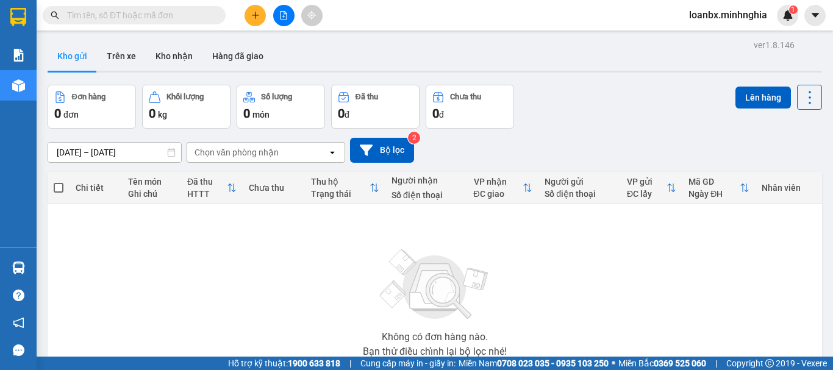
click at [137, 9] on input "text" at bounding box center [139, 15] width 144 height 13
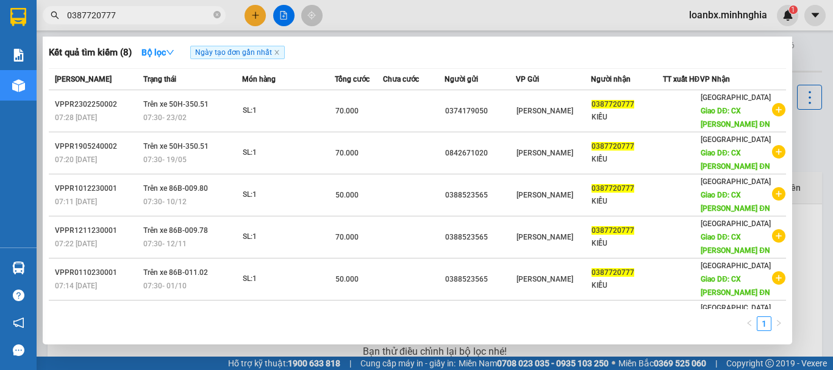
type input "0387720777"
drag, startPoint x: 370, startPoint y: 4, endPoint x: 367, endPoint y: 16, distance: 12.6
click at [369, 4] on div at bounding box center [416, 185] width 833 height 370
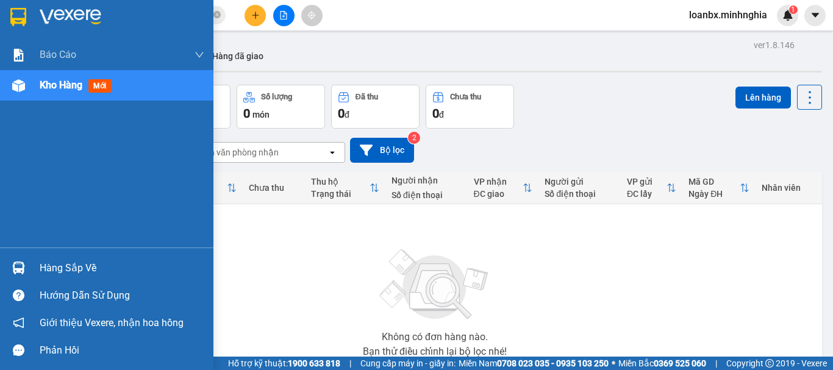
click at [20, 97] on div "Kho hàng mới" at bounding box center [106, 85] width 213 height 30
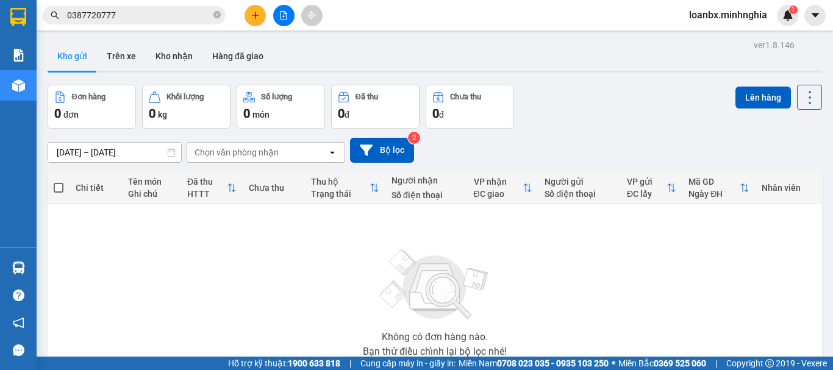
click at [255, 16] on icon "plus" at bounding box center [255, 15] width 1 height 7
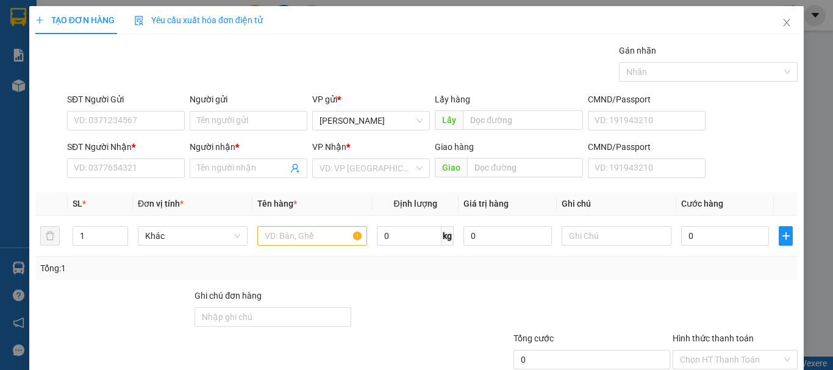
click at [151, 181] on div "SĐT Người Nhận * VD: 0377654321" at bounding box center [126, 161] width 118 height 43
click at [154, 169] on input "SĐT Người Nhận *" at bounding box center [126, 168] width 118 height 20
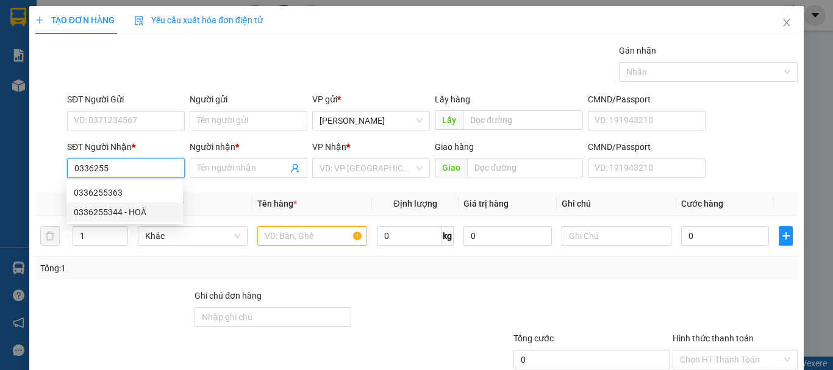
click at [124, 218] on div "0336255344 - HOÀ" at bounding box center [125, 211] width 102 height 13
type input "0336255344"
type input "HOÀ"
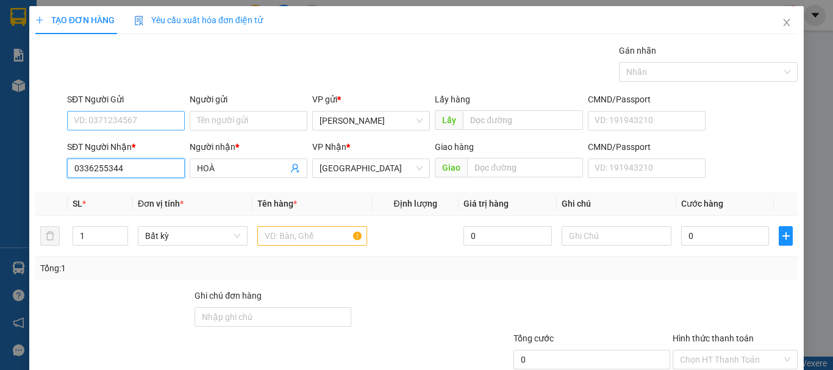
type input "0336255344"
click at [141, 118] on input "SĐT Người Gửi" at bounding box center [126, 121] width 118 height 20
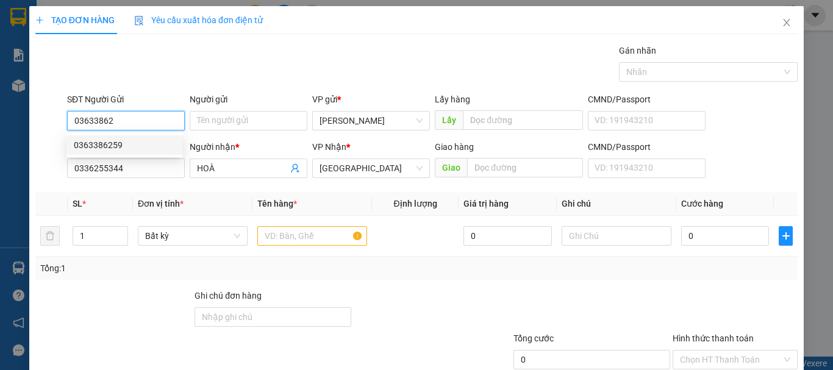
click at [136, 146] on div "0363386259" at bounding box center [125, 144] width 102 height 13
type input "0363386259"
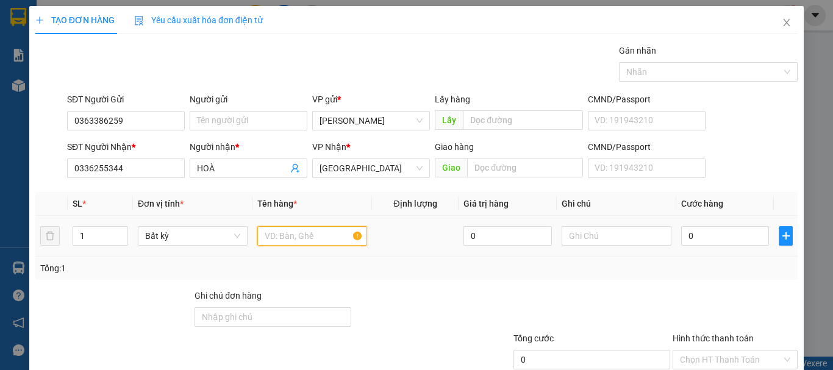
click at [286, 232] on input "text" at bounding box center [312, 236] width 110 height 20
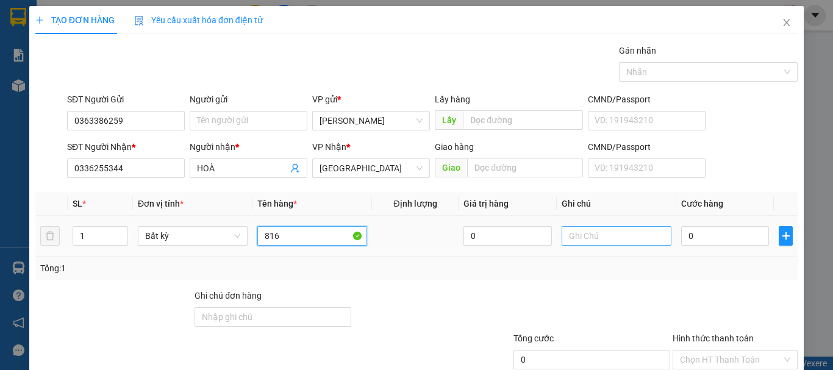
type input "816"
click at [582, 235] on input "text" at bounding box center [616, 236] width 110 height 20
type input "1 THX - ĐỒ ĂN"
type input "36"
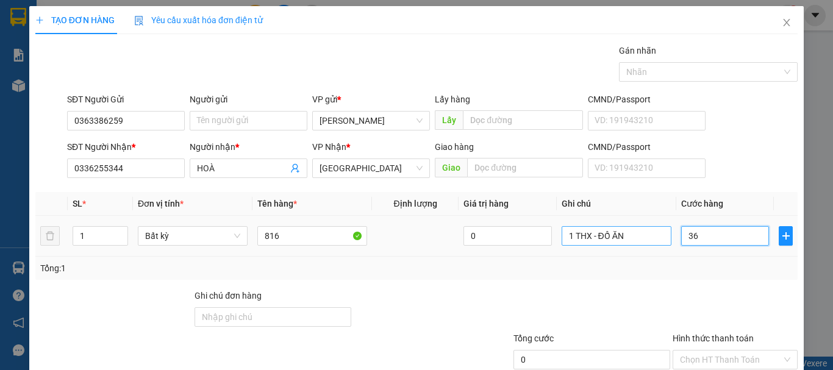
type input "36"
type input "360"
type input "36"
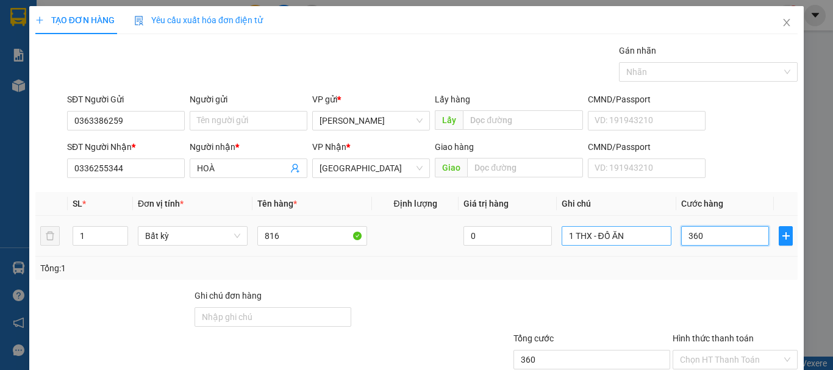
type input "36"
type input "3"
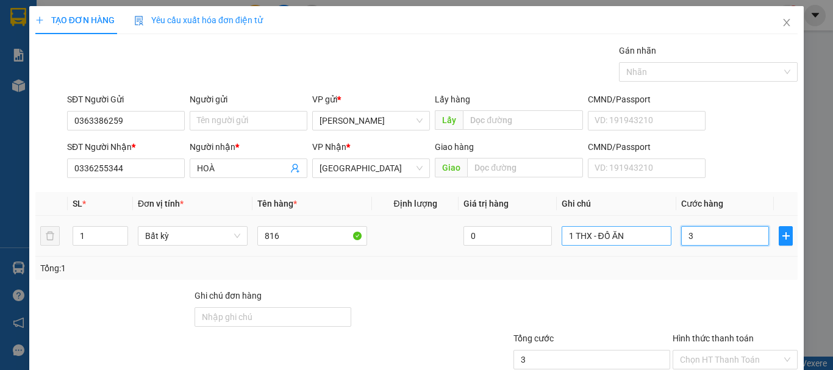
type input "0"
type input "06"
type input "6"
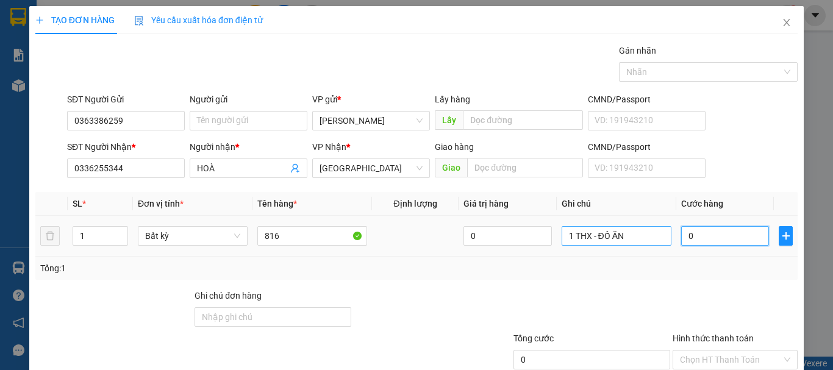
type input "6"
type input "060"
type input "60"
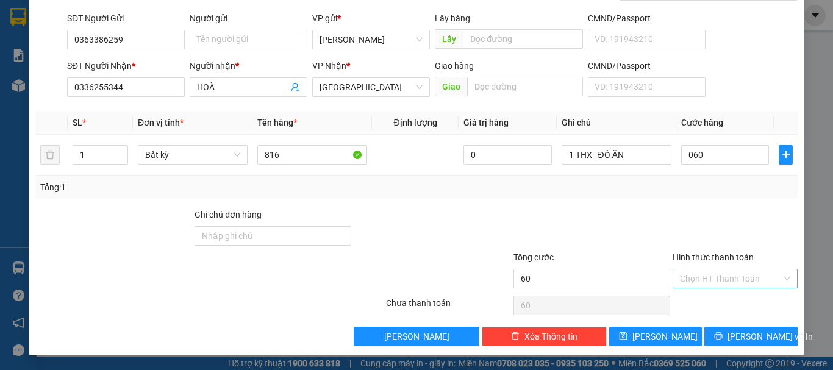
type input "60.000"
drag, startPoint x: 710, startPoint y: 269, endPoint x: 711, endPoint y: 277, distance: 8.6
click at [711, 269] on input "Hình thức thanh toán" at bounding box center [731, 278] width 102 height 18
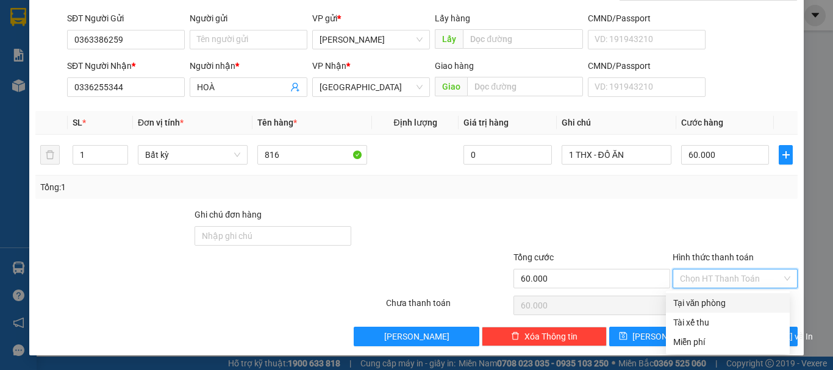
click at [710, 302] on div "Tại văn phòng" at bounding box center [727, 302] width 109 height 13
type input "0"
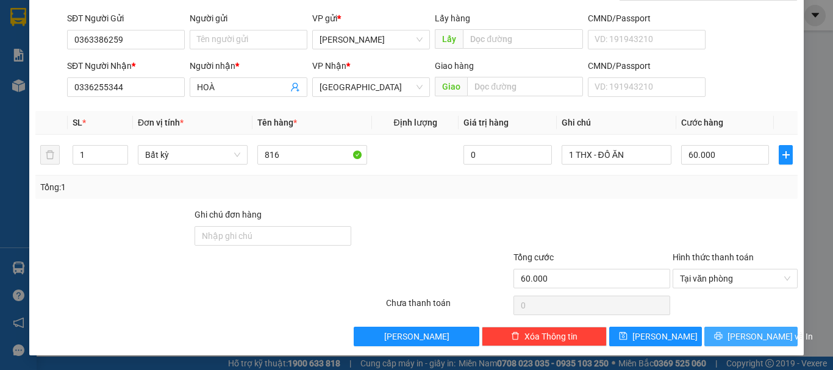
click at [731, 337] on button "[PERSON_NAME] và In" at bounding box center [750, 337] width 93 height 20
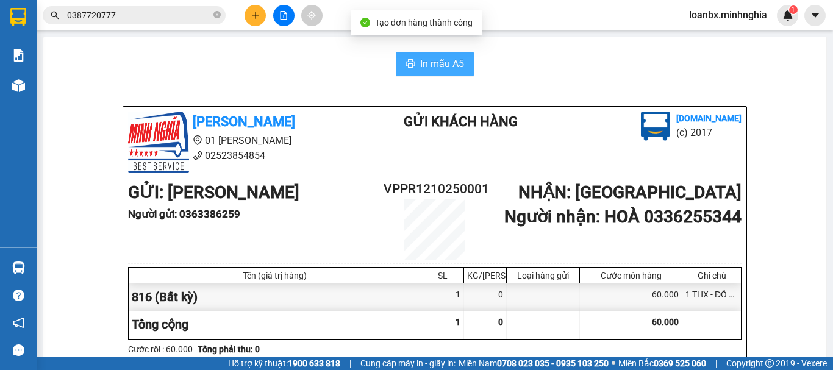
click at [430, 74] on button "In mẫu A5" at bounding box center [435, 64] width 78 height 24
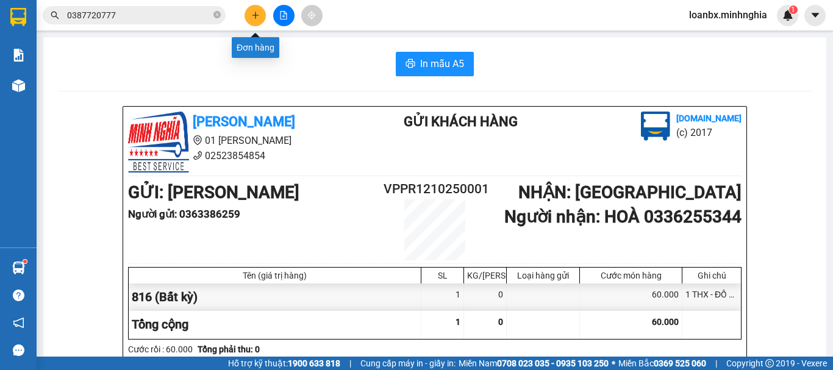
click at [257, 8] on button at bounding box center [254, 15] width 21 height 21
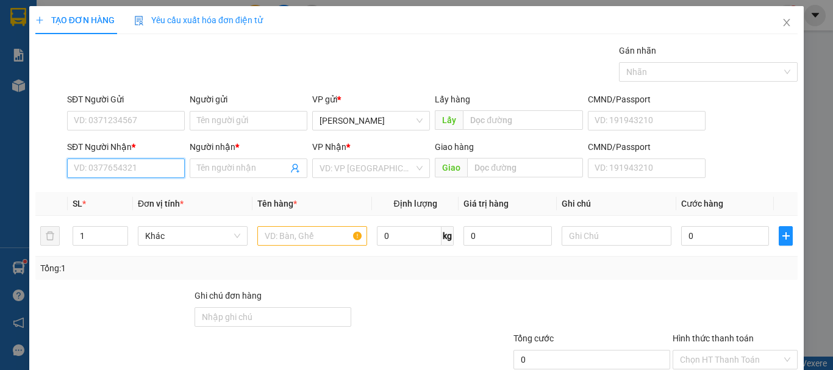
click at [133, 167] on input "SĐT Người Nhận *" at bounding box center [126, 168] width 118 height 20
click at [132, 198] on div "0333901578" at bounding box center [125, 192] width 102 height 13
type input "0333901578"
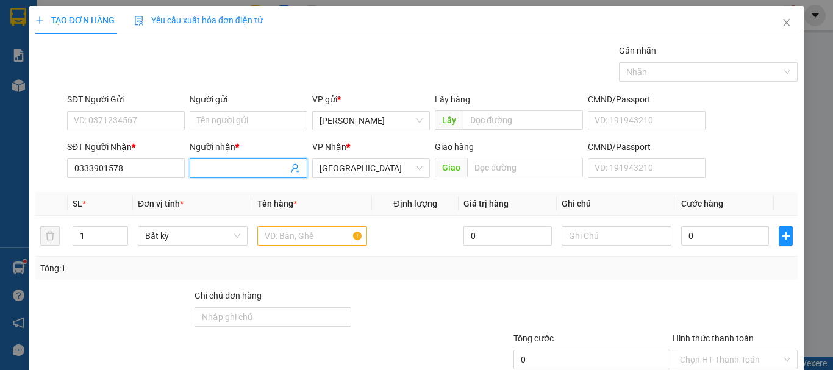
click at [224, 172] on input "Người nhận *" at bounding box center [242, 168] width 91 height 13
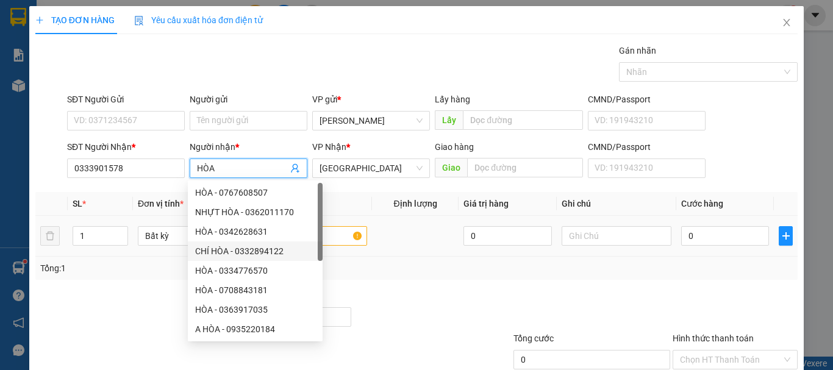
type input "HÒA"
click at [337, 235] on input "text" at bounding box center [312, 236] width 110 height 20
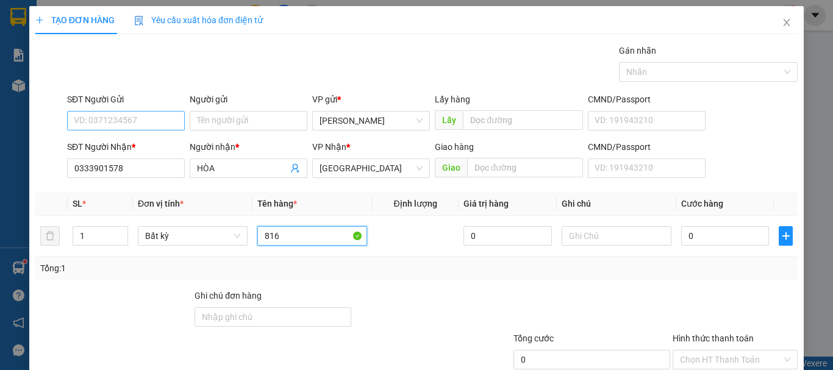
type input "816"
click at [141, 121] on input "SĐT Người Gửi" at bounding box center [126, 121] width 118 height 20
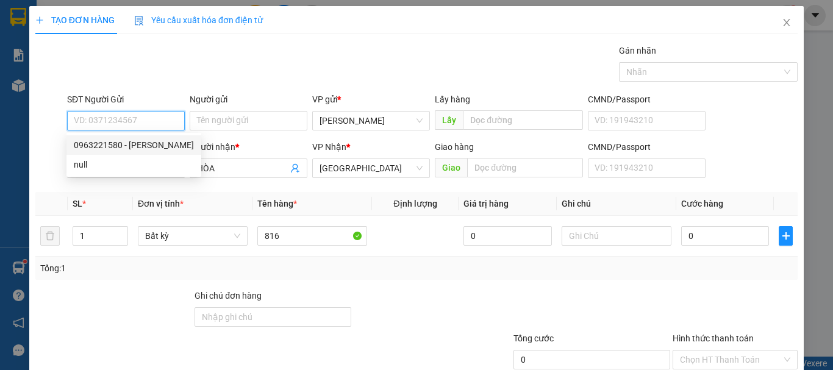
click at [128, 139] on div "0963221580 - [PERSON_NAME]" at bounding box center [134, 144] width 120 height 13
type input "0963221580"
type input "HIỀN"
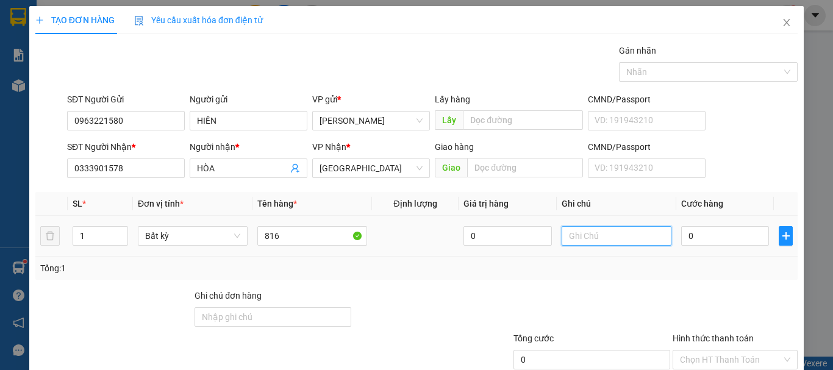
click at [594, 240] on input "text" at bounding box center [616, 236] width 110 height 20
type input "1 THX - ĐỒ ĂN"
type input "04"
type input "4"
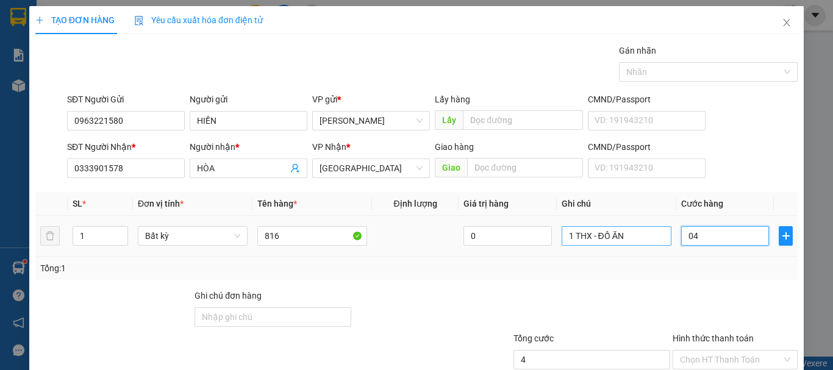
type input "040"
type input "40"
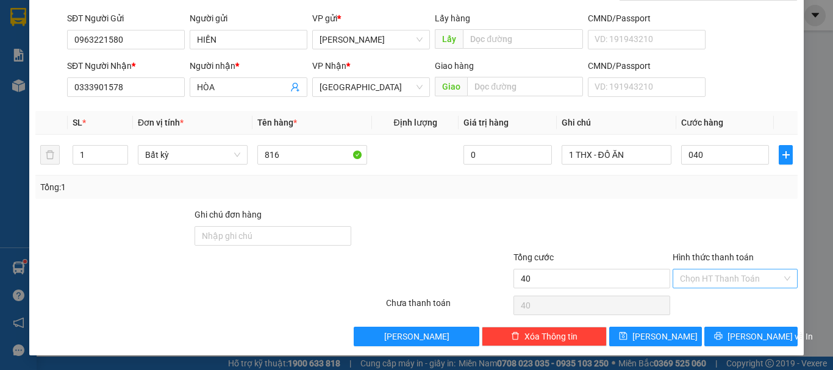
type input "40.000"
drag, startPoint x: 744, startPoint y: 275, endPoint x: 724, endPoint y: 297, distance: 29.8
click at [743, 276] on input "Hình thức thanh toán" at bounding box center [731, 278] width 102 height 18
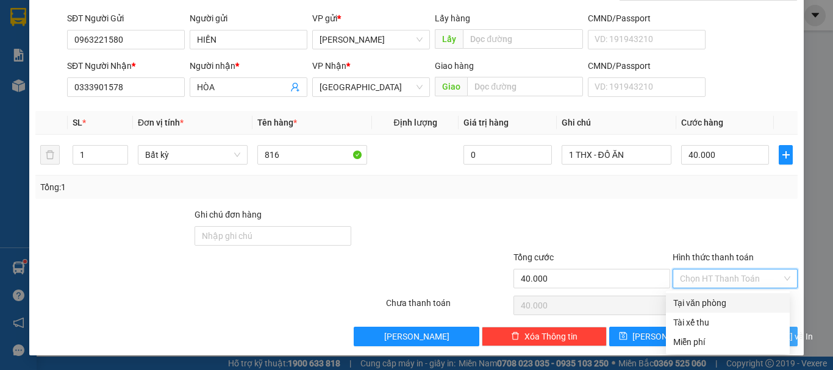
drag, startPoint x: 724, startPoint y: 297, endPoint x: 749, endPoint y: 344, distance: 53.5
click at [722, 298] on div "Tại văn phòng" at bounding box center [727, 302] width 109 height 13
type input "0"
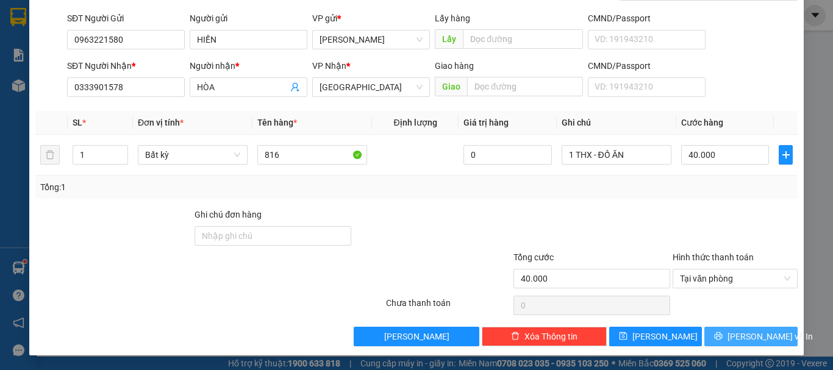
click at [750, 344] on button "[PERSON_NAME] và In" at bounding box center [750, 337] width 93 height 20
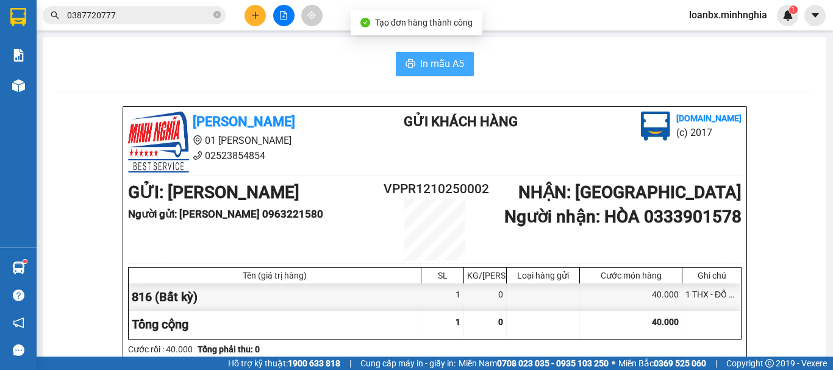
click at [406, 65] on icon "printer" at bounding box center [410, 63] width 9 height 9
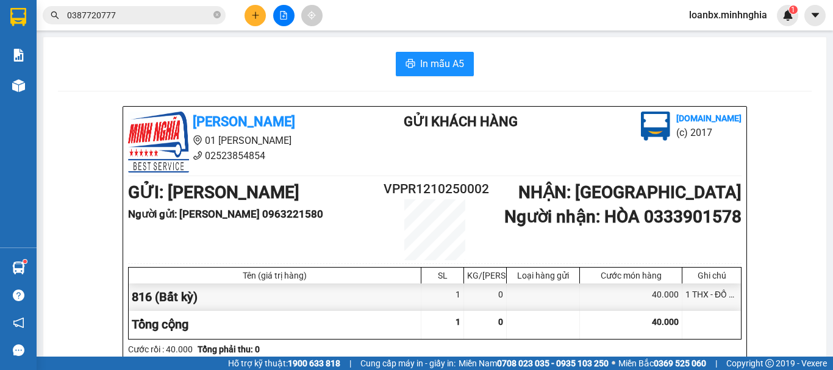
click at [254, 21] on button at bounding box center [254, 15] width 21 height 21
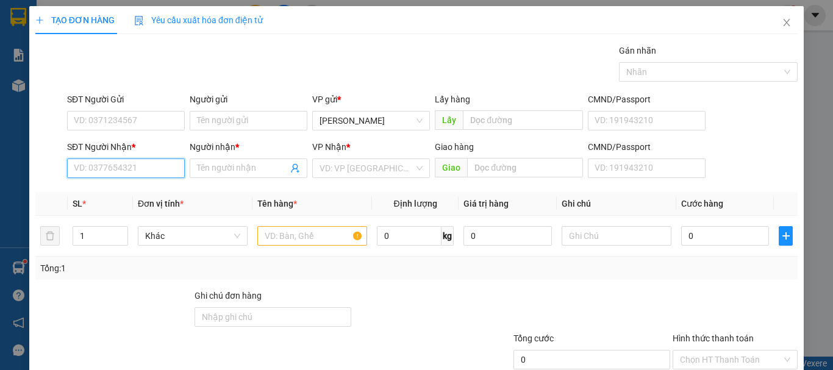
click at [141, 160] on input "SĐT Người Nhận *" at bounding box center [126, 168] width 118 height 20
click at [143, 196] on div "0988321503 - TUY" at bounding box center [125, 192] width 102 height 13
type input "0988321503"
type input "TUY"
type input "0988321503"
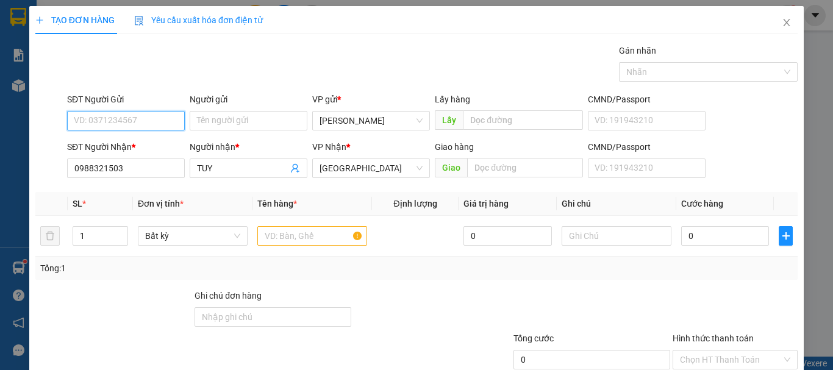
click at [152, 121] on input "SĐT Người Gửi" at bounding box center [126, 121] width 118 height 20
click at [115, 143] on div "0325736861" at bounding box center [125, 144] width 102 height 13
type input "0325736861"
click at [276, 245] on input "text" at bounding box center [312, 236] width 110 height 20
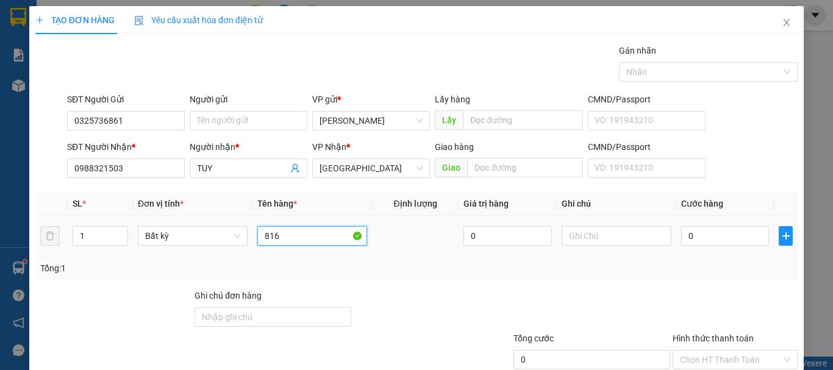
type input "816"
click at [633, 246] on div at bounding box center [616, 236] width 110 height 24
click at [629, 241] on input "text" at bounding box center [616, 236] width 110 height 20
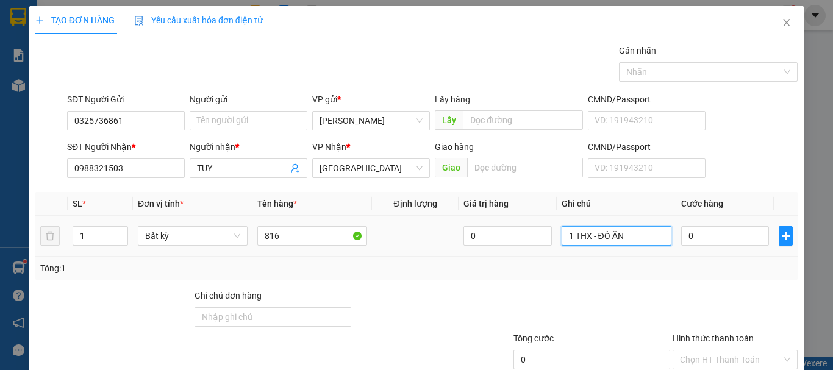
type input "1 THX - ĐỒ ĂN"
type input "4"
type input "40"
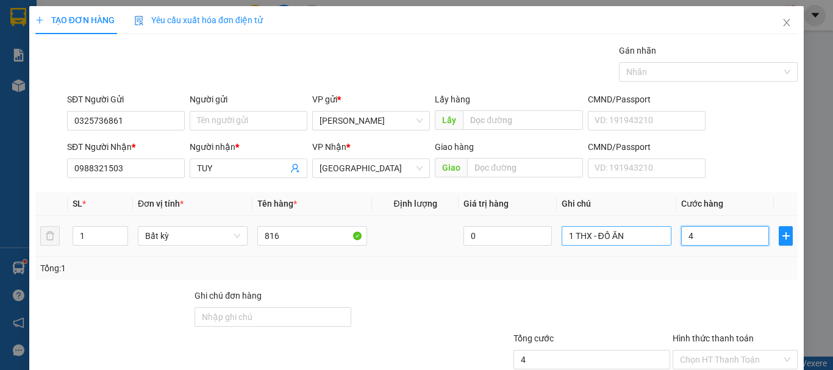
type input "40"
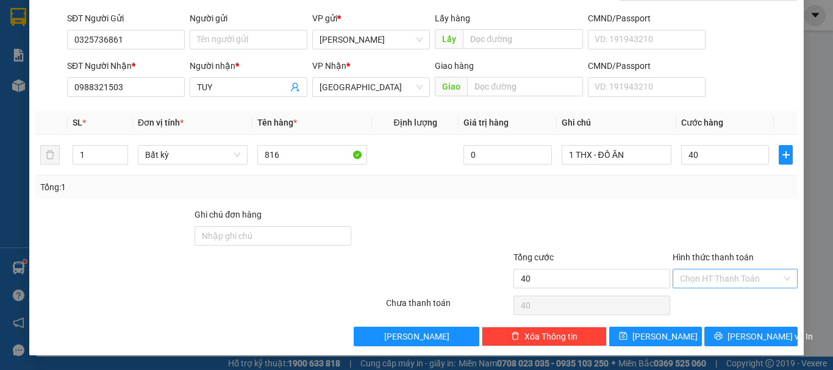
type input "40.000"
drag, startPoint x: 711, startPoint y: 277, endPoint x: 704, endPoint y: 305, distance: 28.4
click at [710, 277] on input "Hình thức thanh toán" at bounding box center [731, 278] width 102 height 18
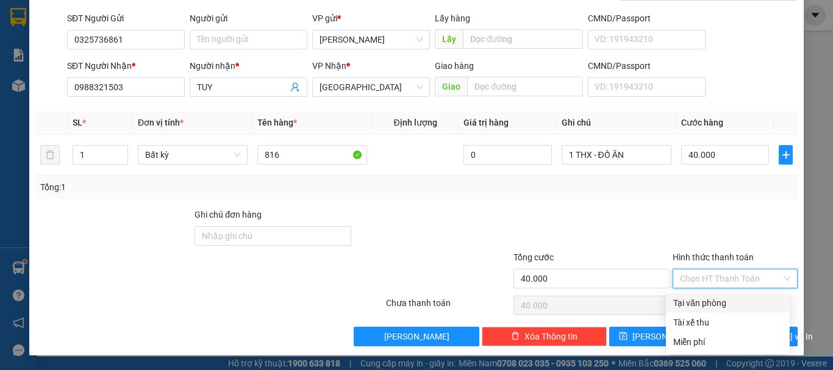
click at [704, 305] on div "Tại văn phòng" at bounding box center [727, 302] width 109 height 13
type input "0"
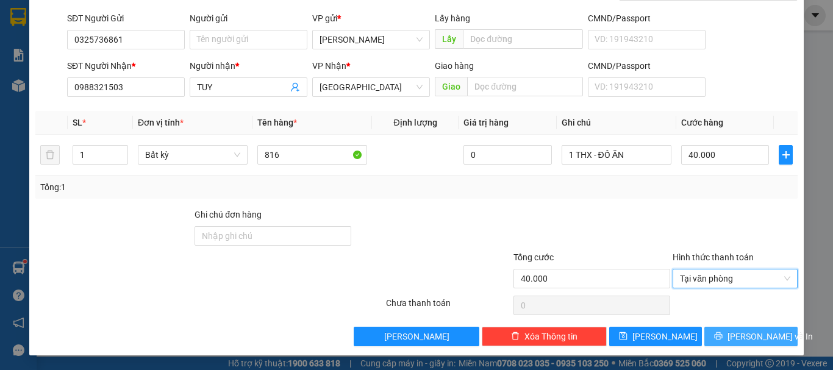
click at [722, 333] on icon "printer" at bounding box center [718, 336] width 9 height 9
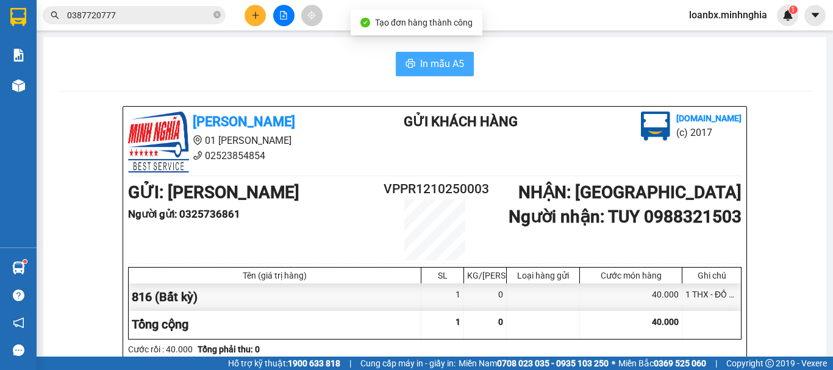
click at [446, 69] on span "In mẫu A5" at bounding box center [442, 63] width 44 height 15
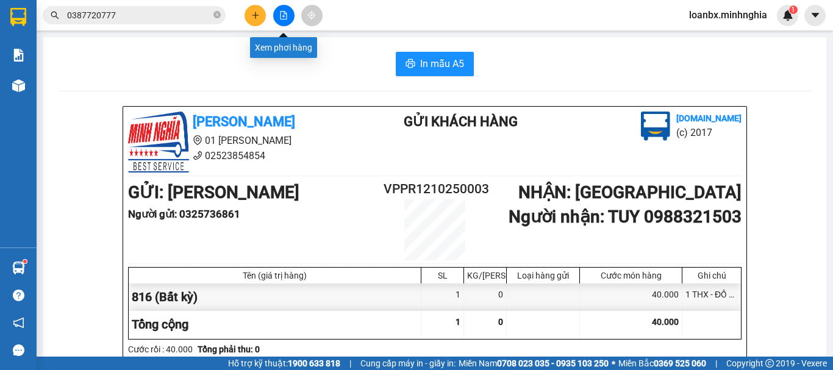
click at [278, 16] on button at bounding box center [283, 15] width 21 height 21
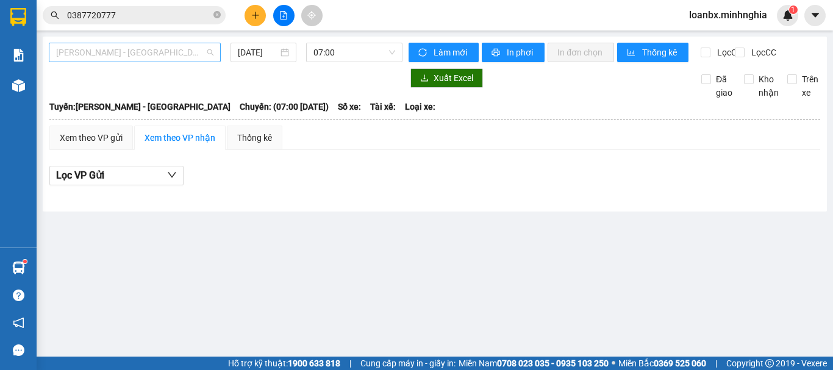
click at [132, 52] on span "[PERSON_NAME] - [GEOGRAPHIC_DATA]" at bounding box center [134, 52] width 157 height 18
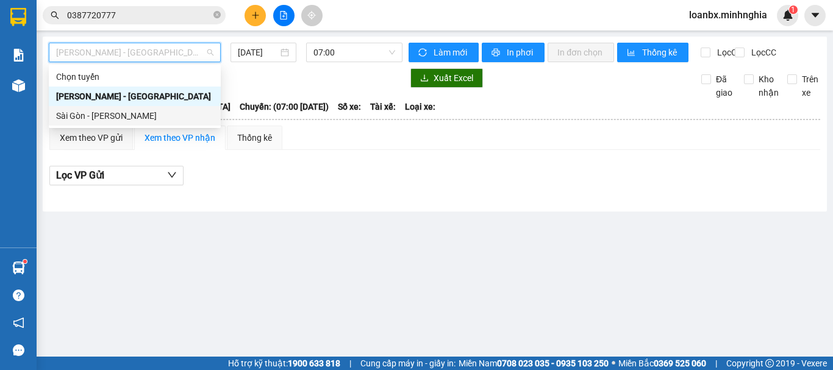
click at [127, 117] on div "Sài Gòn - [PERSON_NAME]" at bounding box center [134, 115] width 157 height 13
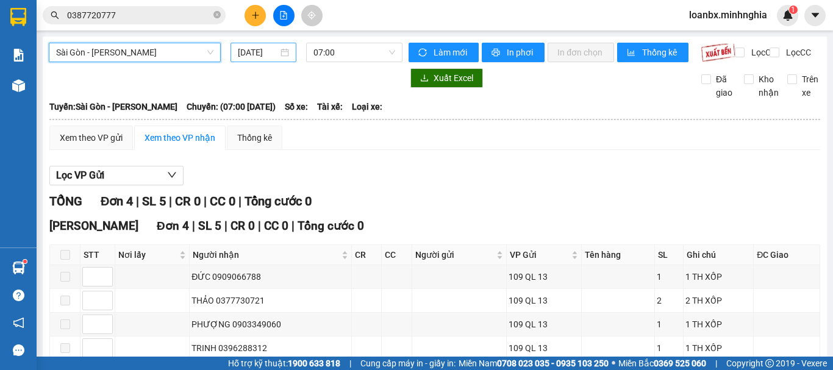
click at [253, 46] on input "[DATE]" at bounding box center [258, 52] width 40 height 13
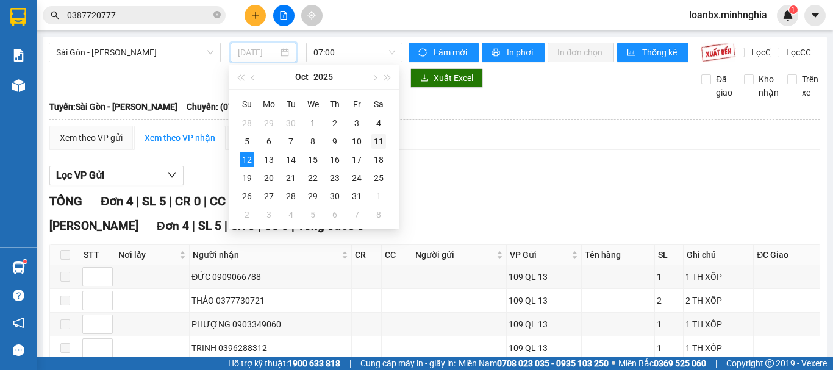
click at [386, 144] on td "11" at bounding box center [379, 141] width 22 height 18
type input "[DATE]"
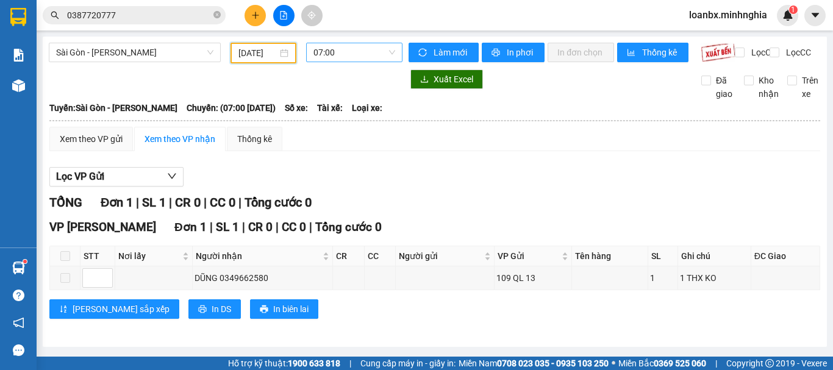
click at [357, 57] on span "07:00" at bounding box center [354, 52] width 82 height 18
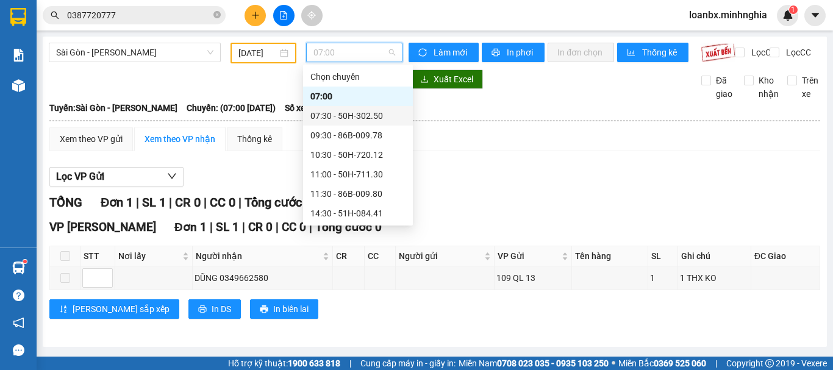
click at [355, 112] on div "07:30 - 50H-302.50" at bounding box center [357, 115] width 95 height 13
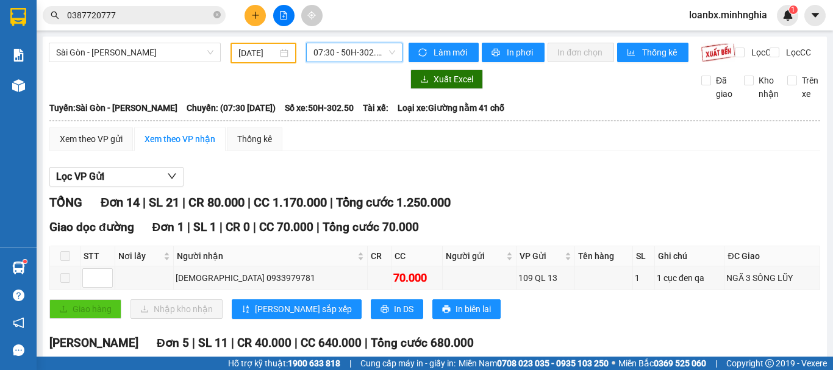
click at [343, 43] on div "07:30 - 50H-302.50" at bounding box center [354, 53] width 96 height 20
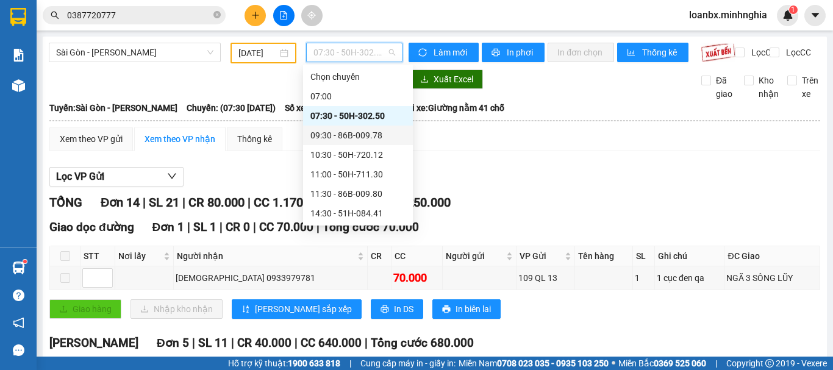
click at [356, 133] on div "09:30 - 86B-009.78" at bounding box center [357, 135] width 95 height 13
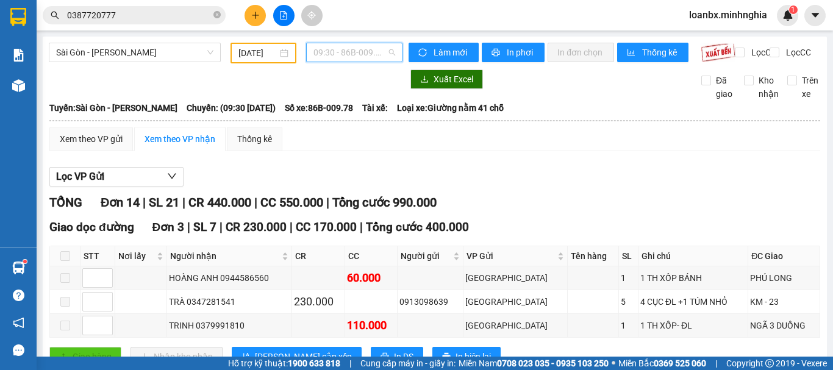
click at [334, 59] on span "09:30 - 86B-009.78" at bounding box center [354, 52] width 82 height 18
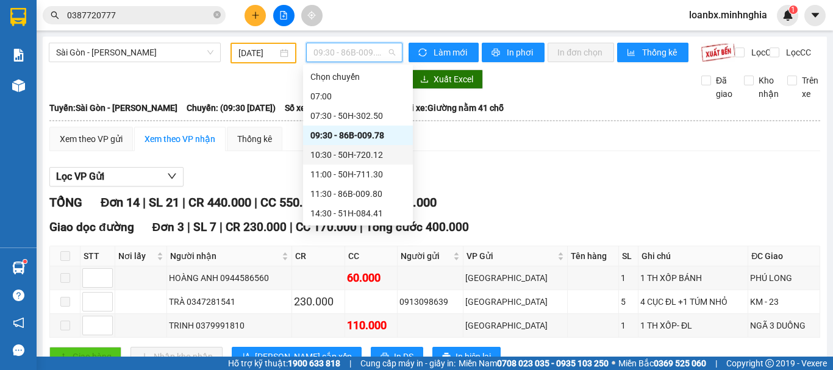
click at [350, 160] on div "10:30 - 50H-720.12" at bounding box center [357, 154] width 95 height 13
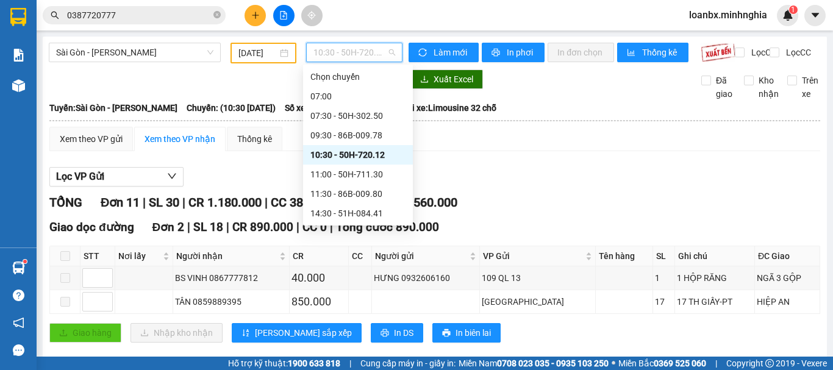
click at [333, 55] on span "10:30 - 50H-720.12" at bounding box center [354, 52] width 82 height 18
click at [357, 174] on div "11:00 - 50H-711.30" at bounding box center [357, 174] width 95 height 13
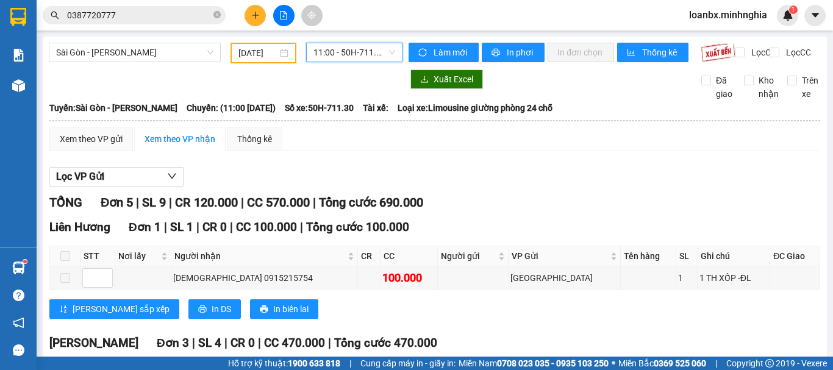
click at [335, 43] on div "11:00 - 50H-711.30" at bounding box center [354, 53] width 96 height 20
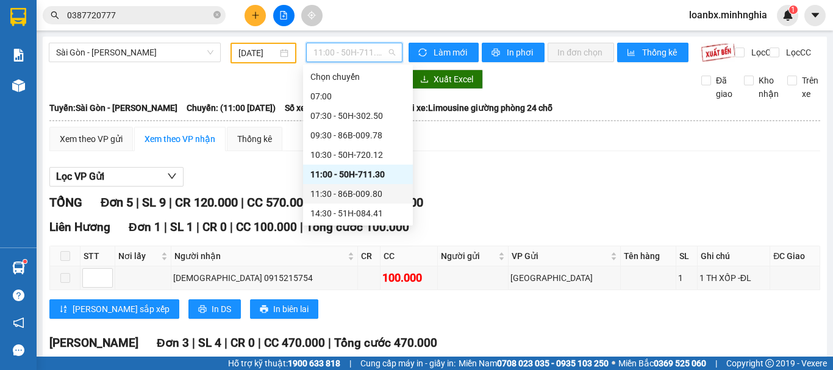
click at [341, 191] on div "11:30 - 86B-009.80" at bounding box center [357, 193] width 95 height 13
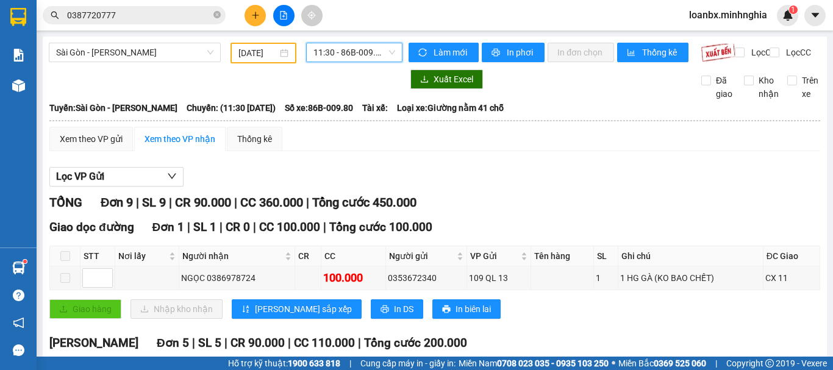
click at [328, 51] on span "11:30 - 86B-009.80" at bounding box center [354, 52] width 82 height 18
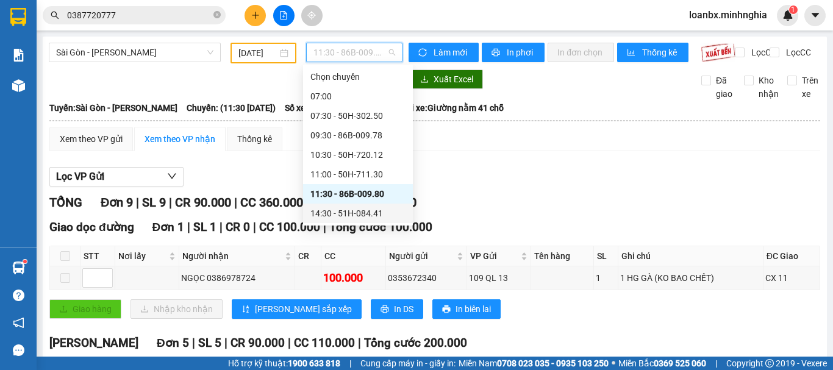
click at [336, 211] on div "14:30 - 51H-084.41" at bounding box center [357, 213] width 95 height 13
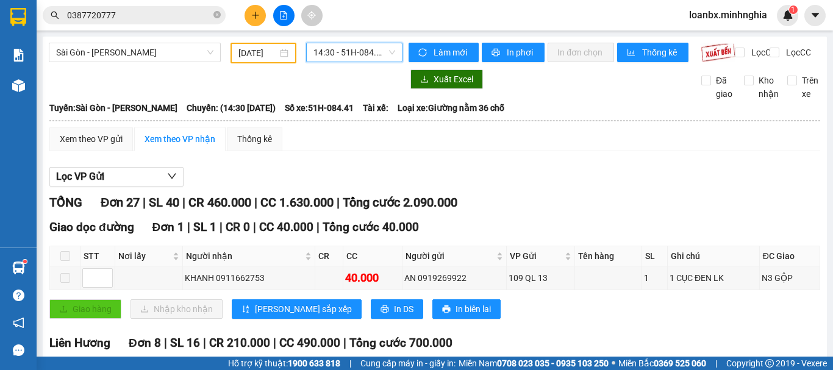
click at [333, 46] on span "14:30 - 51H-084.41" at bounding box center [354, 52] width 82 height 18
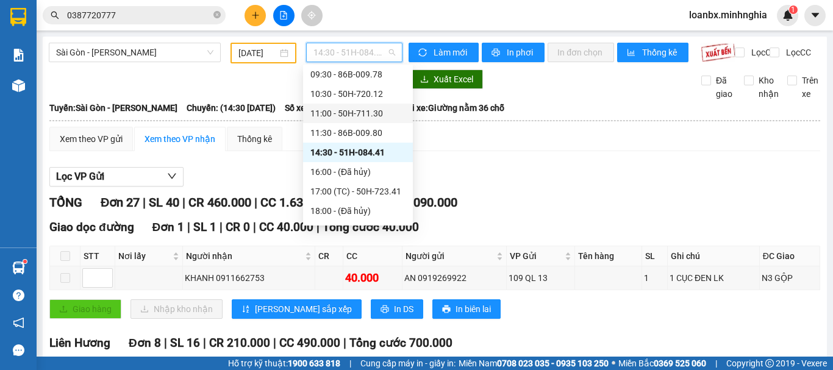
scroll to position [117, 0]
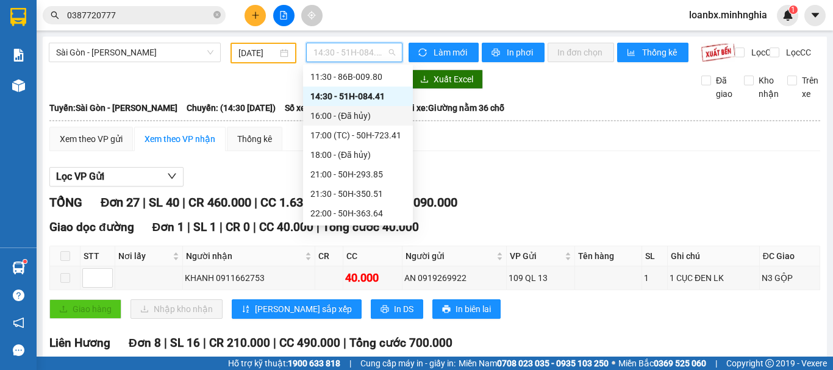
click at [363, 112] on div "16:00 - (Đã hủy)" at bounding box center [357, 115] width 95 height 13
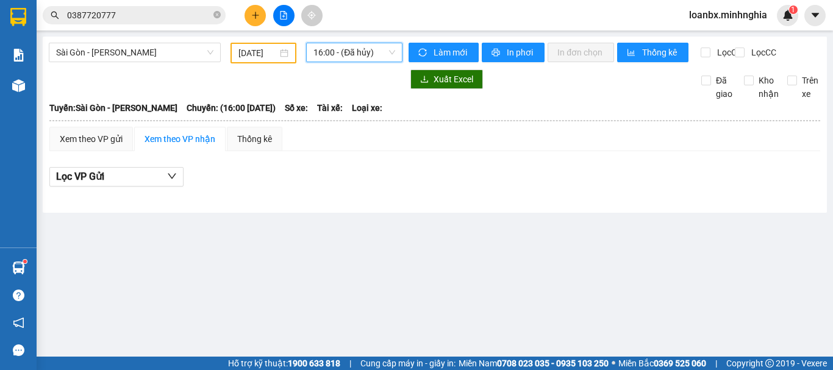
click at [357, 52] on span "16:00 - (Đã hủy)" at bounding box center [354, 52] width 82 height 18
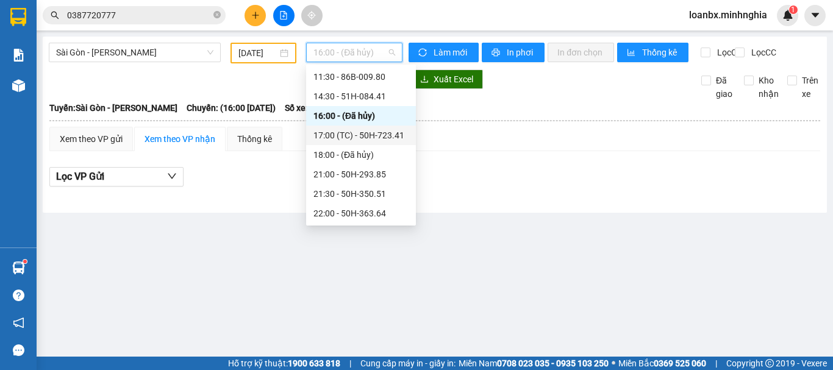
click at [356, 133] on div "17:00 (TC) - 50H-723.41" at bounding box center [360, 135] width 95 height 13
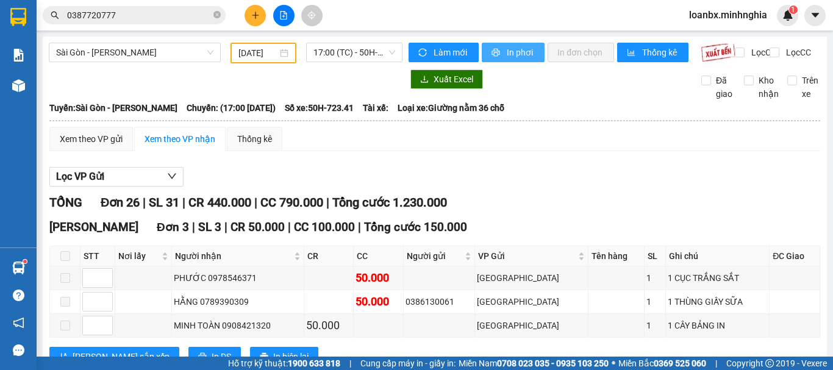
drag, startPoint x: 538, startPoint y: 48, endPoint x: 520, endPoint y: 52, distance: 18.8
click at [538, 48] on button "In phơi" at bounding box center [513, 53] width 63 height 20
click at [531, 46] on button "In phơi" at bounding box center [513, 53] width 63 height 20
click at [346, 47] on span "17:00 (TC) - 50H-723.41" at bounding box center [354, 52] width 82 height 18
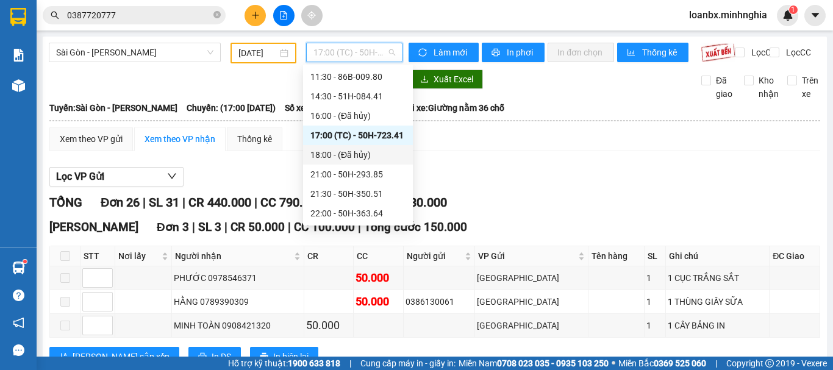
click at [363, 157] on div "18:00 - (Đã [PERSON_NAME])" at bounding box center [357, 154] width 95 height 13
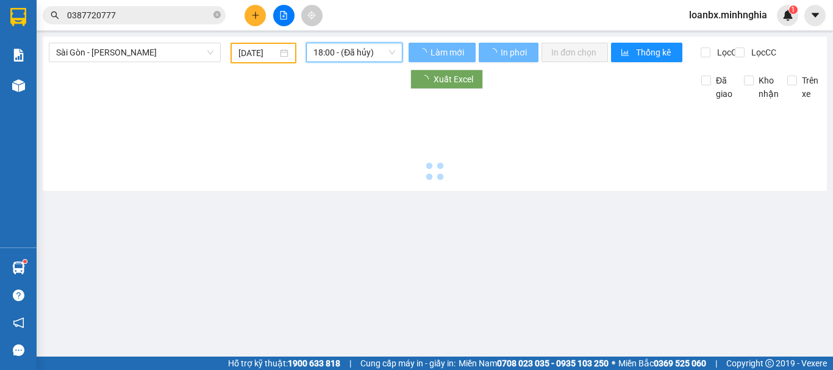
click at [338, 56] on span "18:00 - (Đã [PERSON_NAME])" at bounding box center [354, 52] width 82 height 18
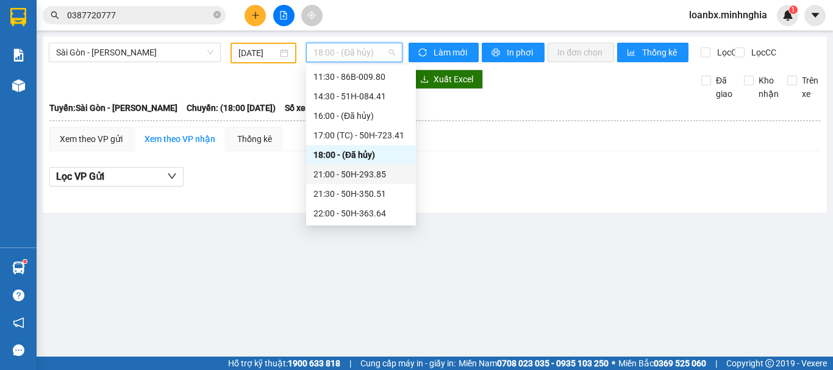
click at [345, 172] on div "21:00 - 50H-293.85" at bounding box center [360, 174] width 95 height 13
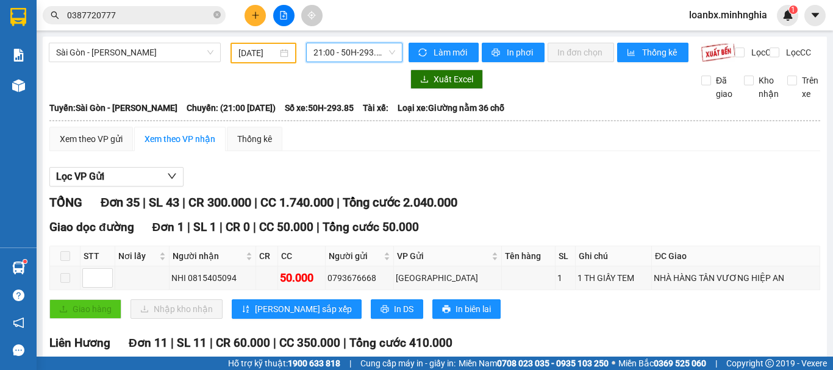
click at [353, 49] on span "21:00 - 50H-293.85" at bounding box center [354, 52] width 82 height 18
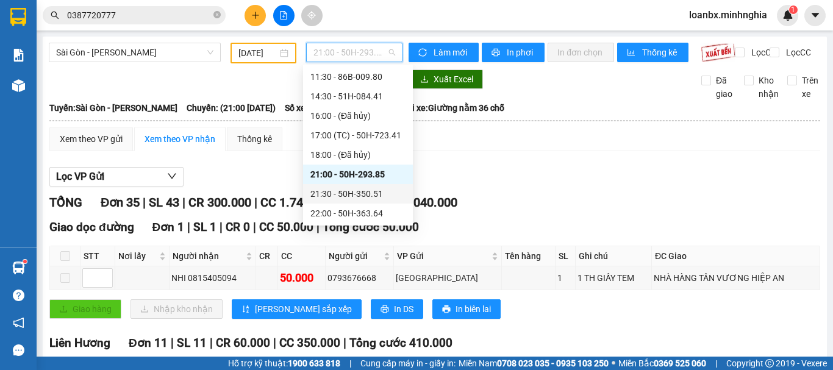
click at [357, 194] on div "21:30 - 50H-350.51" at bounding box center [357, 193] width 95 height 13
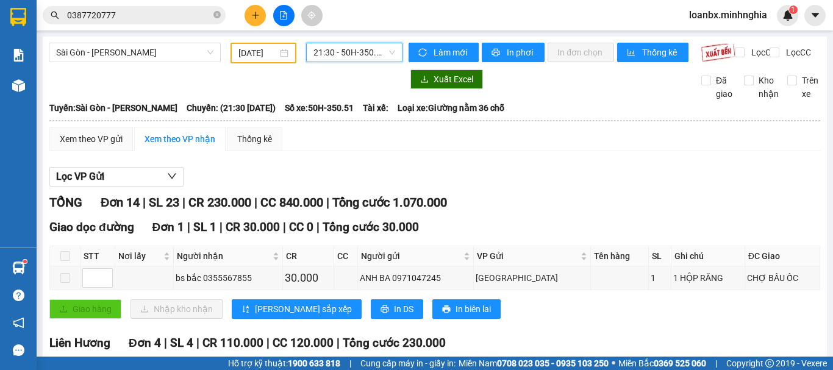
click at [343, 60] on span "21:30 - 50H-350.51" at bounding box center [354, 52] width 82 height 18
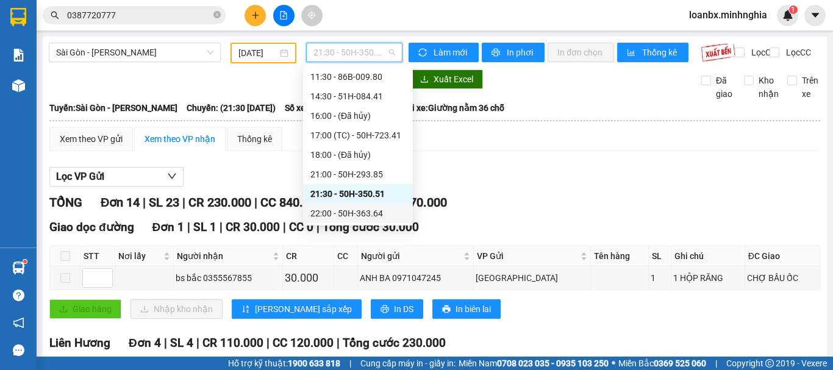
click at [346, 212] on div "22:00 - 50H-363.64" at bounding box center [357, 213] width 95 height 13
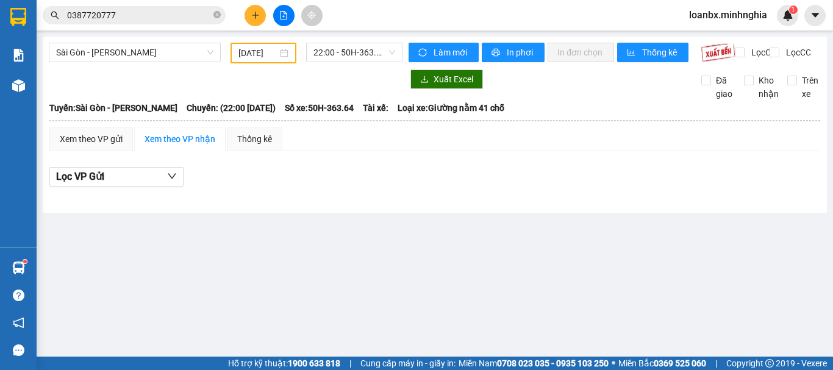
click at [253, 18] on button at bounding box center [254, 15] width 21 height 21
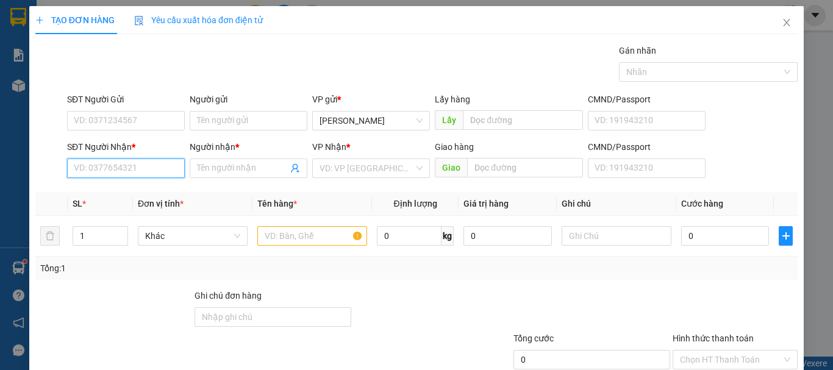
click at [104, 174] on input "SĐT Người Nhận *" at bounding box center [126, 168] width 118 height 20
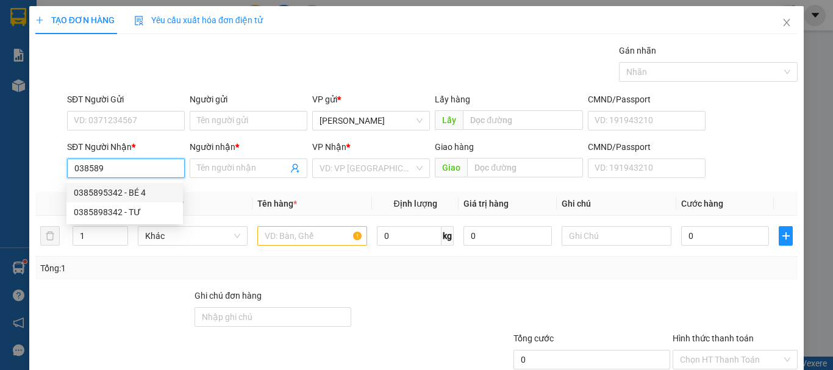
click at [138, 193] on div "0385895342 - BÉ 4" at bounding box center [125, 192] width 102 height 13
type input "0385895342"
type input "BÉ 4"
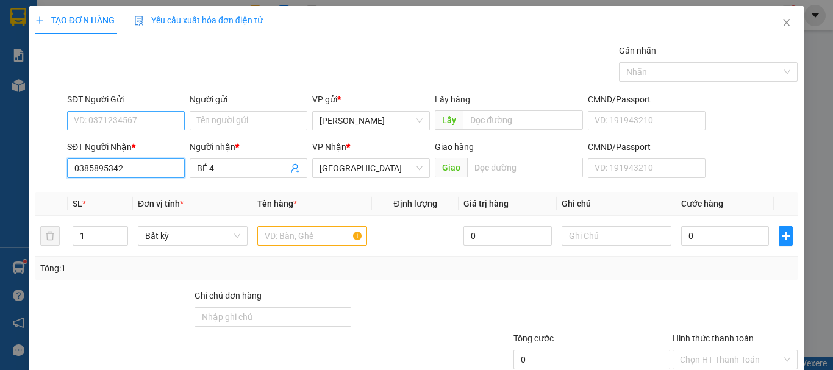
type input "0385895342"
click at [118, 125] on input "SĐT Người Gửi" at bounding box center [126, 121] width 118 height 20
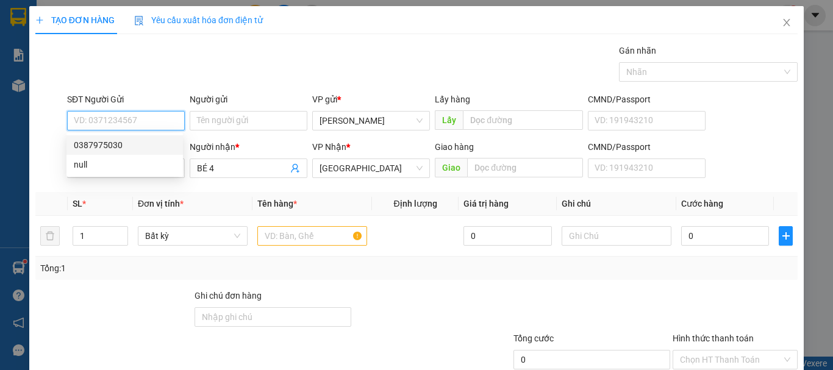
click at [113, 149] on div "0387975030" at bounding box center [125, 144] width 102 height 13
type input "0387975030"
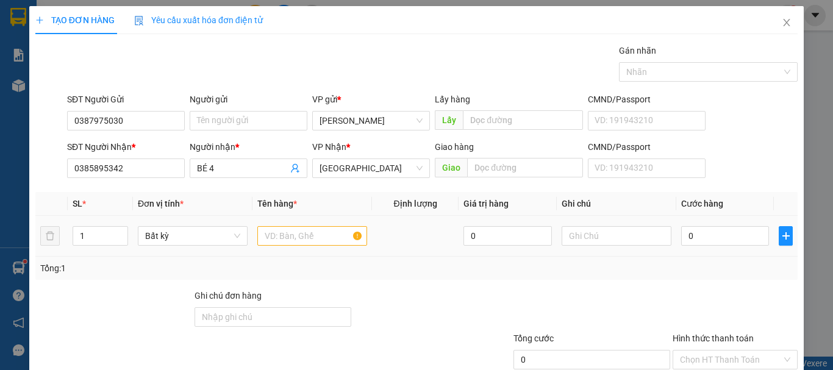
click at [302, 249] on td at bounding box center [311, 236] width 119 height 41
click at [296, 240] on input "text" at bounding box center [312, 236] width 110 height 20
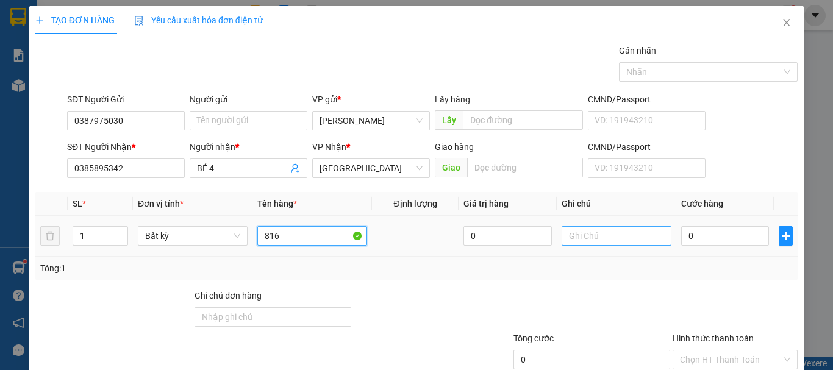
type input "816"
click at [616, 243] on input "text" at bounding box center [616, 236] width 110 height 20
drag, startPoint x: 616, startPoint y: 243, endPoint x: 596, endPoint y: 272, distance: 35.5
click at [596, 272] on div "Tổng: 1" at bounding box center [416, 268] width 752 height 13
click at [608, 236] on input "text" at bounding box center [616, 236] width 110 height 20
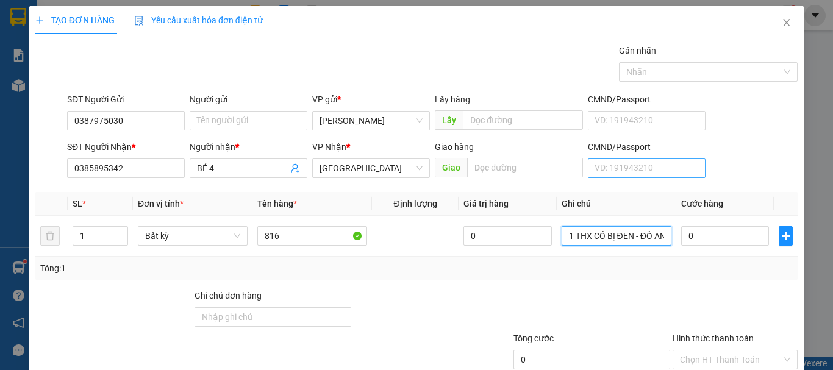
scroll to position [0, 5]
type input "1 THX CÓ BỊ ĐEN - ĐỒ ĂN"
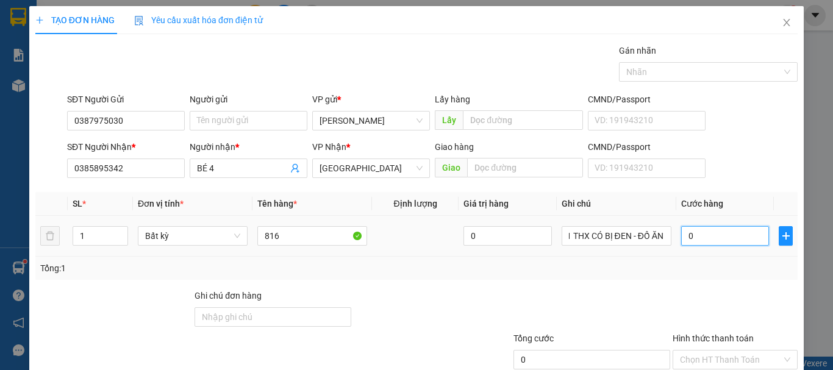
scroll to position [0, 0]
click at [711, 240] on input "0" at bounding box center [725, 236] width 88 height 20
type input "7"
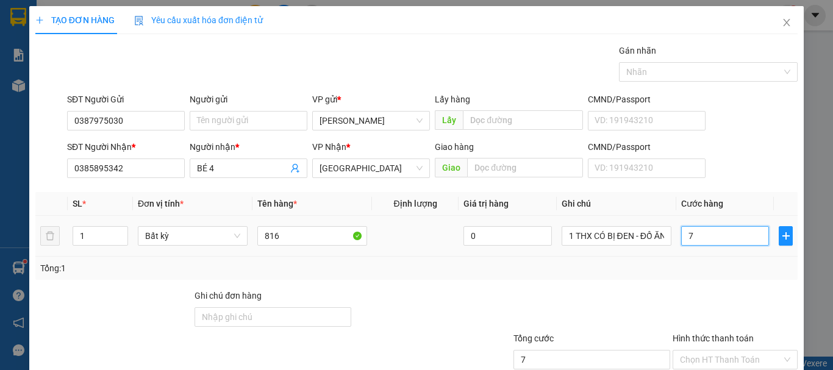
type input "70"
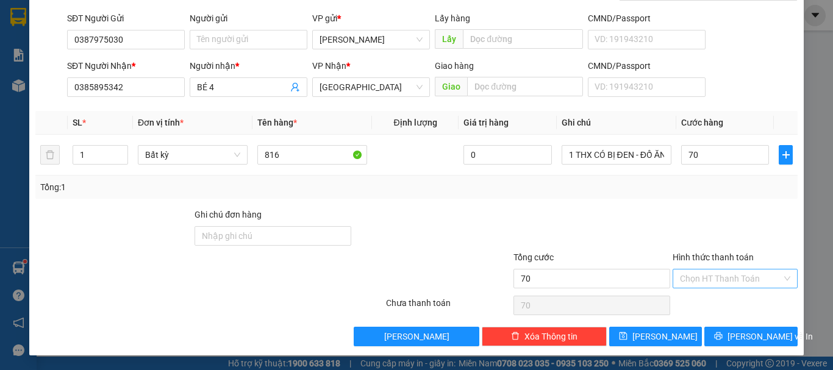
type input "70.000"
click at [711, 277] on input "Hình thức thanh toán" at bounding box center [731, 278] width 102 height 18
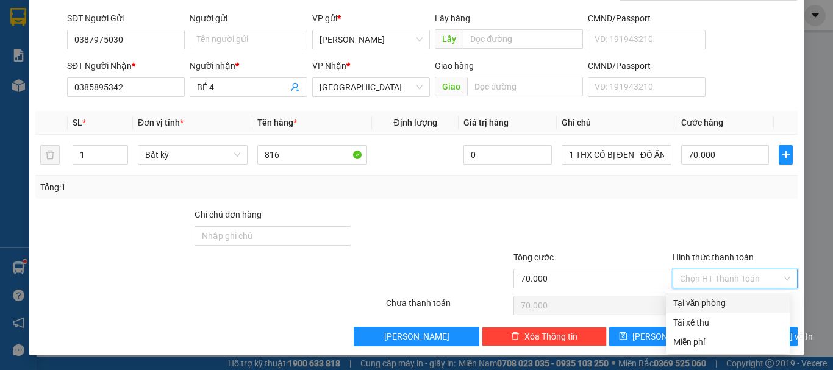
click at [712, 302] on div "Tại văn phòng" at bounding box center [727, 302] width 109 height 13
type input "0"
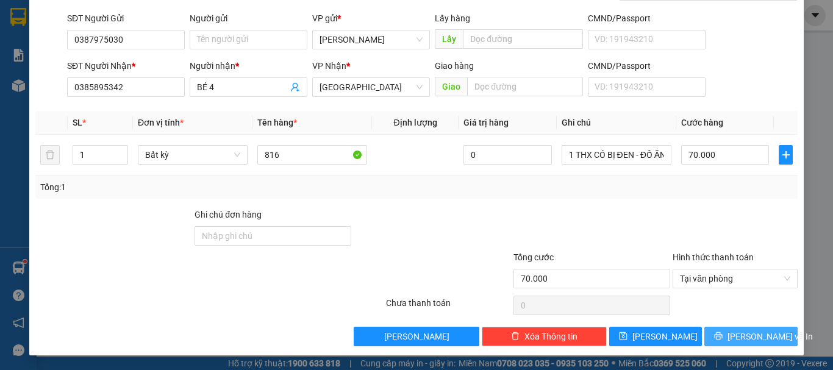
click at [731, 336] on button "[PERSON_NAME] và In" at bounding box center [750, 337] width 93 height 20
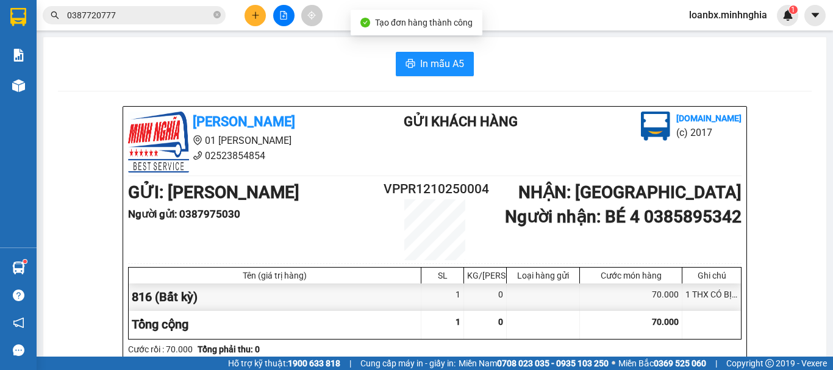
click at [432, 69] on span "In mẫu A5" at bounding box center [442, 63] width 44 height 15
click at [257, 19] on icon "plus" at bounding box center [255, 15] width 9 height 9
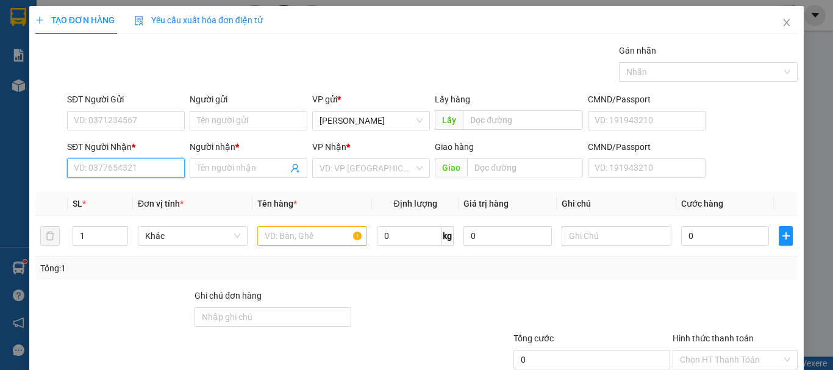
click at [134, 176] on input "SĐT Người Nhận *" at bounding box center [126, 168] width 118 height 20
type input "0377366812"
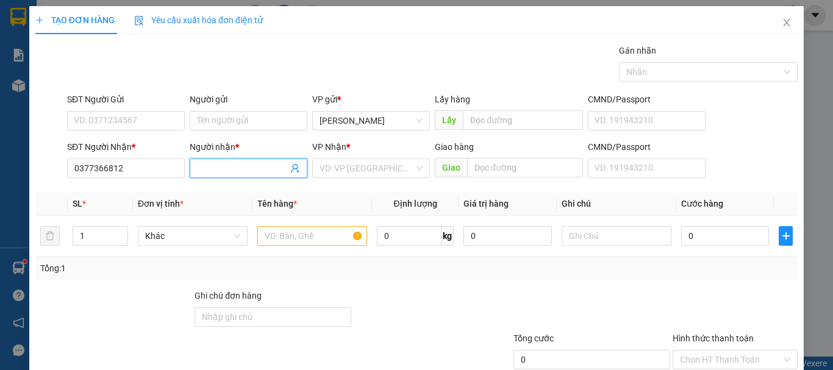
click at [224, 169] on input "Người nhận *" at bounding box center [242, 168] width 91 height 13
type input "THIỆN"
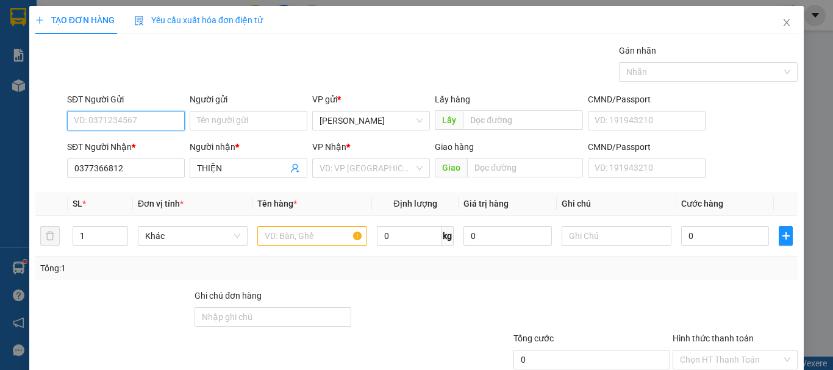
click at [128, 121] on input "SĐT Người Gửi" at bounding box center [126, 121] width 118 height 20
type input "0975210757"
click at [297, 233] on input "text" at bounding box center [312, 236] width 110 height 20
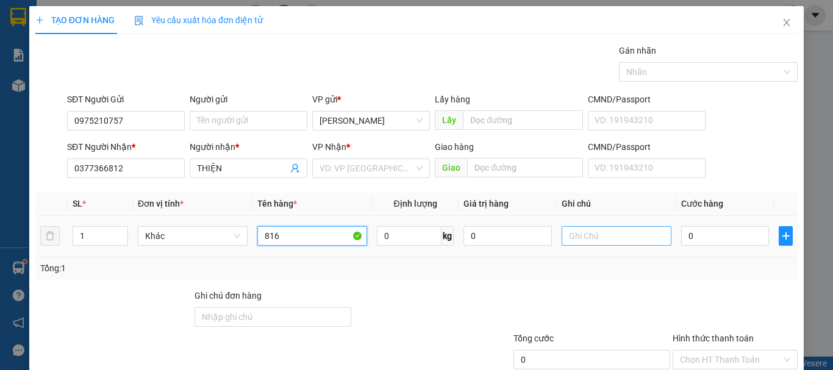
type input "816"
click at [610, 233] on input "text" at bounding box center [616, 236] width 110 height 20
drag, startPoint x: 602, startPoint y: 235, endPoint x: 568, endPoint y: 247, distance: 36.5
click at [568, 247] on div at bounding box center [616, 236] width 110 height 24
click at [572, 240] on input "text" at bounding box center [616, 236] width 110 height 20
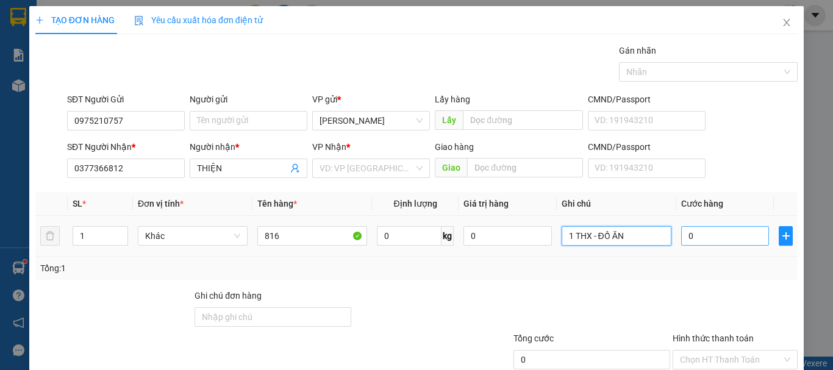
type input "1 THX - ĐỒ ĂN"
click at [689, 232] on input "0" at bounding box center [725, 236] width 88 height 20
type input "4"
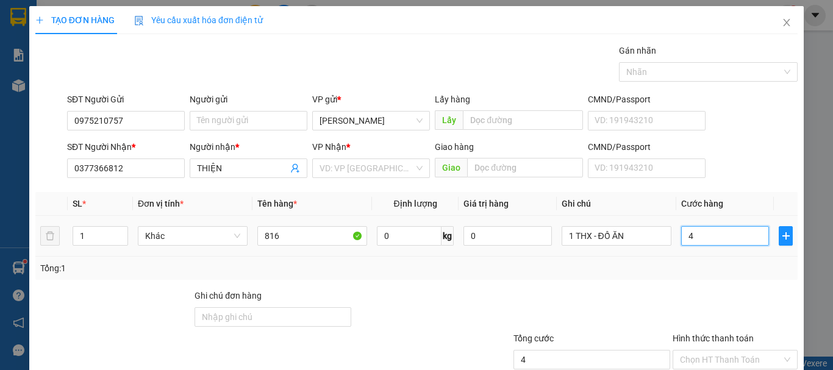
type input "40"
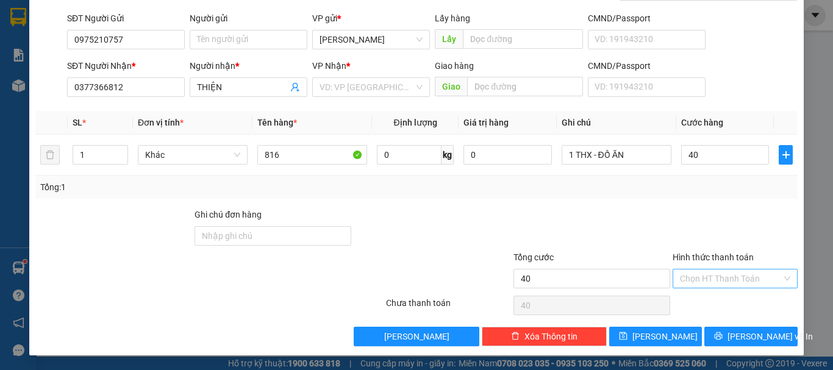
type input "40.000"
drag, startPoint x: 689, startPoint y: 279, endPoint x: 690, endPoint y: 293, distance: 14.0
click at [689, 280] on input "Hình thức thanh toán" at bounding box center [731, 278] width 102 height 18
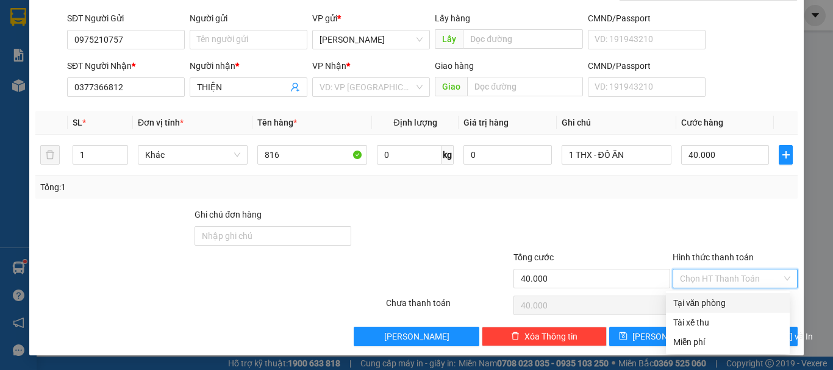
click at [692, 307] on div "Tại văn phòng" at bounding box center [727, 302] width 109 height 13
type input "0"
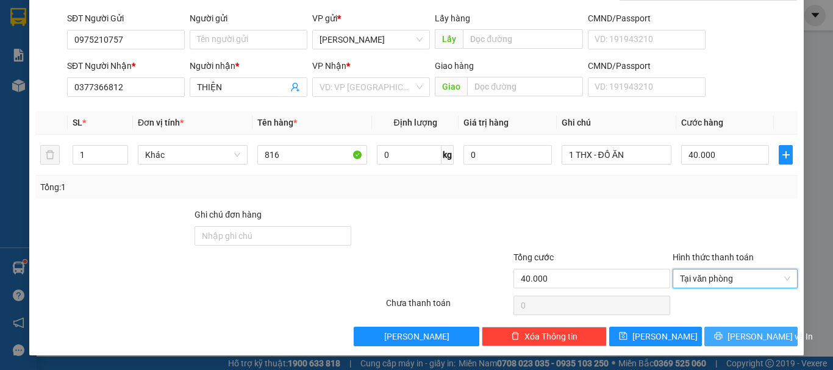
click at [724, 330] on button "[PERSON_NAME] và In" at bounding box center [750, 337] width 93 height 20
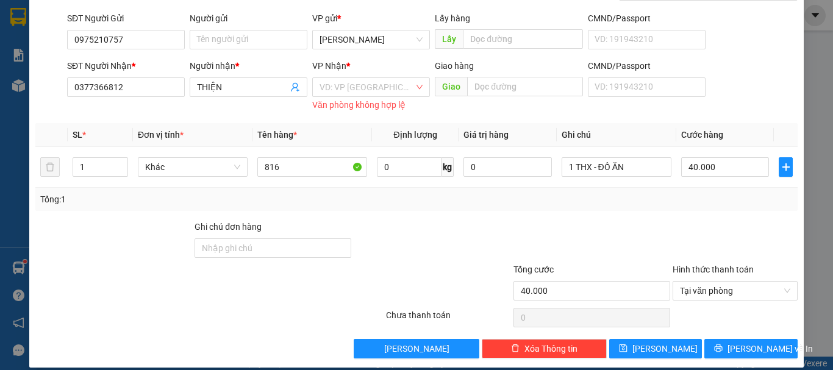
click at [340, 74] on div "VP Nhận *" at bounding box center [371, 68] width 118 height 18
click at [341, 81] on input "search" at bounding box center [366, 87] width 94 height 18
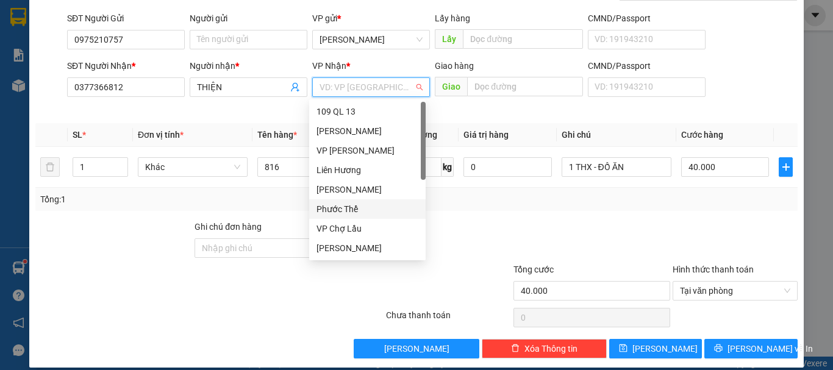
scroll to position [59, 0]
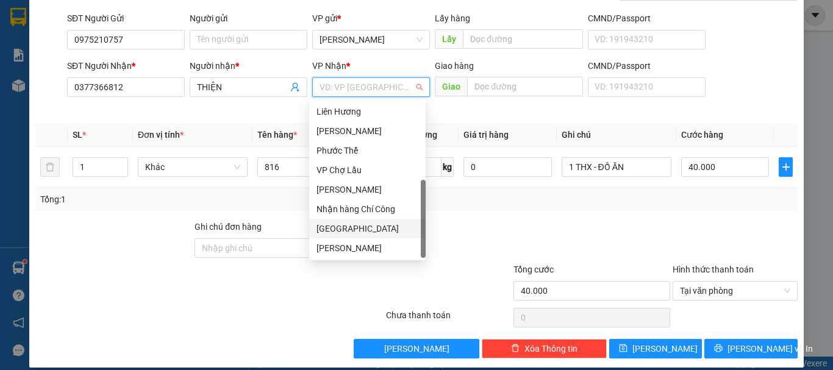
click at [346, 225] on div "[GEOGRAPHIC_DATA]" at bounding box center [367, 228] width 102 height 13
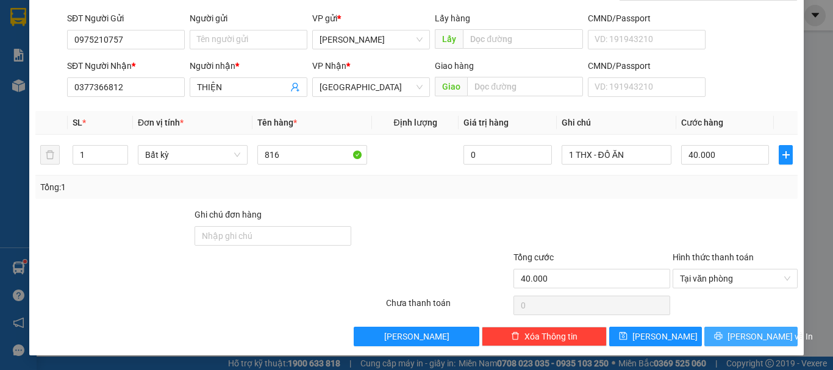
click at [733, 331] on span "[PERSON_NAME] và In" at bounding box center [769, 336] width 85 height 13
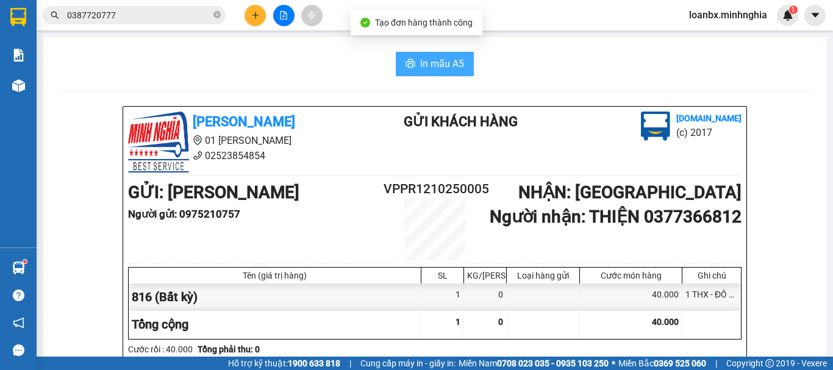
click at [440, 69] on button "In mẫu A5" at bounding box center [435, 64] width 78 height 24
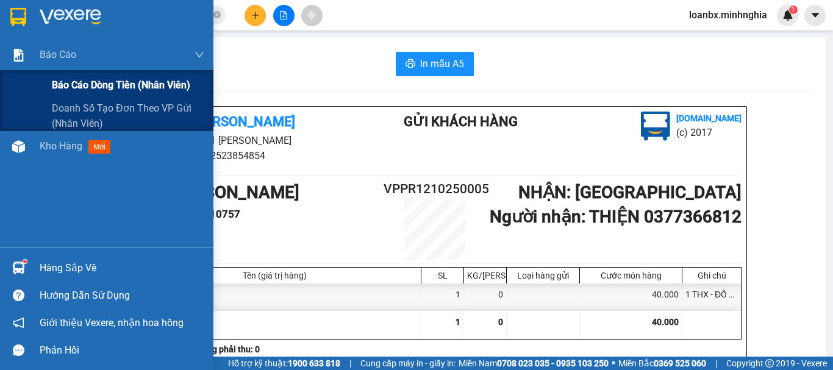
click at [65, 79] on span "Báo cáo dòng tiền (nhân viên)" at bounding box center [121, 84] width 138 height 15
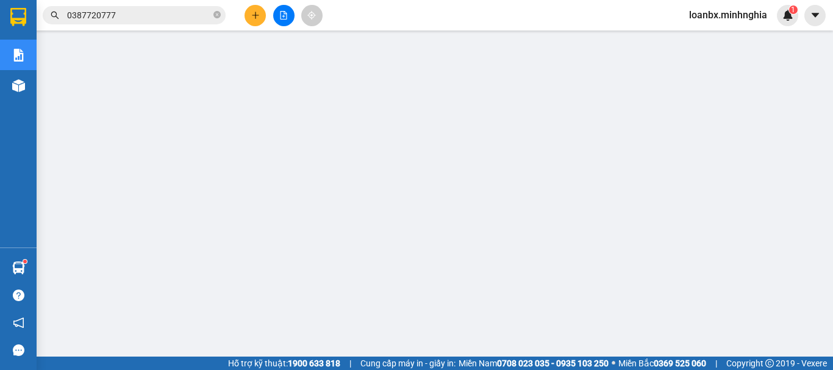
click at [247, 15] on button at bounding box center [254, 15] width 21 height 21
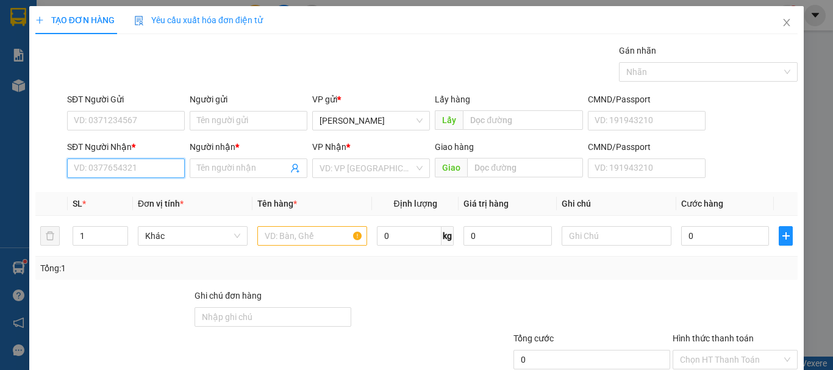
click at [143, 162] on input "SĐT Người Nhận *" at bounding box center [126, 168] width 118 height 20
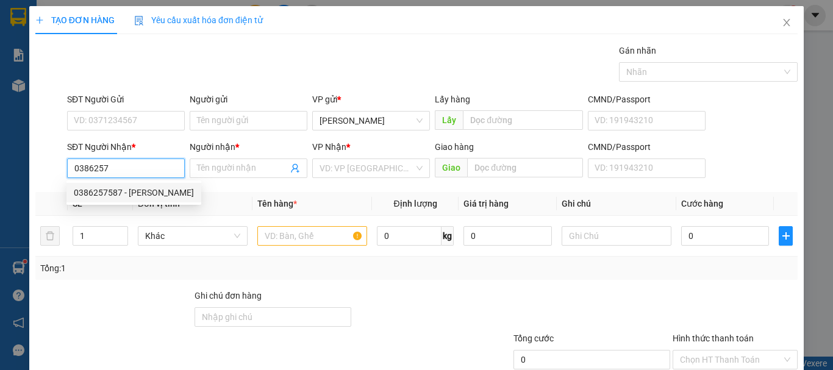
click at [140, 188] on div "0386257587 - [PERSON_NAME]" at bounding box center [134, 192] width 120 height 13
type input "0386257587"
type input "TRÂN"
type input "[PERSON_NAME] 11"
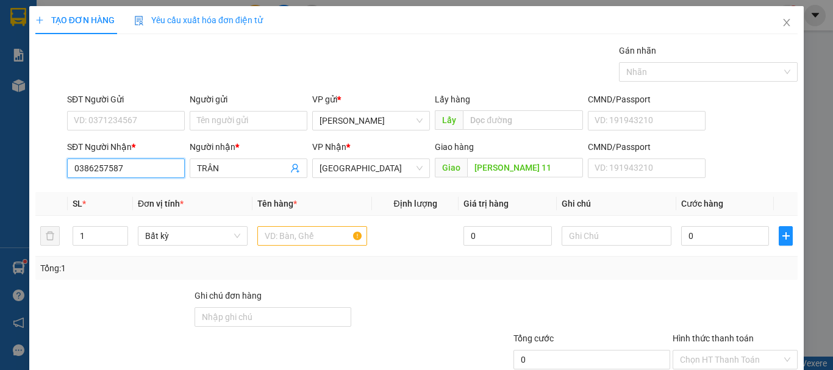
type input "0386257587"
click at [77, 130] on div "SĐT Người Gửi VD: 0371234567" at bounding box center [126, 114] width 118 height 43
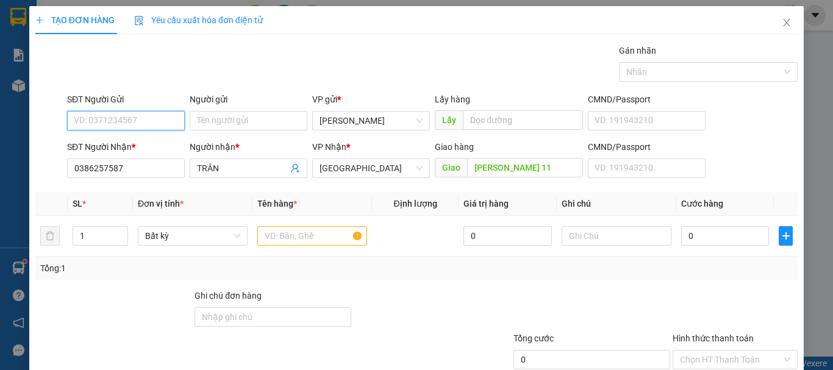
click at [90, 124] on input "SĐT Người Gửi" at bounding box center [126, 121] width 118 height 20
click at [102, 137] on div "0834772935" at bounding box center [124, 145] width 116 height 20
type input "0834772935"
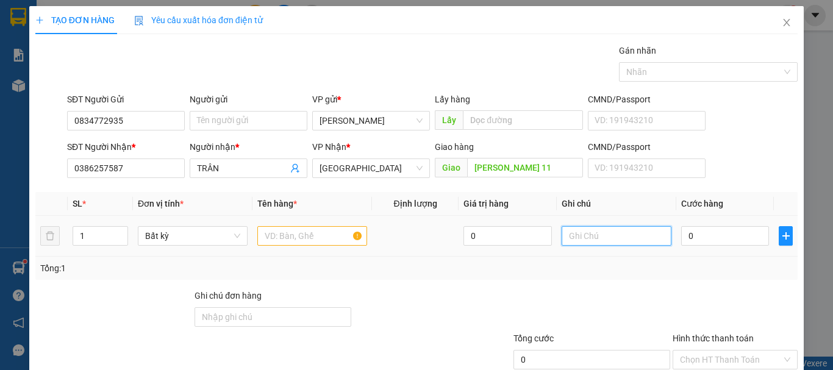
click at [578, 234] on input "text" at bounding box center [616, 236] width 110 height 20
click at [278, 237] on input "text" at bounding box center [312, 236] width 110 height 20
click at [594, 240] on input "text" at bounding box center [616, 236] width 110 height 20
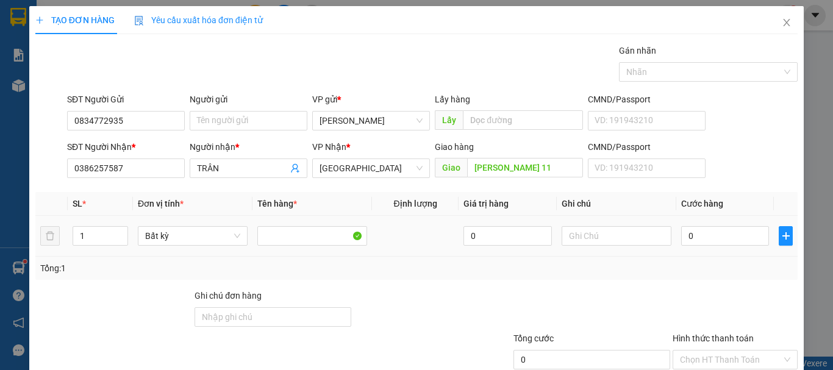
drag, startPoint x: 594, startPoint y: 240, endPoint x: 573, endPoint y: 251, distance: 23.5
click at [573, 251] on td at bounding box center [616, 236] width 119 height 41
click at [575, 238] on input "text" at bounding box center [616, 236] width 110 height 20
type input "1 THX - CÁ"
click at [736, 227] on input "0" at bounding box center [725, 236] width 88 height 20
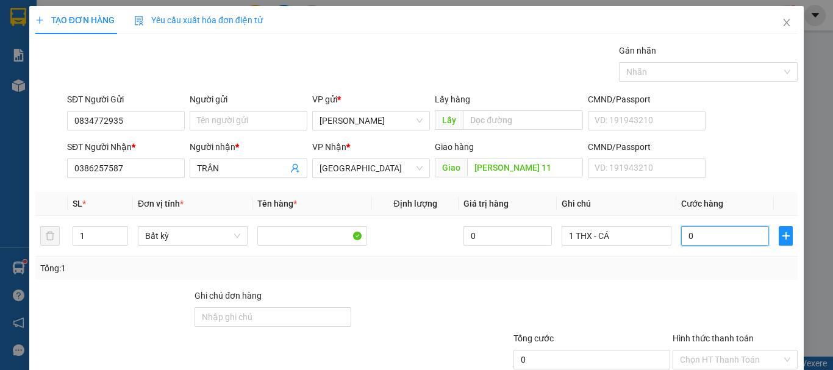
type input "5"
type input "50"
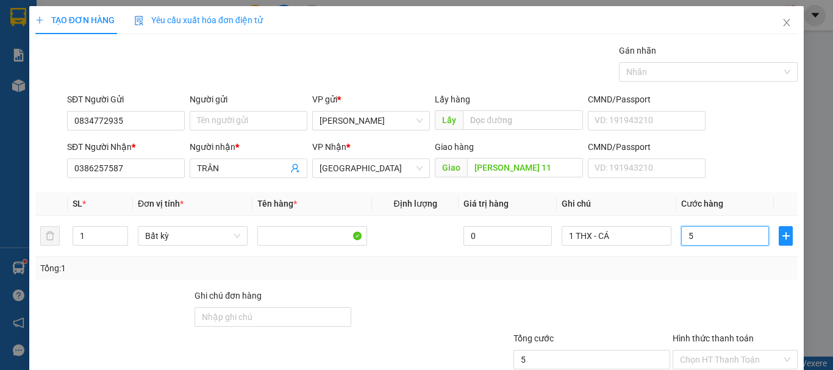
type input "50"
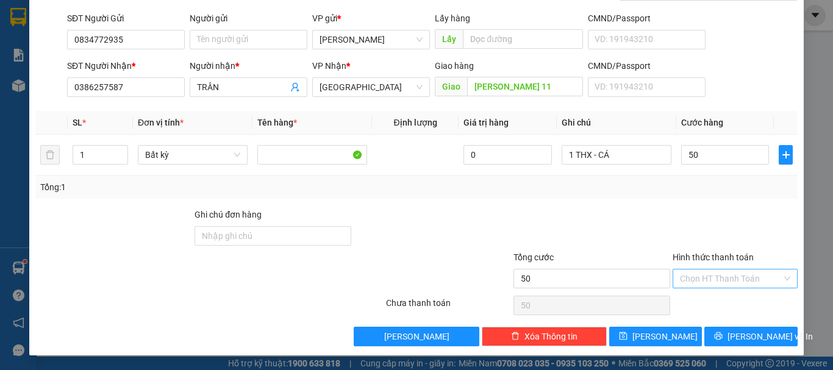
type input "50.000"
click at [719, 279] on input "Hình thức thanh toán" at bounding box center [731, 278] width 102 height 18
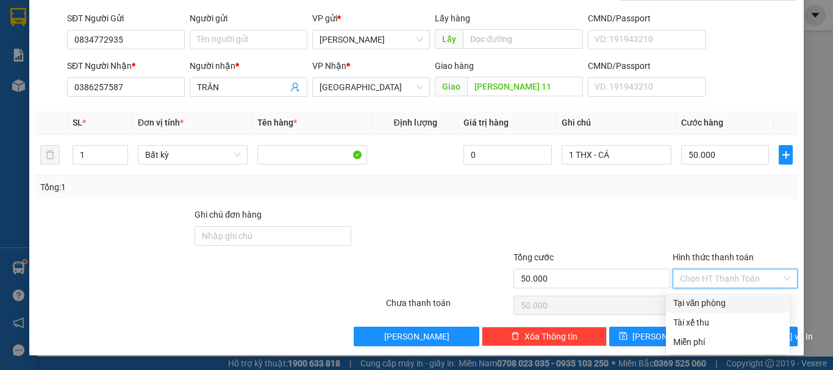
click at [719, 294] on div "Tại văn phòng" at bounding box center [728, 303] width 124 height 20
type input "0"
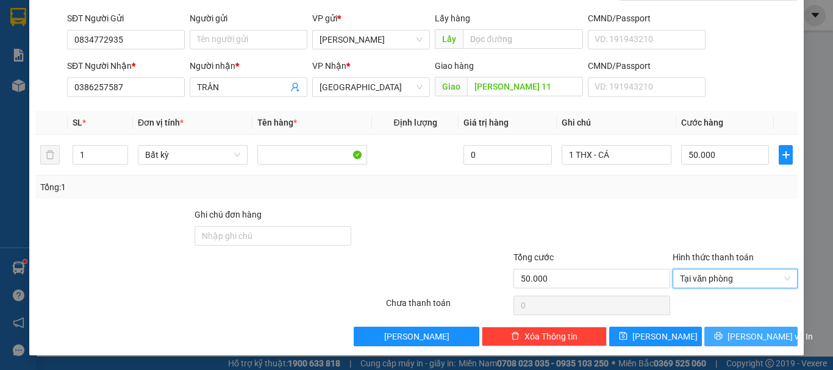
click at [744, 340] on span "[PERSON_NAME] và In" at bounding box center [769, 336] width 85 height 13
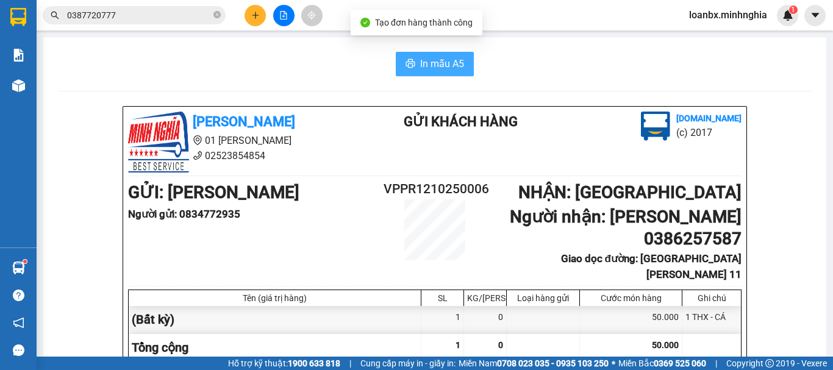
click at [410, 60] on icon "printer" at bounding box center [410, 64] width 10 height 10
click at [253, 12] on button at bounding box center [254, 15] width 21 height 21
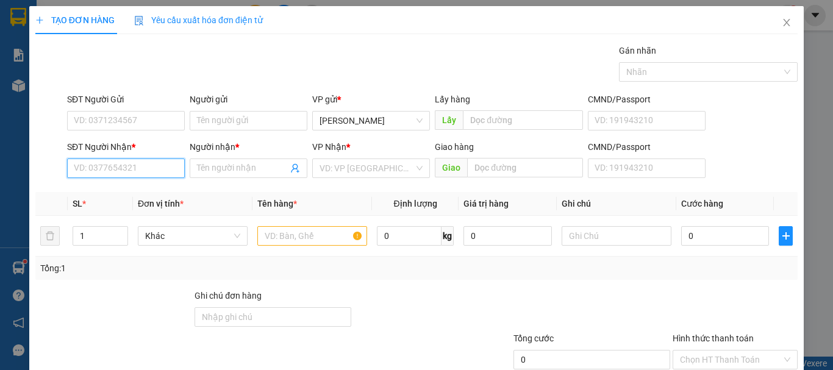
click at [102, 164] on input "SĐT Người Nhận *" at bounding box center [126, 168] width 118 height 20
type input "0902164562"
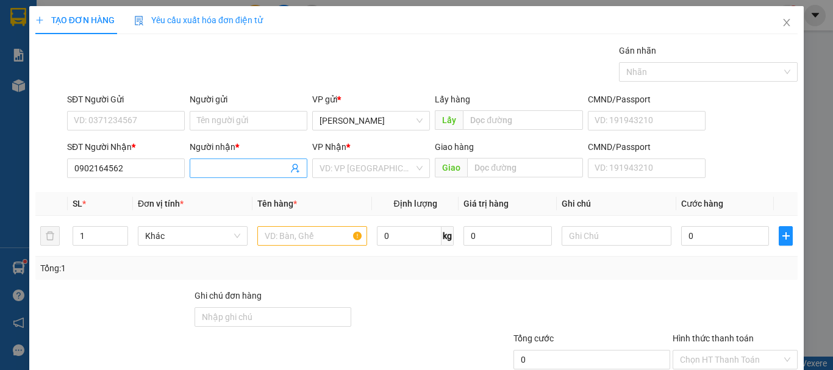
click at [191, 176] on span at bounding box center [249, 168] width 118 height 20
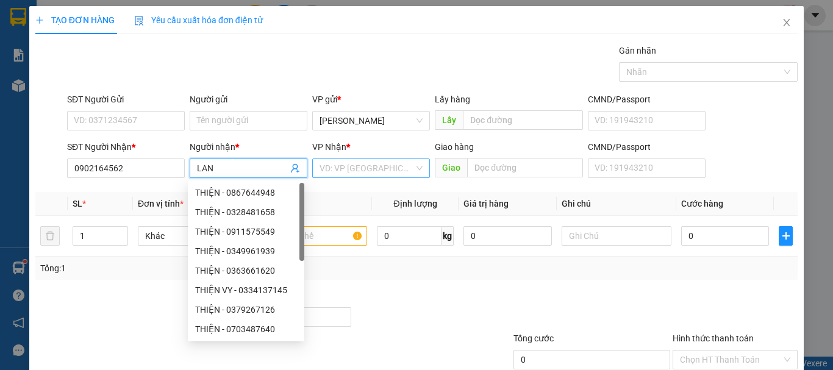
type input "LAN"
click at [343, 165] on input "search" at bounding box center [366, 168] width 94 height 18
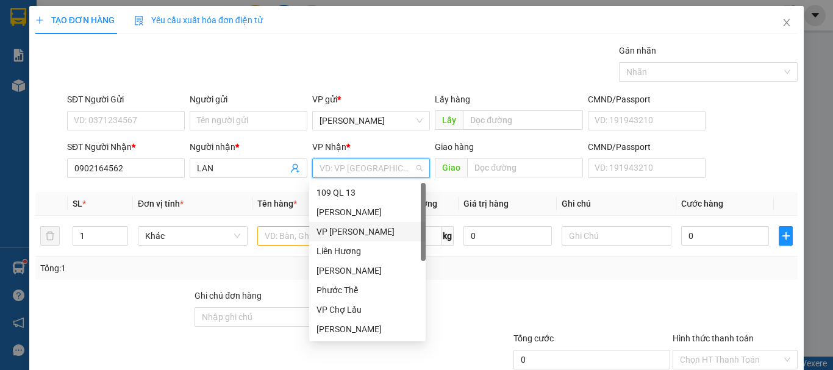
scroll to position [59, 0]
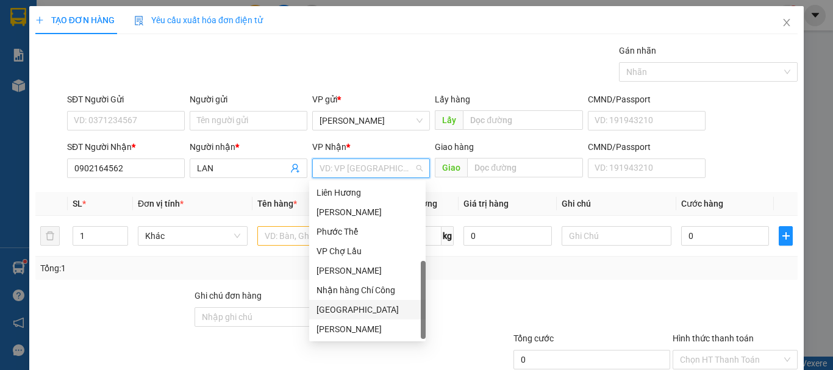
click at [333, 307] on div "[GEOGRAPHIC_DATA]" at bounding box center [367, 309] width 102 height 13
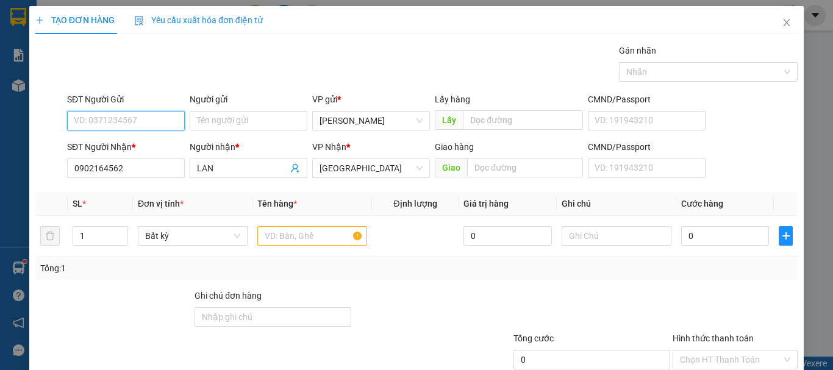
click at [104, 123] on input "SĐT Người Gửi" at bounding box center [126, 121] width 118 height 20
type input "0916619282"
click at [285, 236] on input "text" at bounding box center [312, 236] width 110 height 20
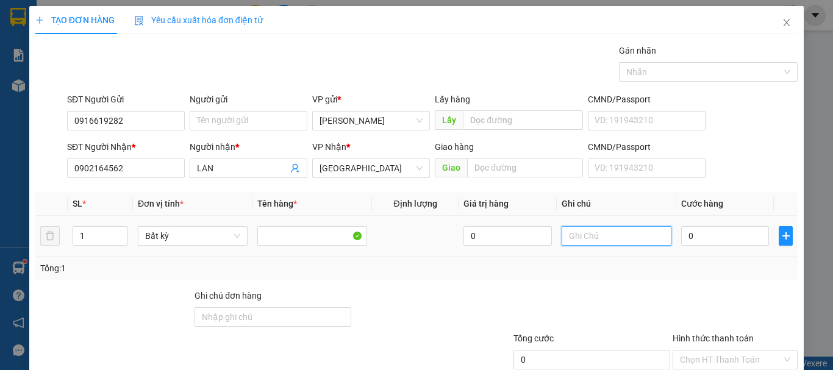
click at [619, 233] on input "text" at bounding box center [616, 236] width 110 height 20
type input "1 THG - ĐỒ ĂN"
click at [716, 230] on input "0" at bounding box center [725, 236] width 88 height 20
type input "4"
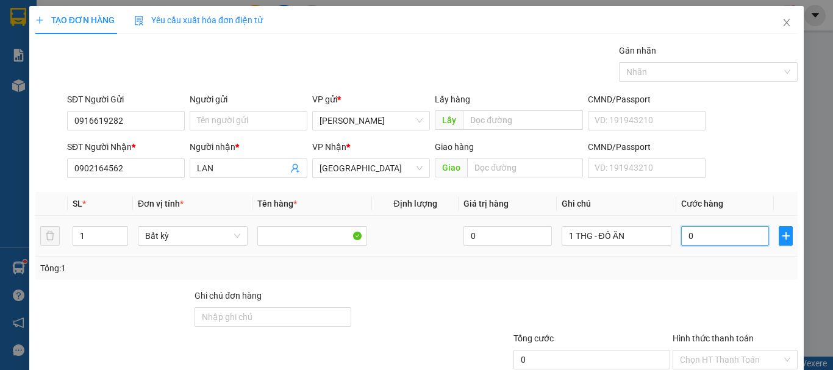
type input "4"
type input "40"
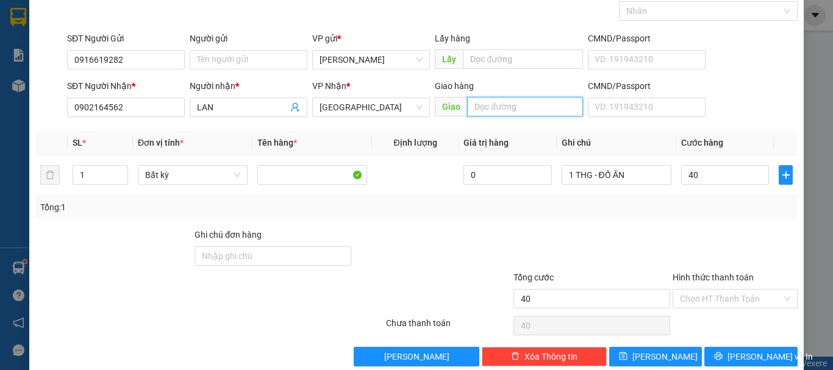
type input "40.000"
click at [498, 110] on input "text" at bounding box center [525, 107] width 116 height 20
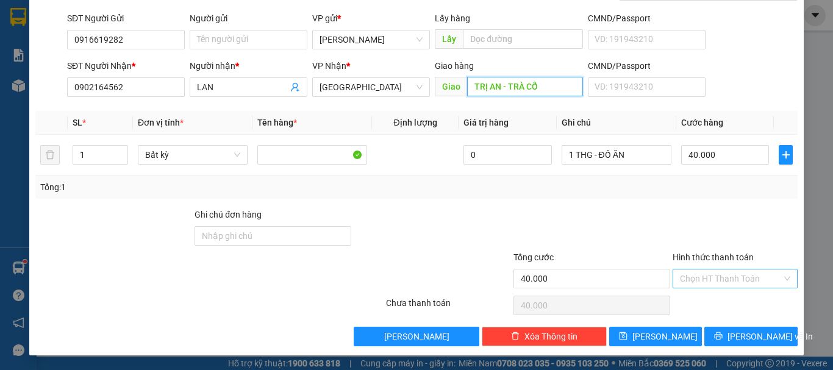
type input "TRỊ AN - TRÀ CỔ"
click at [739, 286] on input "Hình thức thanh toán" at bounding box center [731, 278] width 102 height 18
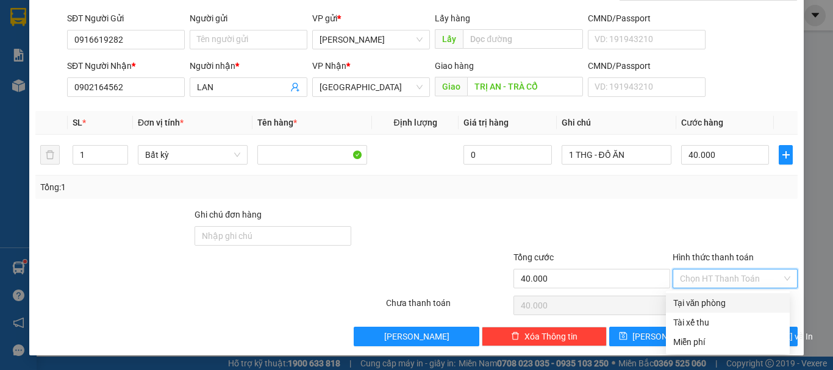
click at [730, 305] on div "Tại văn phòng" at bounding box center [727, 302] width 109 height 13
type input "0"
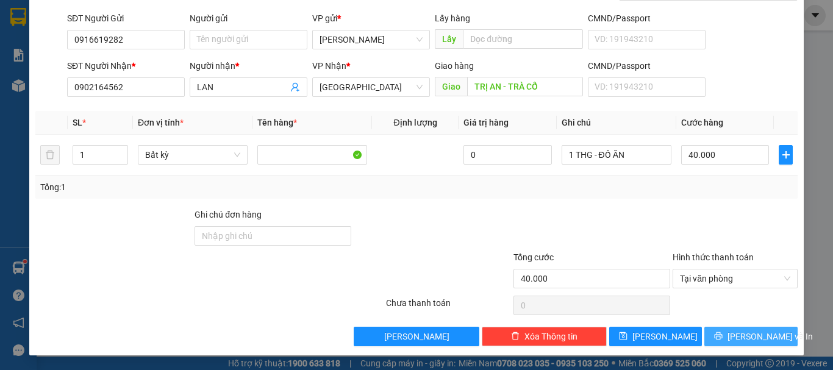
click at [736, 336] on span "[PERSON_NAME] và In" at bounding box center [769, 336] width 85 height 13
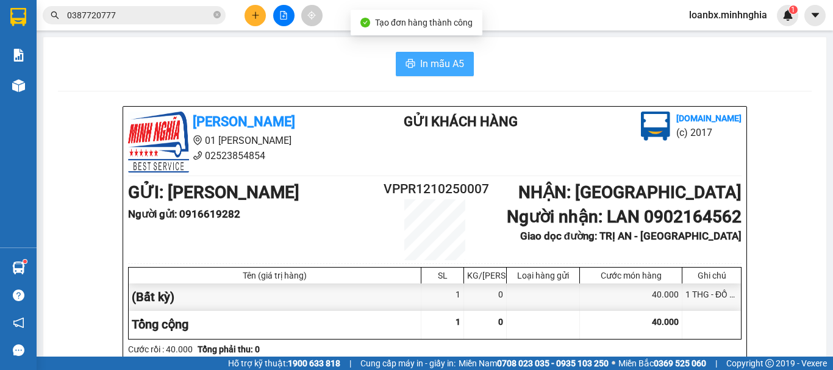
click at [440, 66] on span "In mẫu A5" at bounding box center [442, 63] width 44 height 15
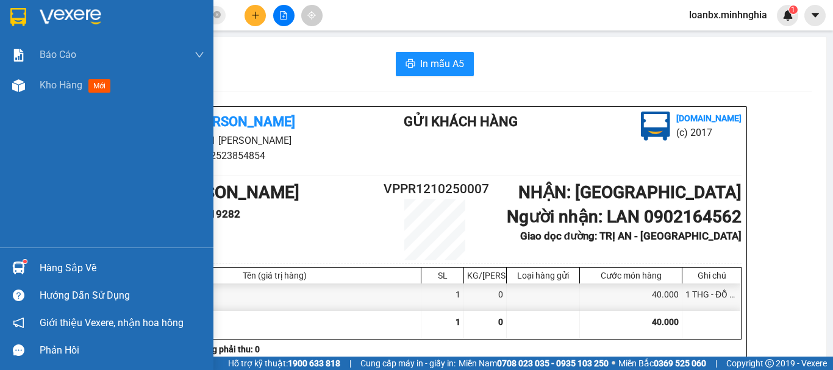
click at [40, 101] on div "Báo cáo Báo cáo dòng tiền (nhân viên) Doanh số tạo đơn theo VP gửi (nhân viên) …" at bounding box center [106, 144] width 213 height 208
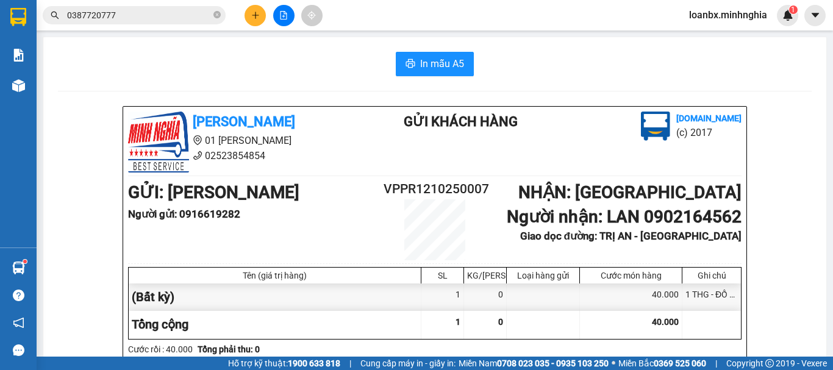
click at [260, 12] on button at bounding box center [254, 15] width 21 height 21
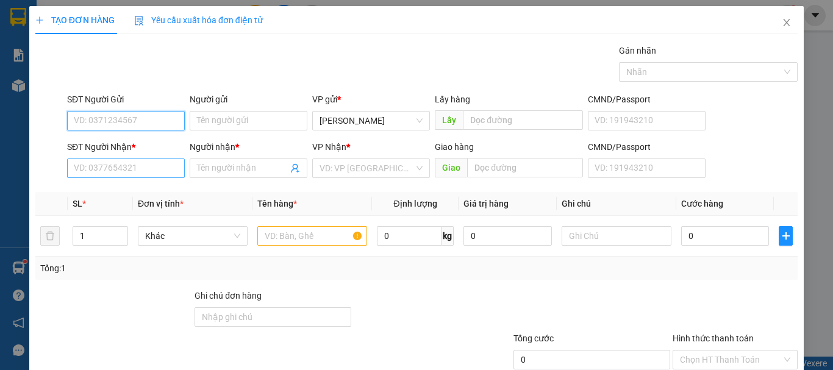
drag, startPoint x: 125, startPoint y: 123, endPoint x: 104, endPoint y: 162, distance: 43.9
click at [121, 133] on div "SĐT Người Gửi VD: 0371234567" at bounding box center [126, 114] width 118 height 43
click at [101, 177] on input "SĐT Người Nhận *" at bounding box center [126, 168] width 118 height 20
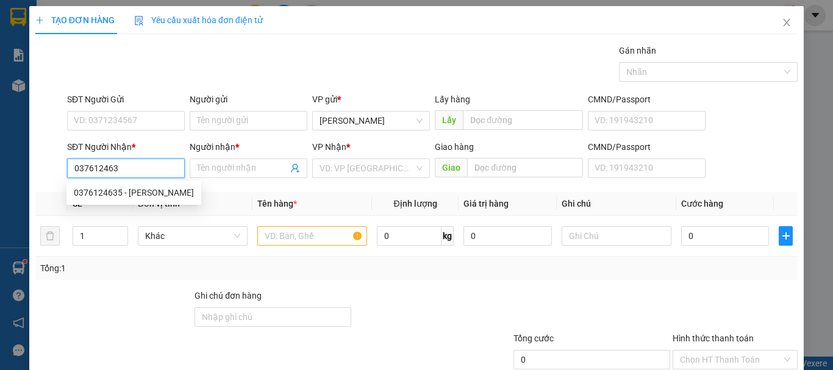
type input "0376124635"
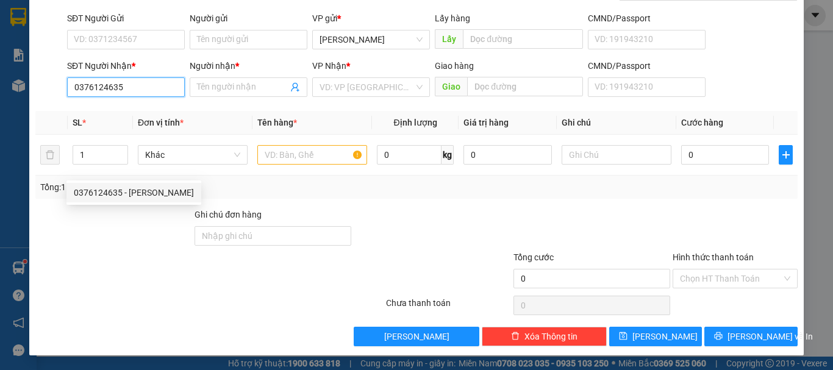
click at [144, 190] on div "0376124635 - [PERSON_NAME]" at bounding box center [134, 192] width 120 height 13
type input "[PERSON_NAME]"
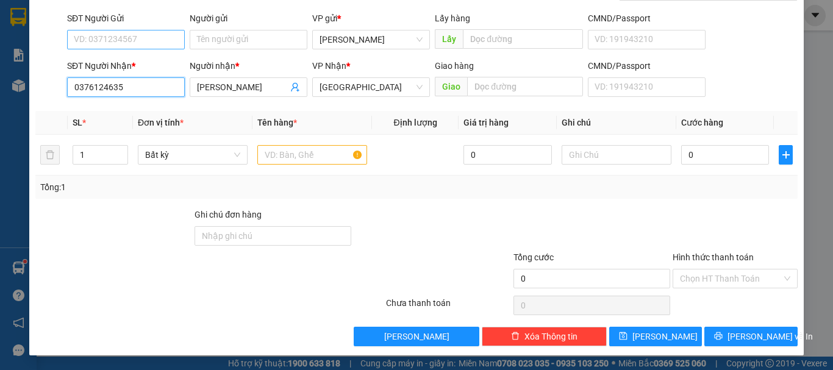
type input "0376124635"
click at [136, 46] on input "SĐT Người Gửi" at bounding box center [126, 40] width 118 height 20
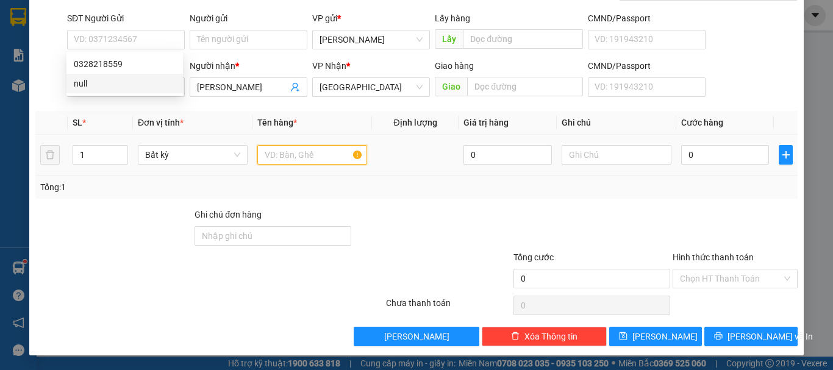
click at [309, 160] on input "text" at bounding box center [312, 155] width 110 height 20
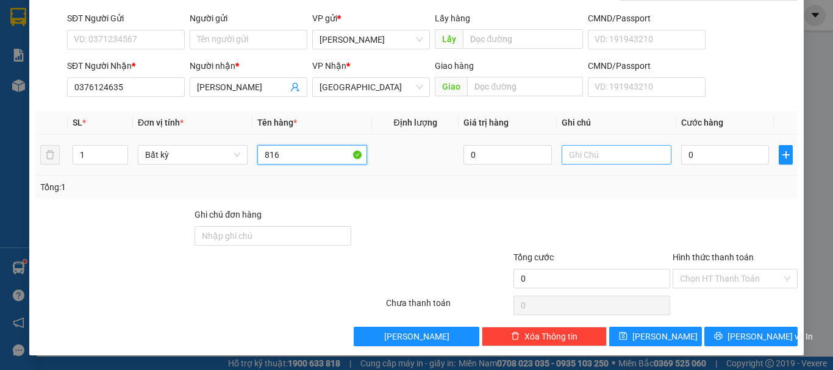
type input "816"
click at [609, 147] on input "text" at bounding box center [616, 155] width 110 height 20
type input "1 THX - CÁ"
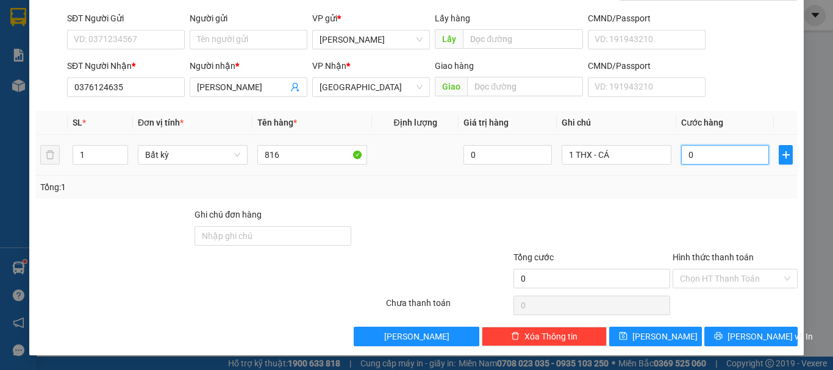
click at [706, 161] on input "0" at bounding box center [725, 155] width 88 height 20
type input "4"
type input "40"
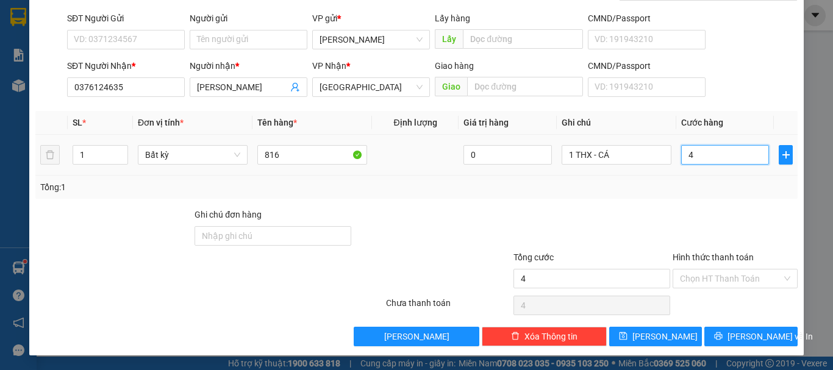
type input "40"
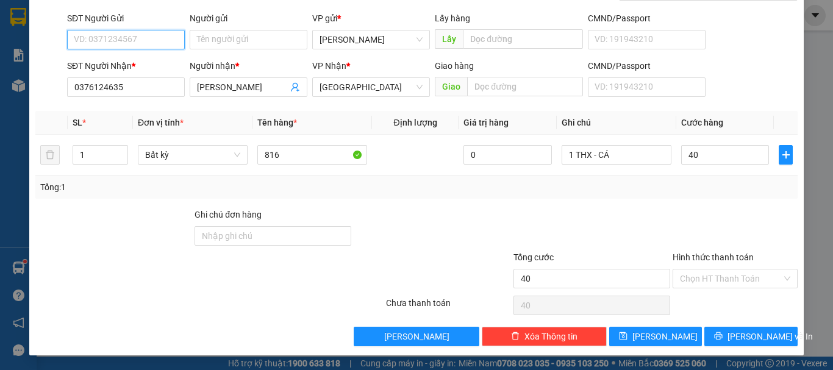
type input "40.000"
click at [115, 38] on input "SĐT Người Gửi" at bounding box center [126, 40] width 118 height 20
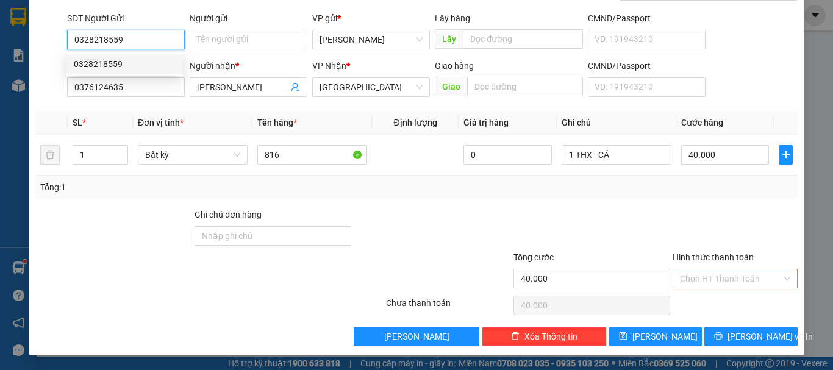
drag, startPoint x: 671, startPoint y: 270, endPoint x: 706, endPoint y: 283, distance: 38.2
click at [700, 280] on div "Chọn HT Thanh Toán" at bounding box center [734, 279] width 125 height 20
type input "0328218559"
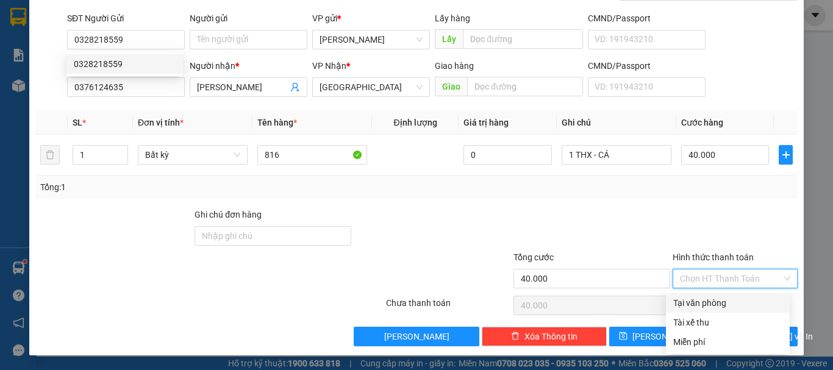
drag, startPoint x: 708, startPoint y: 283, endPoint x: 708, endPoint y: 290, distance: 7.3
click at [708, 285] on input "Hình thức thanh toán" at bounding box center [731, 278] width 102 height 18
click at [706, 304] on div "Tại văn phòng" at bounding box center [727, 302] width 109 height 13
type input "0"
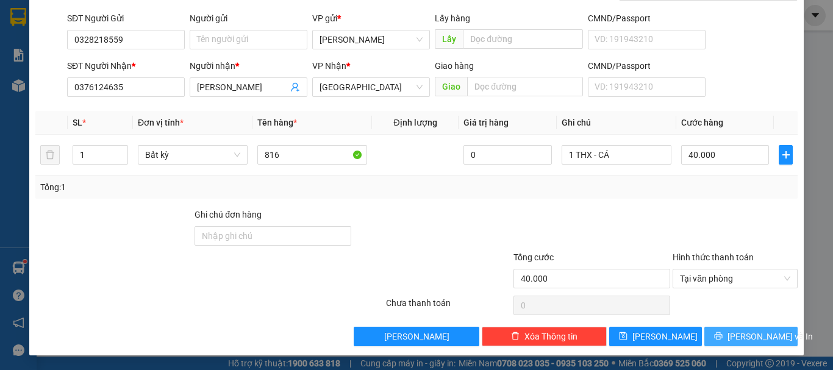
click at [732, 334] on span "[PERSON_NAME] và In" at bounding box center [769, 336] width 85 height 13
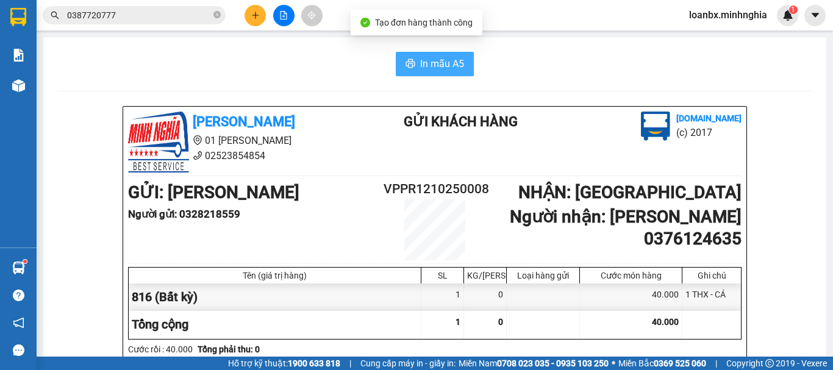
click at [437, 66] on span "In mẫu A5" at bounding box center [442, 63] width 44 height 15
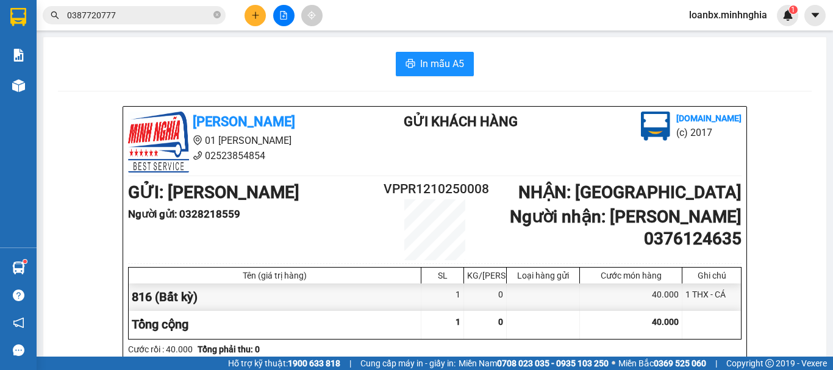
click at [252, 18] on icon "plus" at bounding box center [255, 15] width 9 height 9
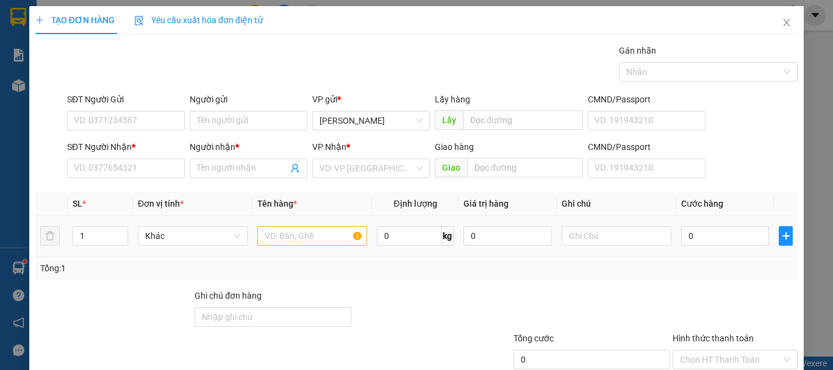
drag, startPoint x: 338, startPoint y: 249, endPoint x: 366, endPoint y: 238, distance: 30.1
click at [338, 247] on td at bounding box center [311, 236] width 119 height 41
click at [366, 238] on td at bounding box center [311, 236] width 119 height 41
click at [318, 235] on input "text" at bounding box center [312, 236] width 110 height 20
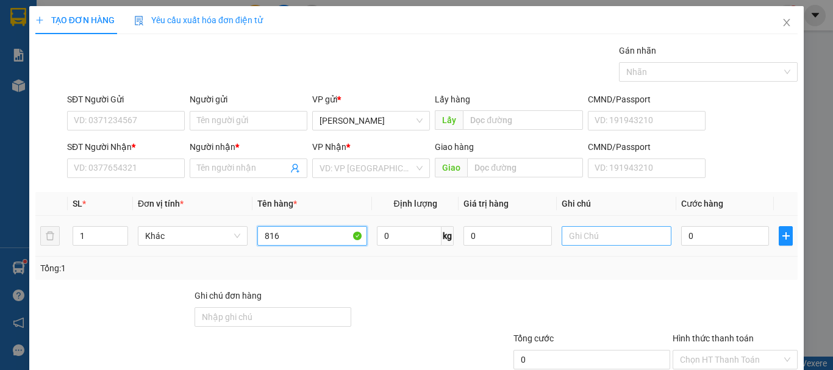
type input "816"
click at [618, 237] on input "text" at bounding box center [616, 236] width 110 height 20
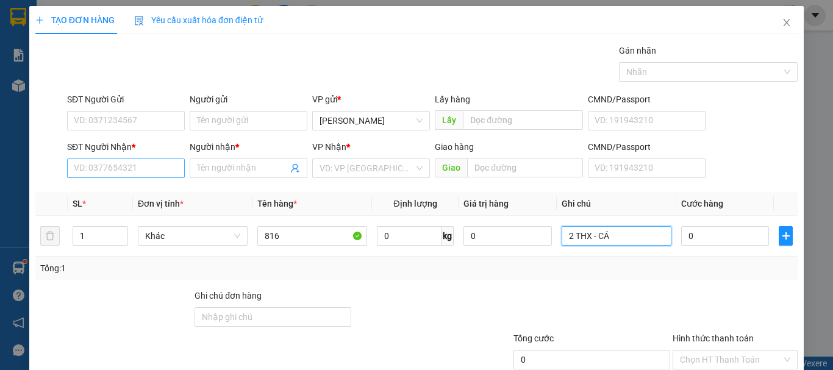
type input "2 THX - CÁ"
click at [93, 163] on input "SĐT Người Nhận *" at bounding box center [126, 168] width 118 height 20
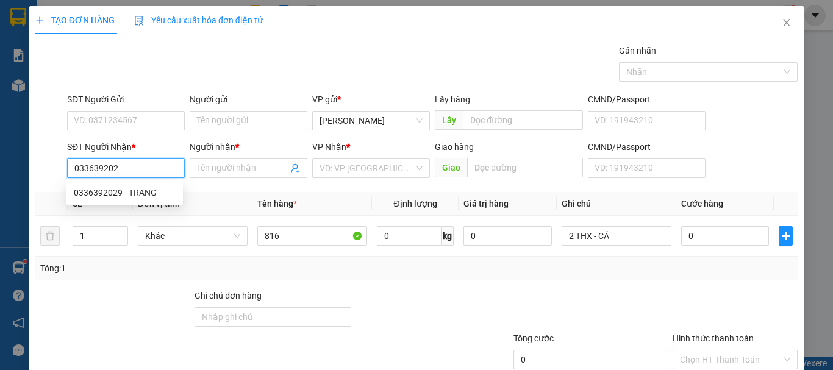
type input "0336392029"
click at [137, 194] on div "0336392029 - TRANG" at bounding box center [125, 192] width 102 height 13
type input "TRANG"
type input "0336392029"
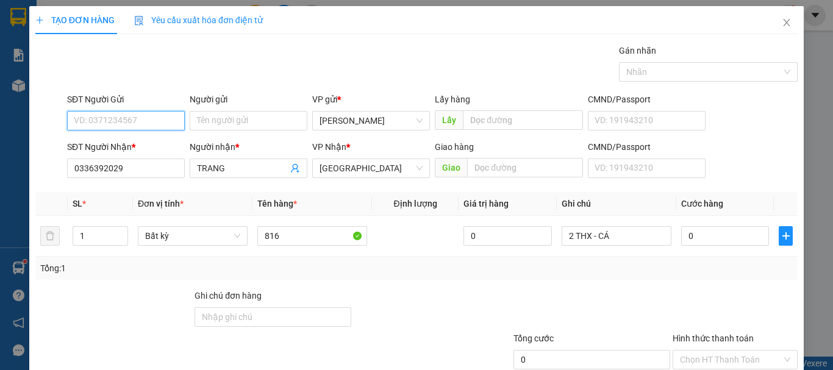
click at [121, 126] on input "SĐT Người Gửi" at bounding box center [126, 121] width 118 height 20
drag, startPoint x: 123, startPoint y: 144, endPoint x: 163, endPoint y: 152, distance: 41.7
click at [123, 144] on div "0777060816" at bounding box center [125, 144] width 102 height 13
type input "0777060816"
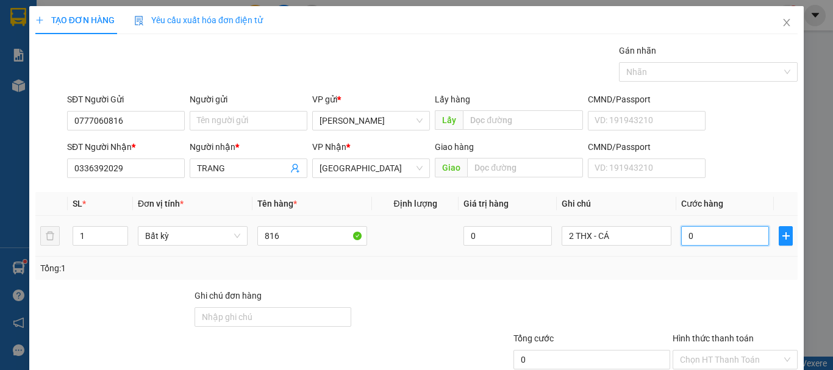
click at [695, 235] on input "0" at bounding box center [725, 236] width 88 height 20
type input "8"
type input "80"
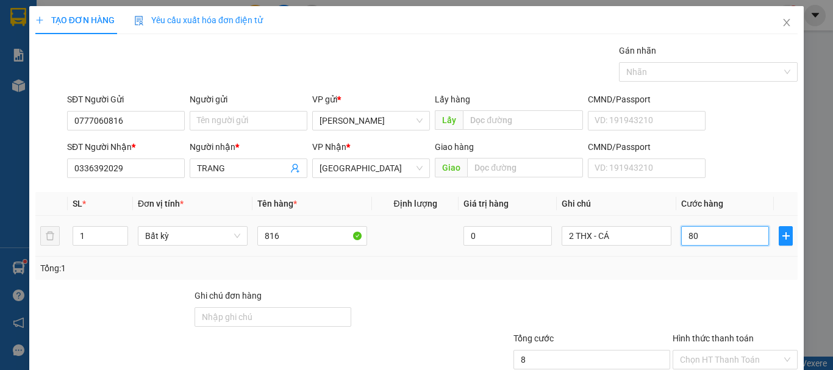
type input "80"
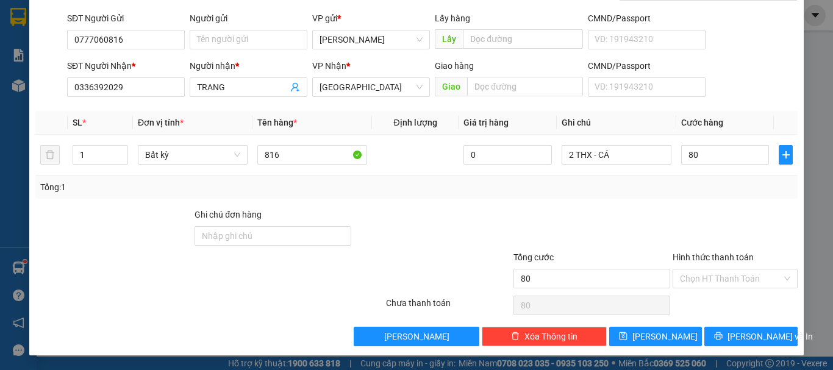
type input "80.000"
click at [725, 301] on div "Chọn HT Thanh Toán" at bounding box center [734, 305] width 127 height 24
click at [730, 286] on input "Hình thức thanh toán" at bounding box center [731, 278] width 102 height 18
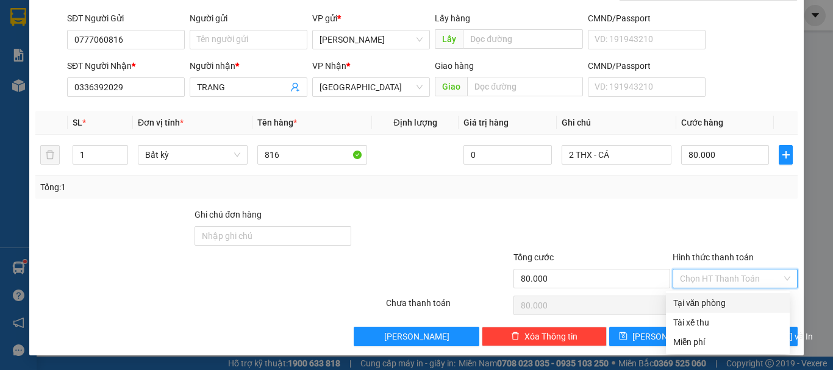
click at [719, 302] on div "Tại văn phòng" at bounding box center [727, 302] width 109 height 13
type input "0"
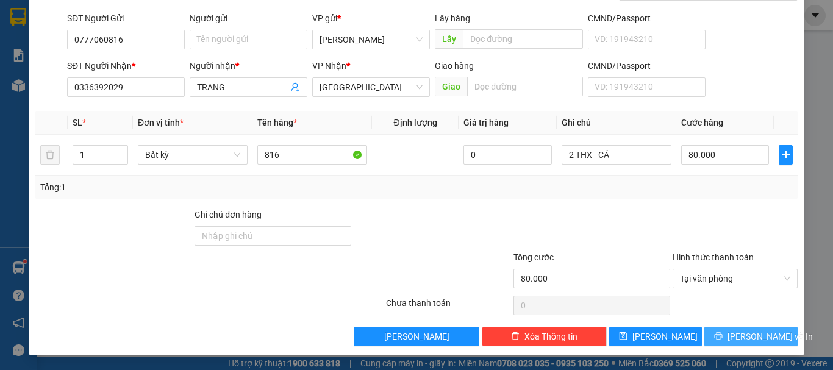
click at [725, 329] on button "[PERSON_NAME] và In" at bounding box center [750, 337] width 93 height 20
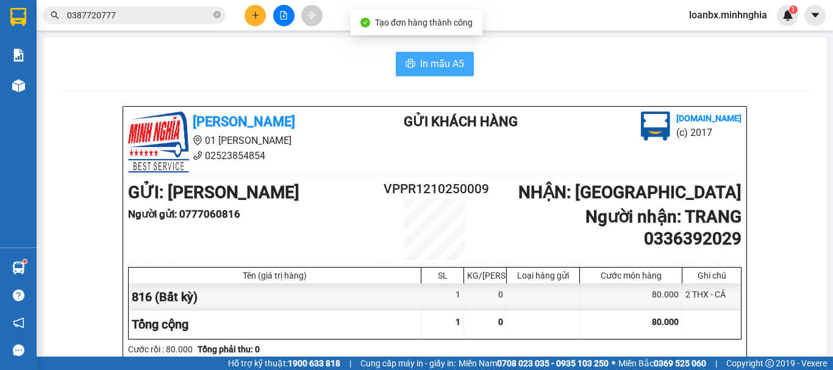
click at [440, 58] on span "In mẫu A5" at bounding box center [442, 63] width 44 height 15
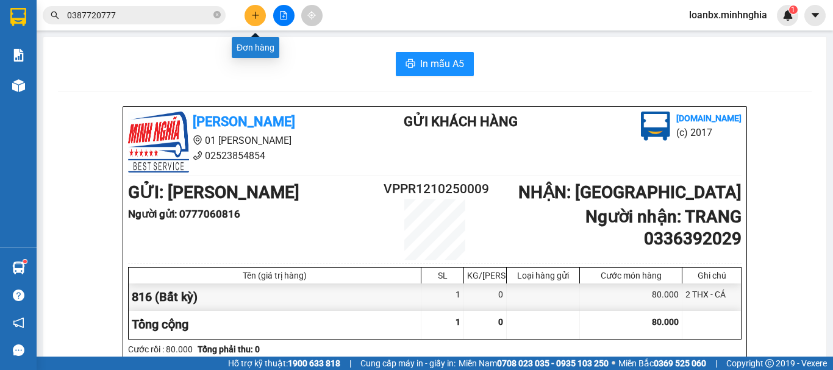
click at [255, 16] on icon "plus" at bounding box center [255, 15] width 9 height 9
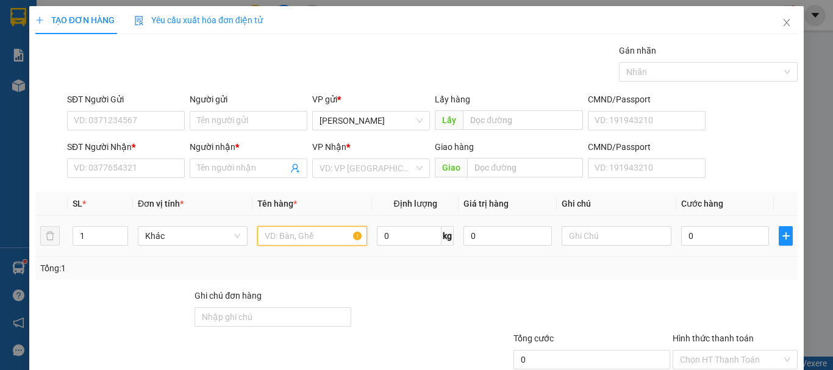
drag, startPoint x: 266, startPoint y: 232, endPoint x: 439, endPoint y: 249, distance: 174.0
click at [266, 232] on input "text" at bounding box center [312, 236] width 110 height 20
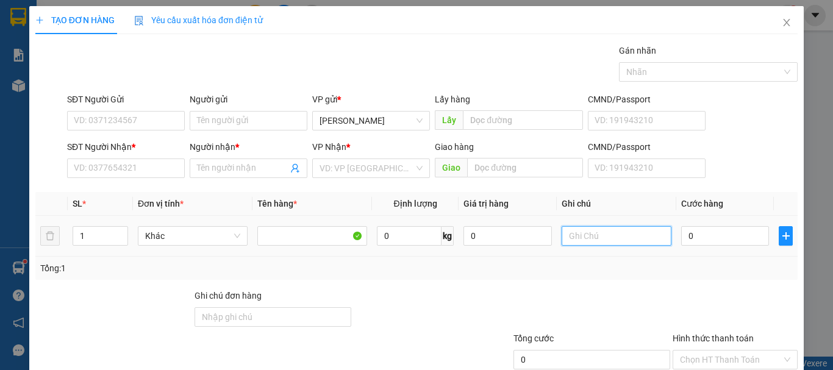
click at [585, 233] on input "text" at bounding box center [616, 236] width 110 height 20
drag, startPoint x: 639, startPoint y: 244, endPoint x: 593, endPoint y: 244, distance: 45.7
click at [593, 244] on input "1 THG - ĐỒ ĂN" at bounding box center [616, 236] width 110 height 20
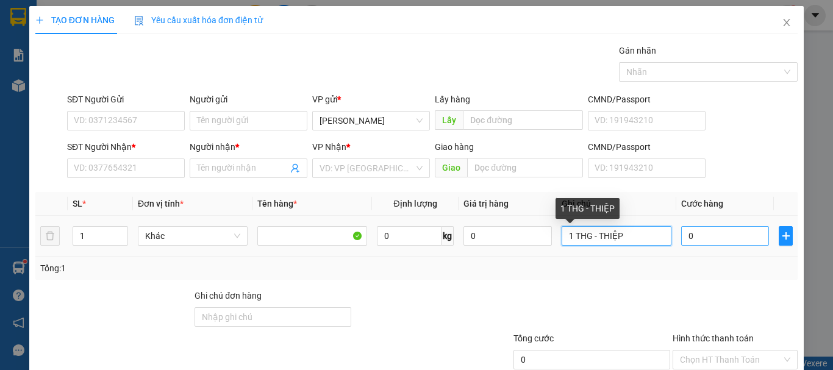
type input "1 THG - THIỆP"
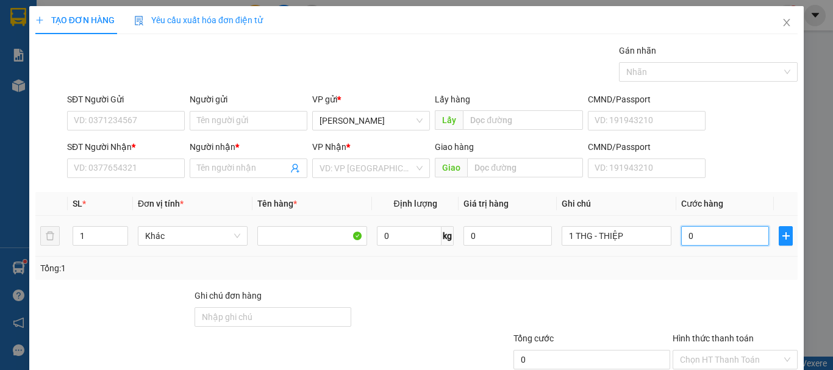
click at [687, 244] on input "0" at bounding box center [725, 236] width 88 height 20
type input "4"
type input "40"
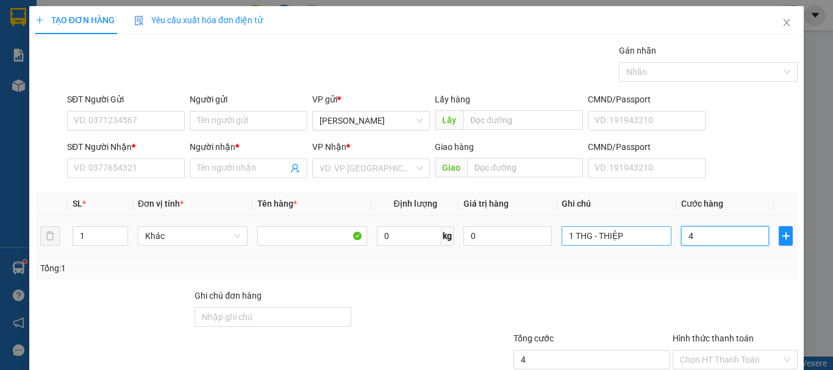
type input "40"
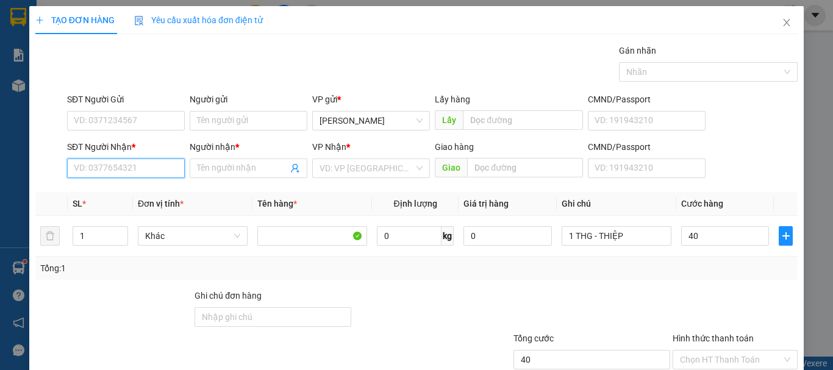
type input "40.000"
click at [117, 168] on input "SĐT Người Nhận *" at bounding box center [126, 168] width 118 height 20
type input "0966760719"
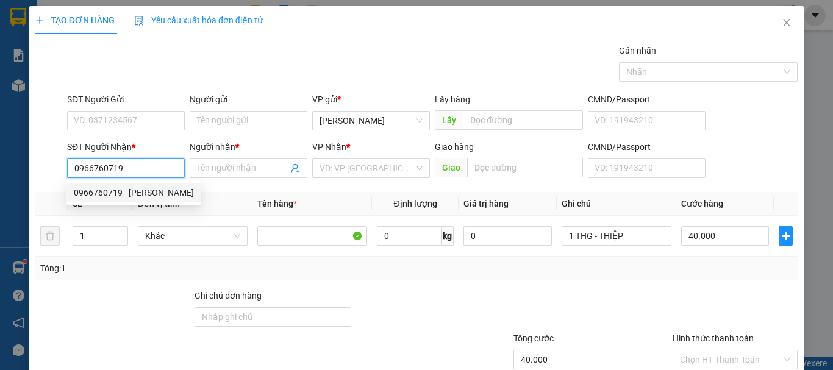
click at [135, 197] on div "0966760719 - [PERSON_NAME]" at bounding box center [134, 192] width 120 height 13
type input "NHUNG"
type input "CX [PERSON_NAME] ĐẠT [PERSON_NAME] ĐỒNG NAI"
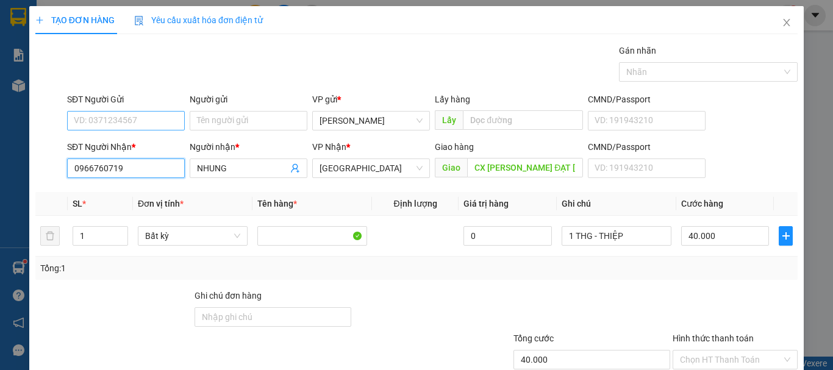
type input "0966760719"
click at [129, 121] on input "SĐT Người Gửi" at bounding box center [126, 121] width 118 height 20
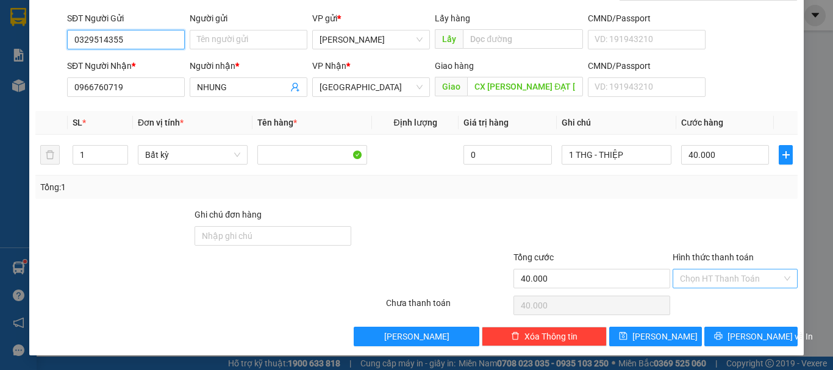
type input "0329514355"
drag, startPoint x: 714, startPoint y: 275, endPoint x: 715, endPoint y: 286, distance: 11.0
click at [715, 274] on input "Hình thức thanh toán" at bounding box center [731, 278] width 102 height 18
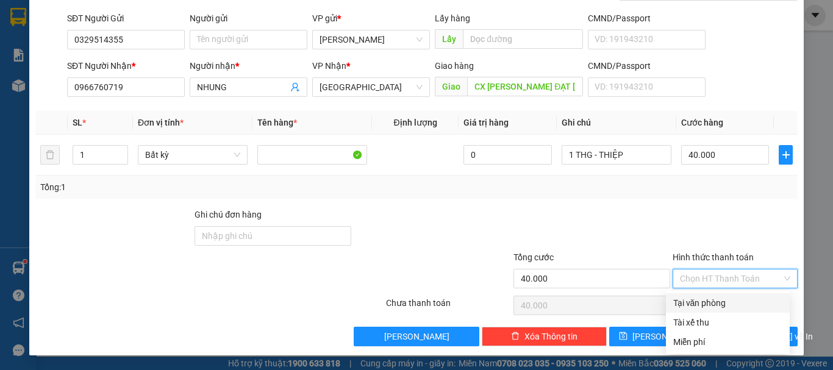
click at [715, 299] on div "Tại văn phòng" at bounding box center [727, 302] width 109 height 13
type input "0"
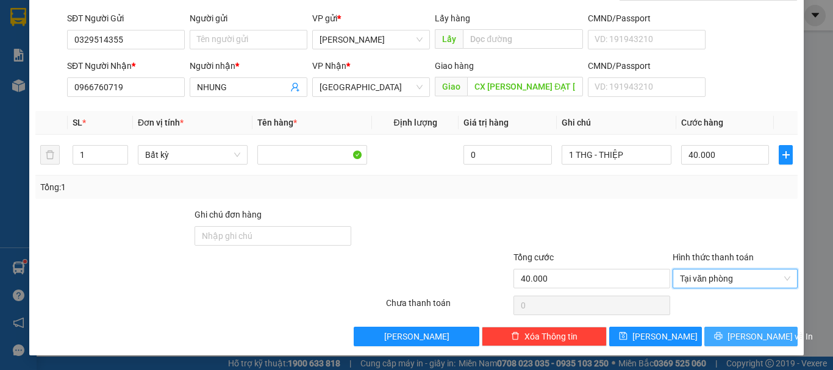
click at [730, 341] on button "[PERSON_NAME] và In" at bounding box center [750, 337] width 93 height 20
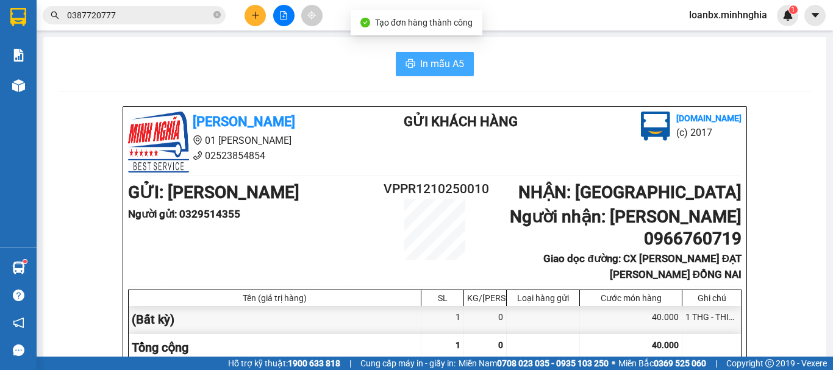
click at [412, 66] on button "In mẫu A5" at bounding box center [435, 64] width 78 height 24
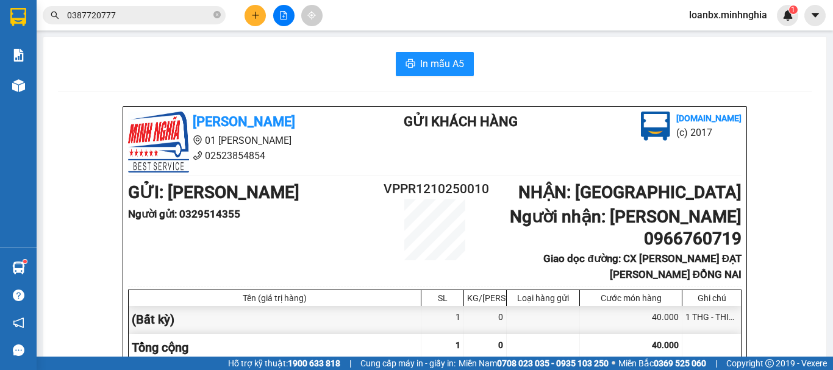
click at [16, 82] on img at bounding box center [18, 85] width 13 height 13
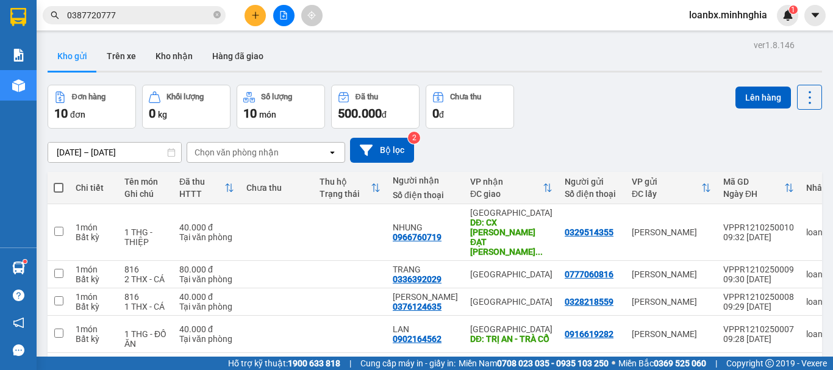
scroll to position [122, 0]
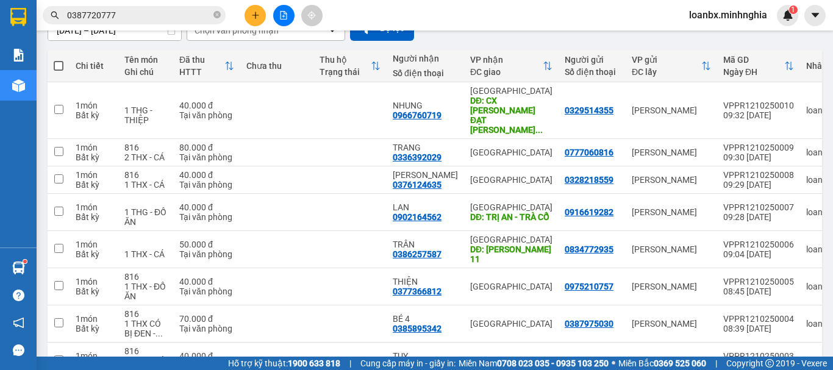
click at [56, 65] on span at bounding box center [59, 66] width 10 height 10
click at [59, 60] on input "checkbox" at bounding box center [59, 60] width 0 height 0
checkbox input "true"
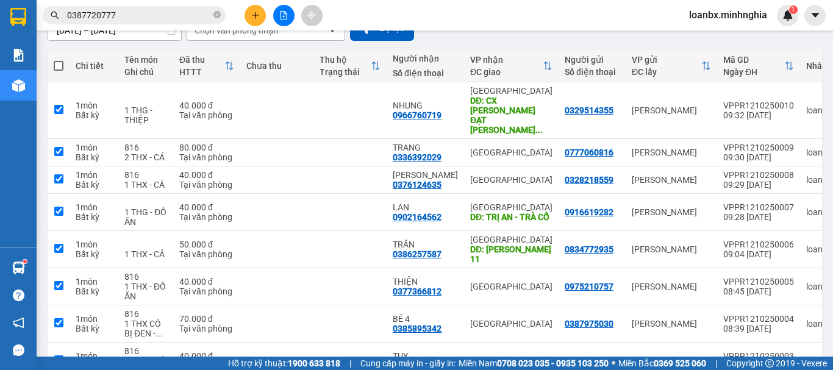
checkbox input "true"
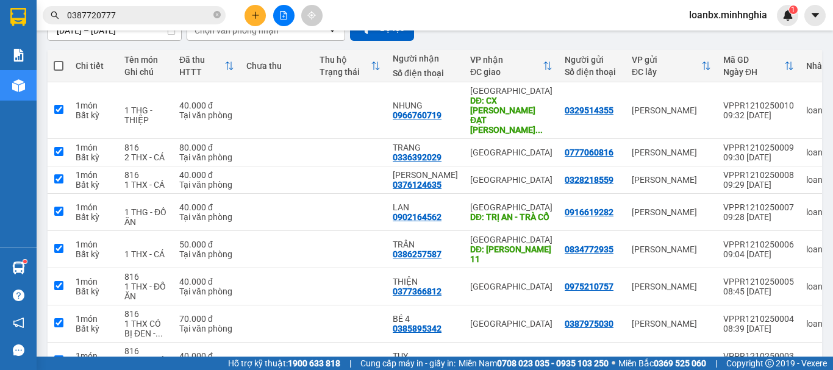
checkbox input "true"
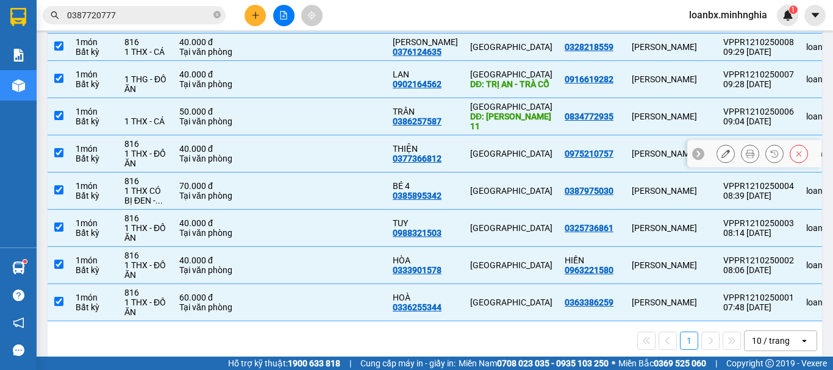
scroll to position [0, 0]
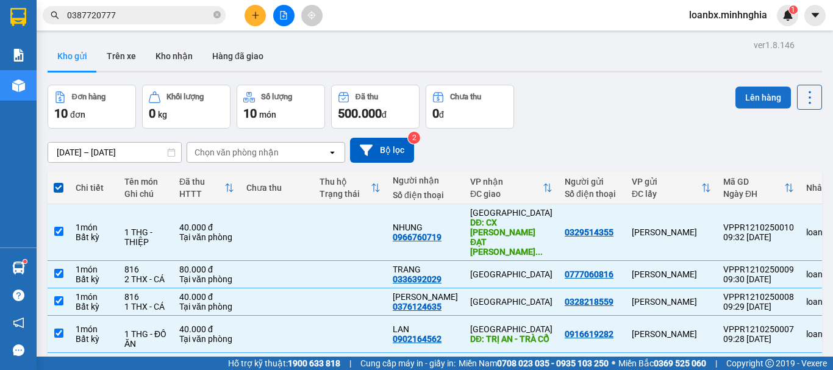
click at [754, 91] on button "Lên hàng" at bounding box center [762, 98] width 55 height 22
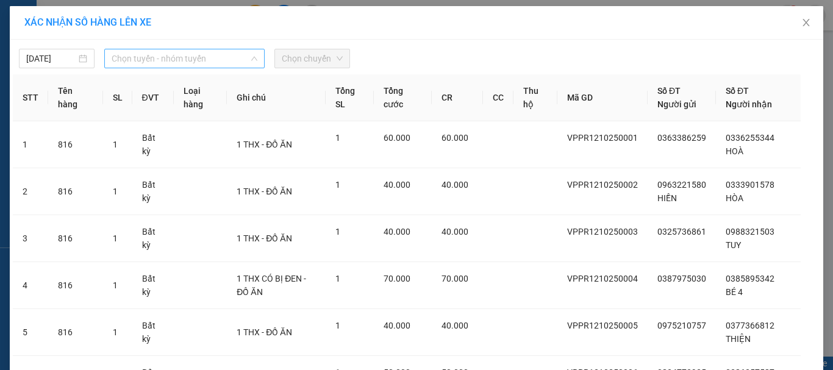
click at [197, 62] on span "Chọn tuyến - nhóm tuyến" at bounding box center [185, 58] width 146 height 18
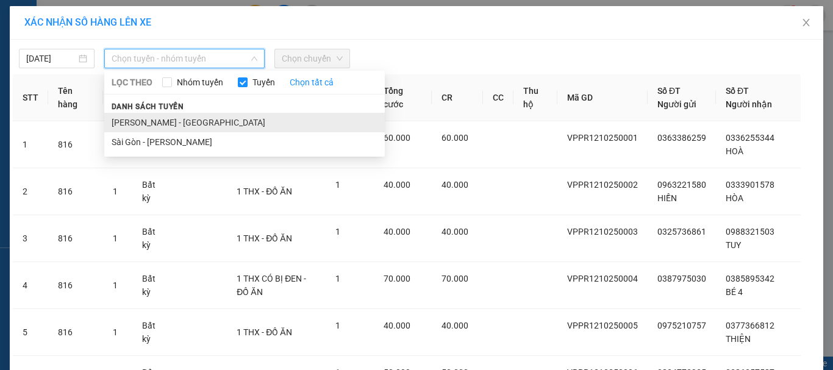
click at [155, 123] on li "[PERSON_NAME] - [GEOGRAPHIC_DATA]" at bounding box center [244, 123] width 280 height 20
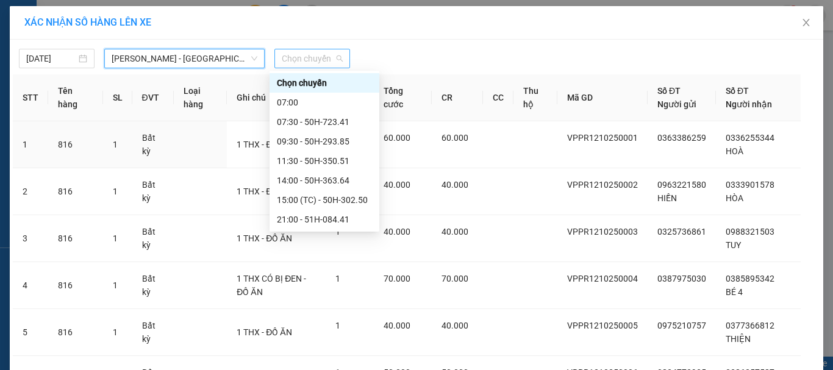
click at [327, 56] on span "Chọn chuyến" at bounding box center [312, 58] width 61 height 18
click at [293, 139] on div "09:30 - 50H-293.85" at bounding box center [324, 141] width 95 height 13
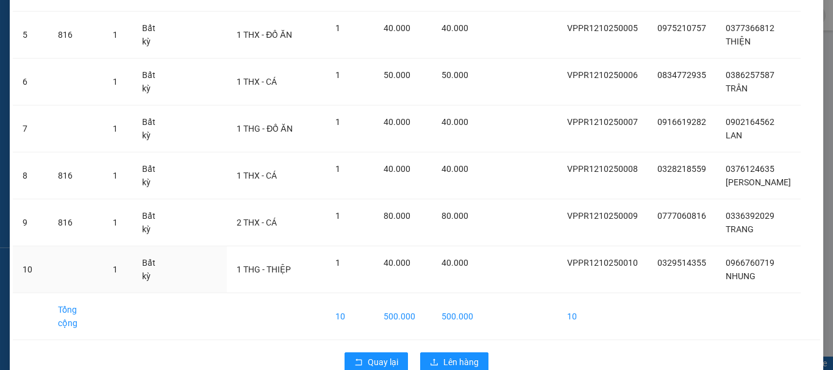
scroll to position [330, 0]
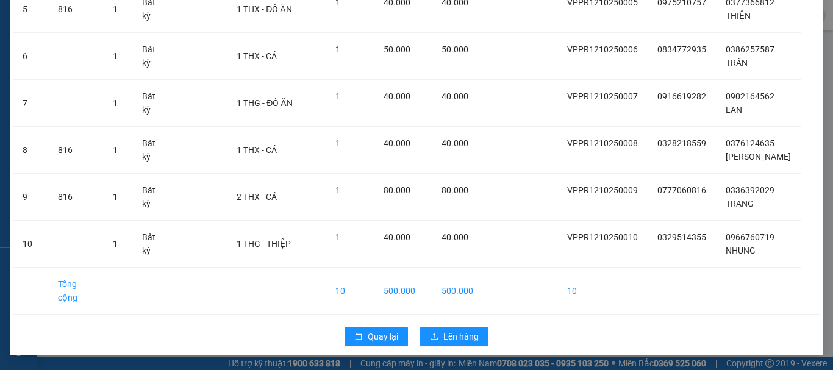
click at [452, 325] on div "Quay lại Lên hàng" at bounding box center [416, 337] width 807 height 32
click at [452, 331] on span "Lên hàng" at bounding box center [460, 336] width 35 height 13
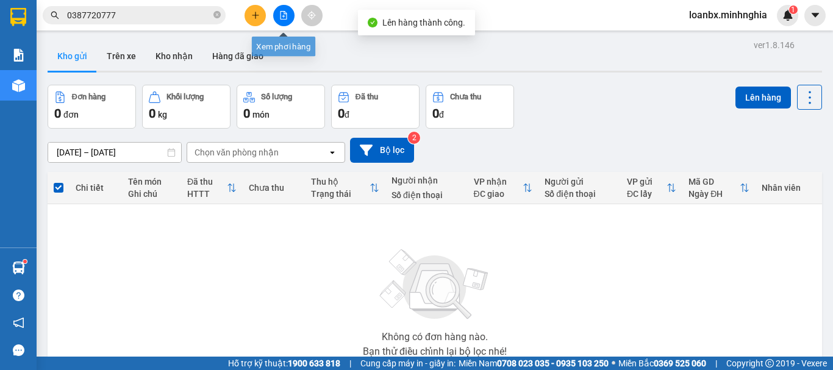
click at [287, 9] on button at bounding box center [283, 15] width 21 height 21
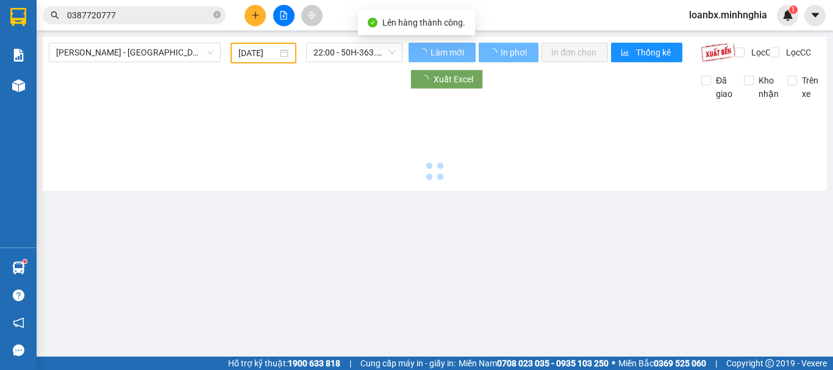
type input "[DATE]"
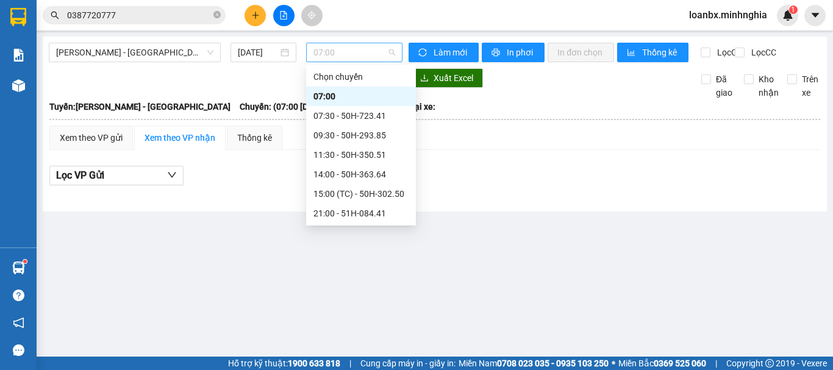
click at [343, 58] on span "07:00" at bounding box center [354, 52] width 82 height 18
click at [344, 130] on div "09:30 - 50H-293.85" at bounding box center [360, 135] width 95 height 13
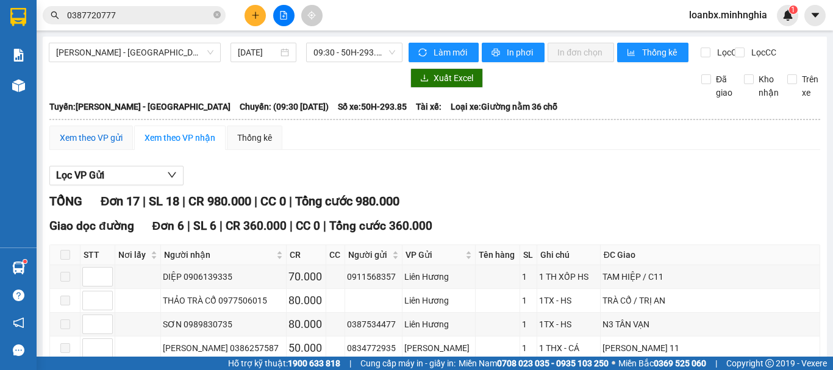
click at [96, 144] on div "Xem theo VP gửi" at bounding box center [91, 137] width 63 height 13
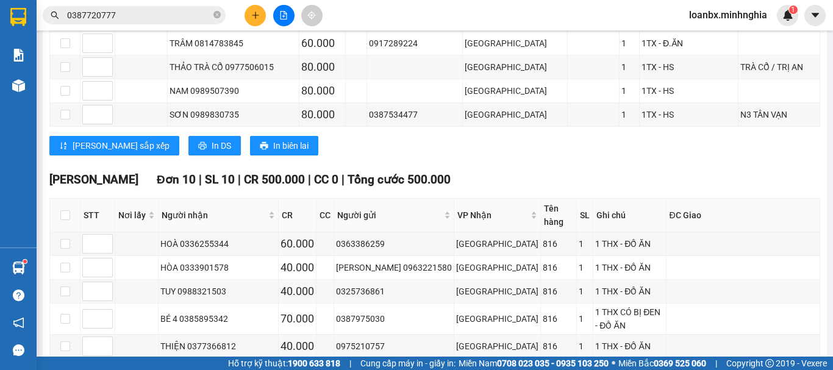
scroll to position [478, 0]
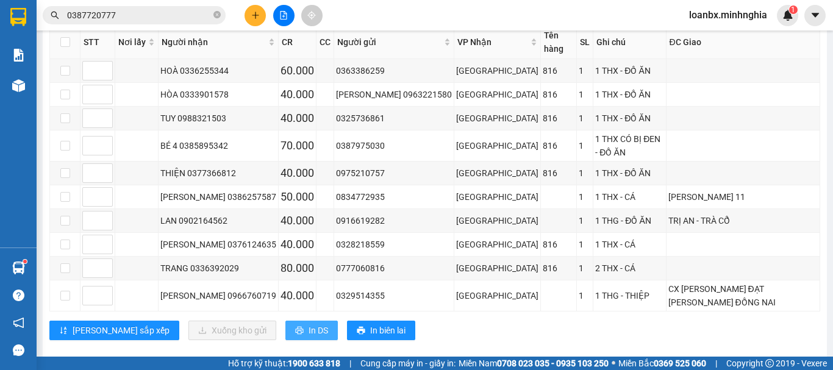
click at [285, 321] on button "In DS" at bounding box center [311, 331] width 52 height 20
click at [675, 240] on td at bounding box center [743, 245] width 154 height 24
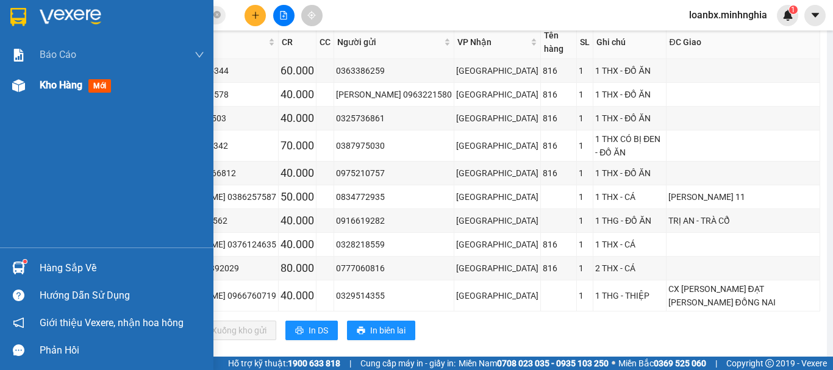
click at [27, 79] on div at bounding box center [18, 85] width 21 height 21
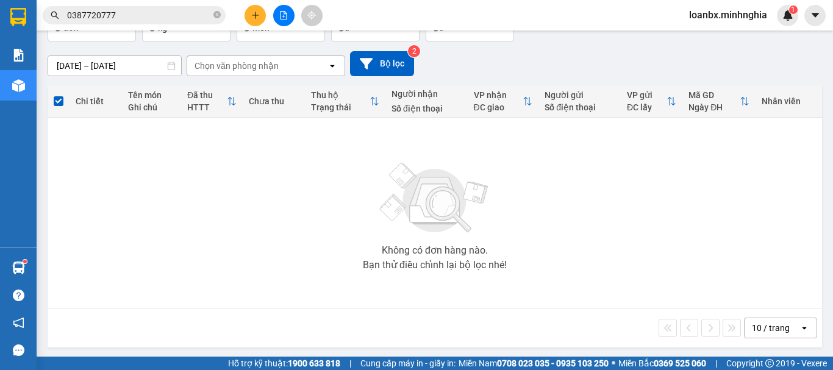
scroll to position [88, 0]
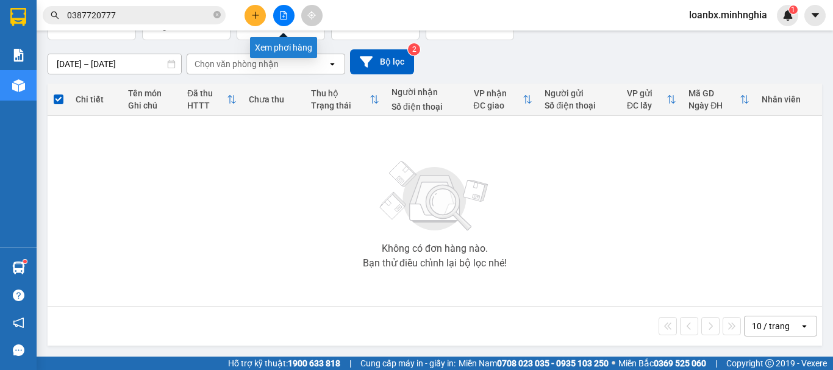
click at [281, 15] on icon "file-add" at bounding box center [283, 15] width 9 height 9
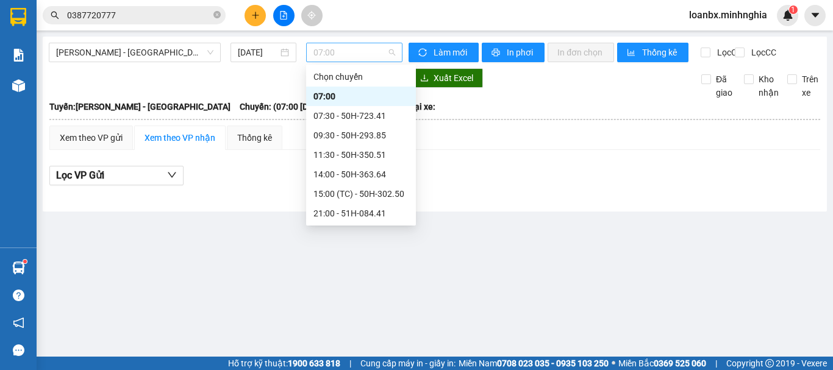
click at [332, 59] on span "07:00" at bounding box center [354, 52] width 82 height 18
click at [344, 132] on div "09:30 - 50H-293.85" at bounding box center [360, 135] width 95 height 13
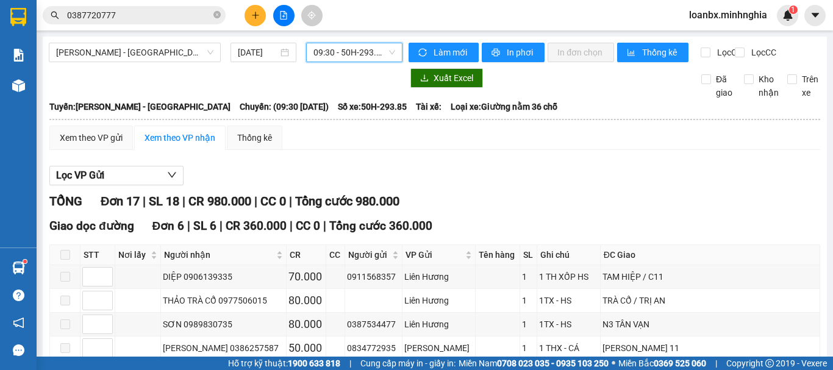
click at [351, 51] on span "09:30 - 50H-293.85" at bounding box center [354, 52] width 82 height 18
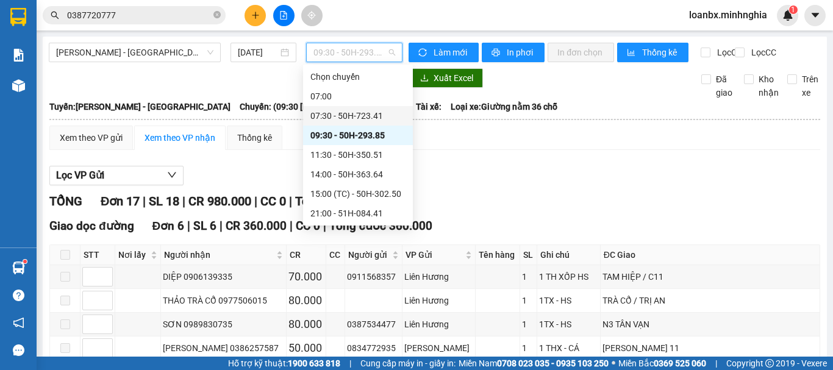
click at [344, 121] on div "07:30 - 50H-723.41" at bounding box center [357, 115] width 95 height 13
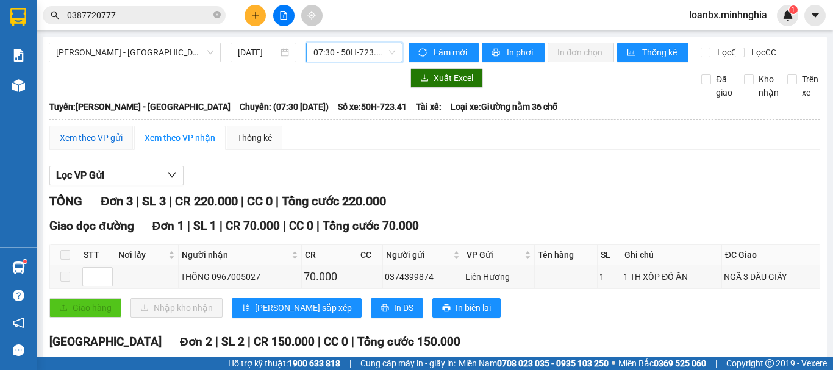
click at [96, 144] on div "Xem theo VP gửi" at bounding box center [91, 137] width 63 height 13
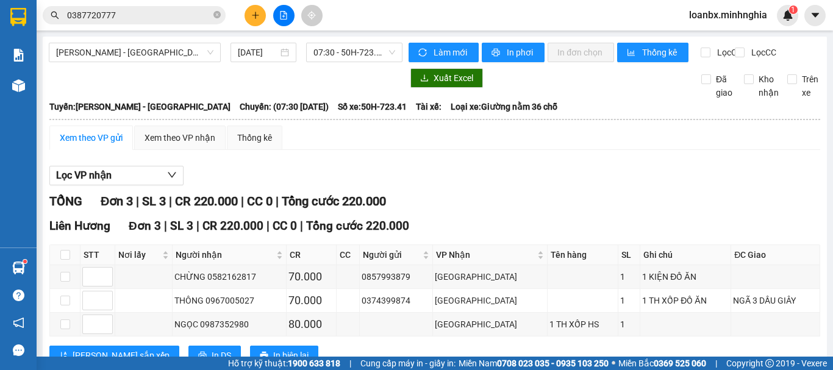
scroll to position [53, 0]
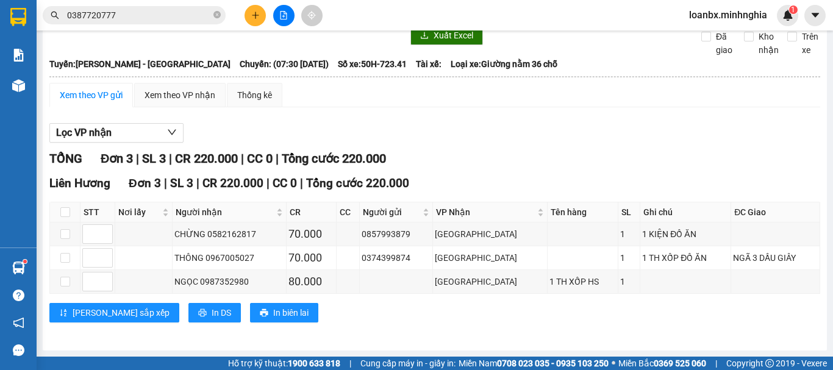
click at [118, 6] on div "Kết quả [PERSON_NAME] ( 8 ) Bộ lọc Ngày tạo [PERSON_NAME] nhất Mã ĐH Trạng thái…" at bounding box center [416, 15] width 833 height 30
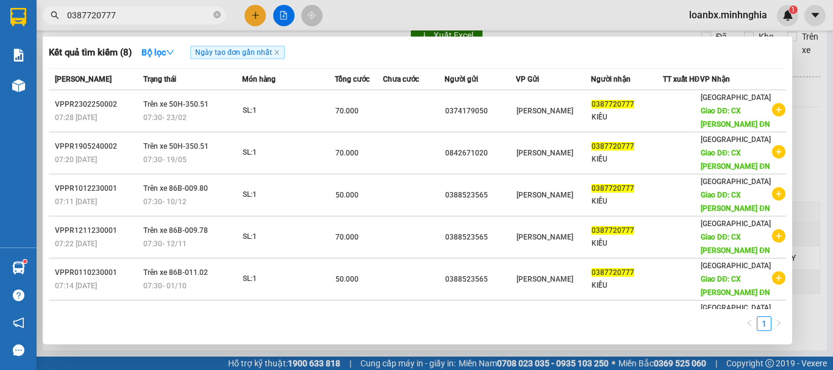
drag, startPoint x: 122, startPoint y: 18, endPoint x: 30, endPoint y: 33, distance: 92.7
click at [30, 33] on section "Kết quả [PERSON_NAME] ( 8 ) Bộ lọc Ngày tạo [PERSON_NAME] nhất Mã ĐH Trạng thái…" at bounding box center [416, 185] width 833 height 370
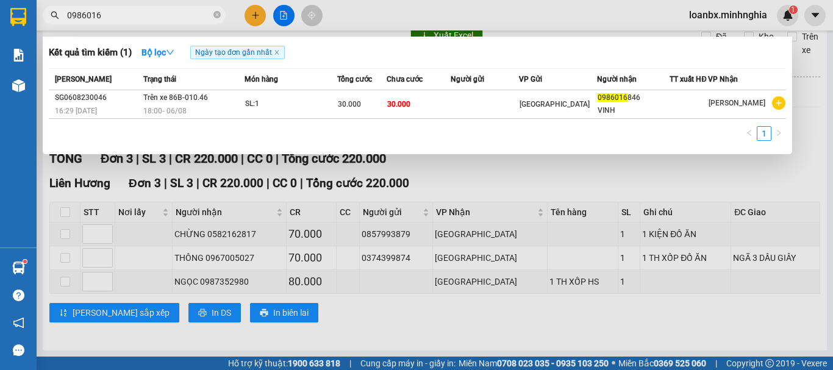
type input "0986016"
click at [268, 18] on div at bounding box center [416, 185] width 833 height 370
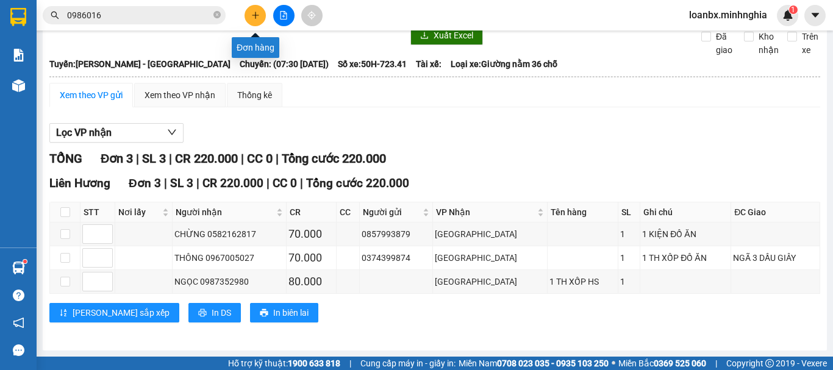
click at [262, 18] on button at bounding box center [254, 15] width 21 height 21
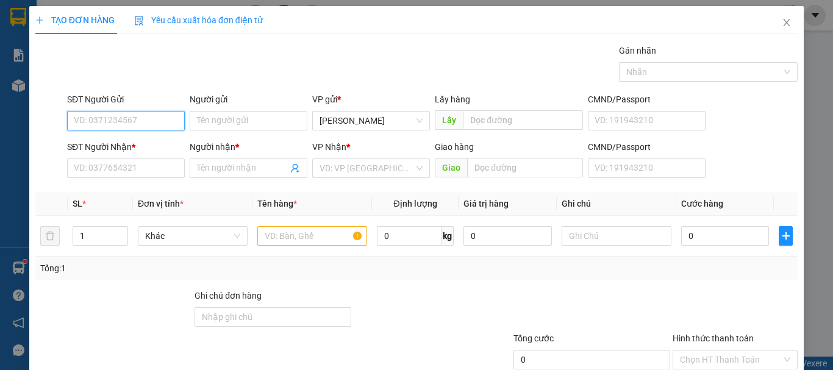
click at [90, 119] on input "SĐT Người Gửi" at bounding box center [126, 121] width 118 height 20
click at [111, 141] on div "0378634374 - [GEOGRAPHIC_DATA]" at bounding box center [142, 144] width 137 height 13
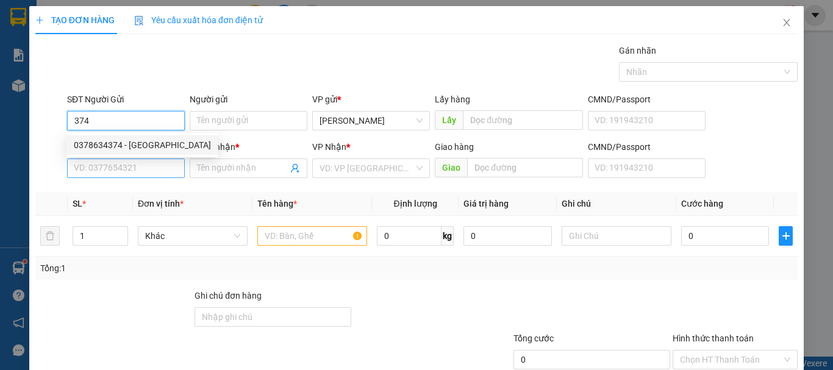
type input "0378634374"
type input "Ý"
type input "0902515183"
type input "[PERSON_NAME]"
type input "CX 476 CẦU ĐỒNG NAI"
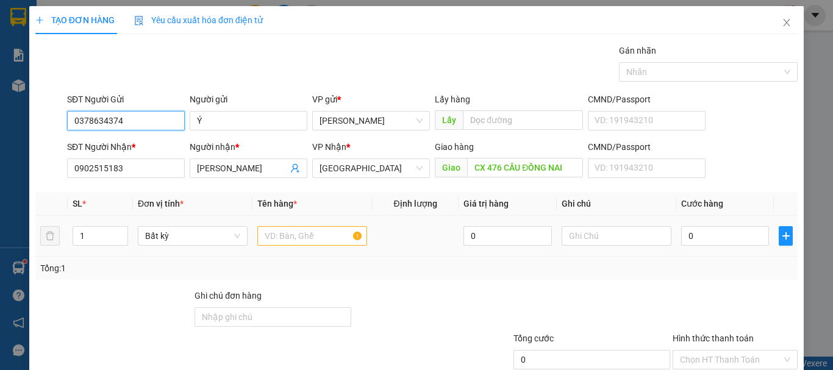
type input "0378634374"
click at [312, 233] on input "text" at bounding box center [312, 236] width 110 height 20
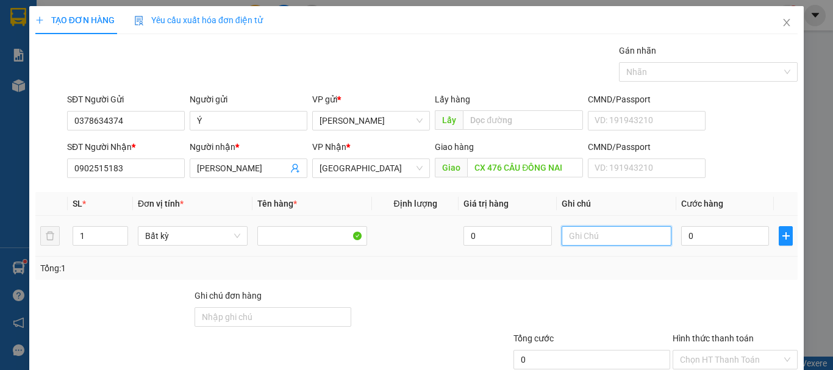
click at [568, 233] on input "text" at bounding box center [616, 236] width 110 height 20
drag, startPoint x: 568, startPoint y: 233, endPoint x: 577, endPoint y: 241, distance: 12.1
click at [577, 241] on input "text" at bounding box center [616, 236] width 110 height 20
drag, startPoint x: 582, startPoint y: 238, endPoint x: 568, endPoint y: 244, distance: 15.8
click at [568, 244] on input "1 thx" at bounding box center [616, 236] width 110 height 20
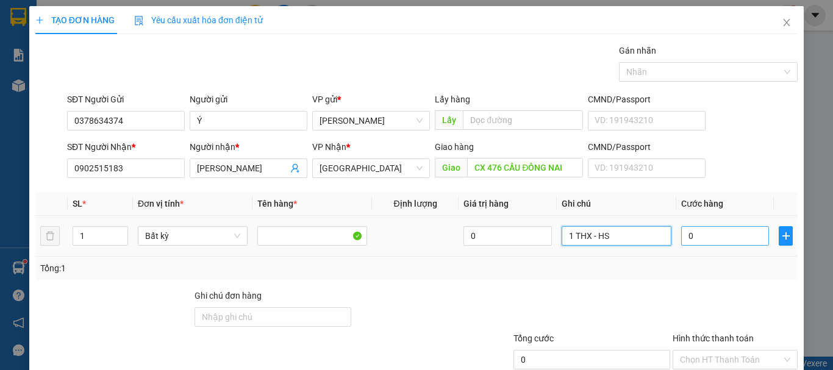
type input "1 THX - HS"
click at [705, 241] on input "0" at bounding box center [725, 236] width 88 height 20
type input "7"
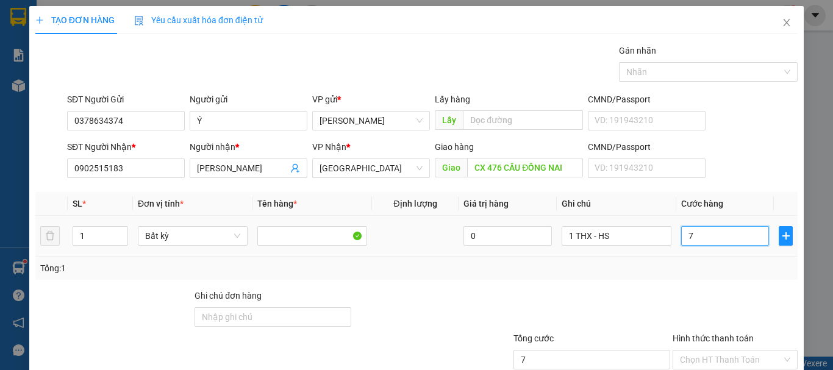
type input "70"
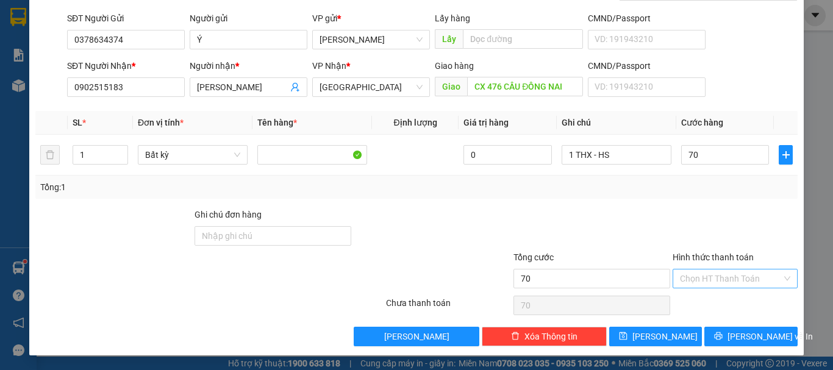
type input "70.000"
click at [709, 284] on input "Hình thức thanh toán" at bounding box center [731, 278] width 102 height 18
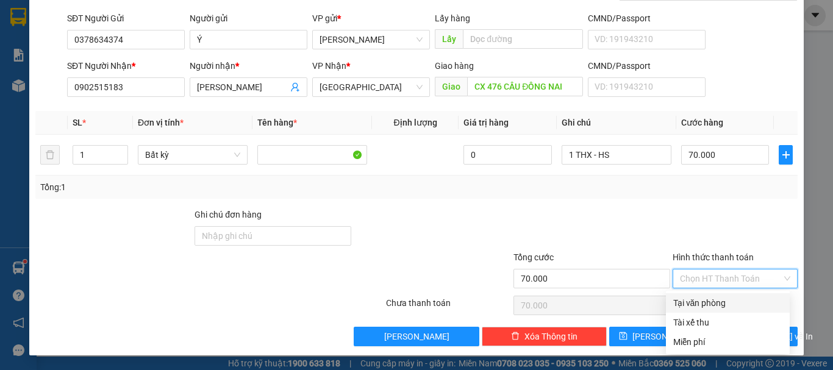
click at [706, 303] on div "Tại văn phòng" at bounding box center [727, 302] width 109 height 13
type input "0"
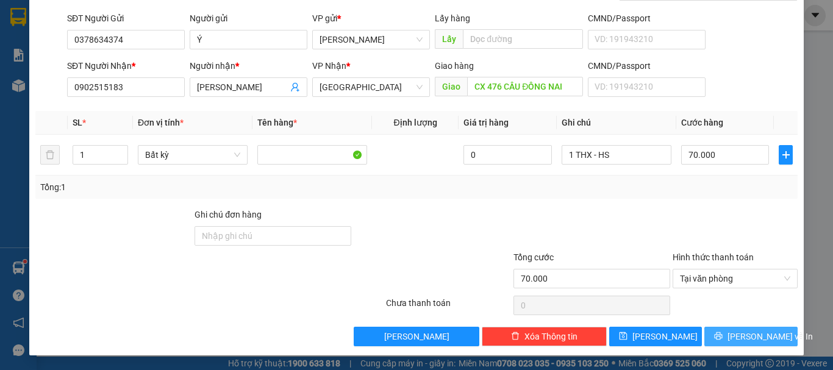
click at [722, 333] on icon "printer" at bounding box center [718, 336] width 8 height 8
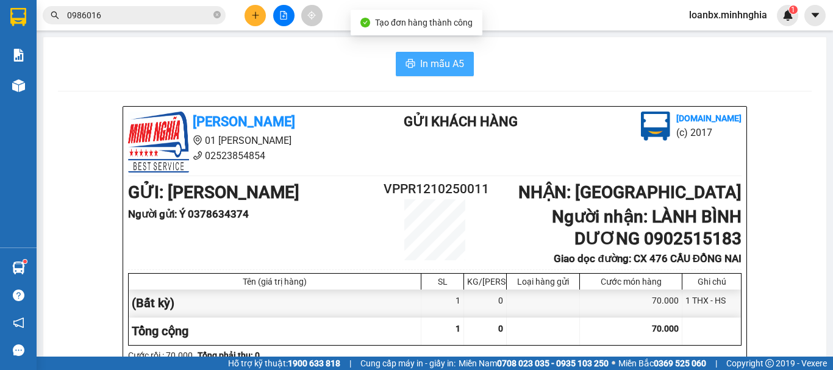
click at [443, 69] on span "In mẫu A5" at bounding box center [442, 63] width 44 height 15
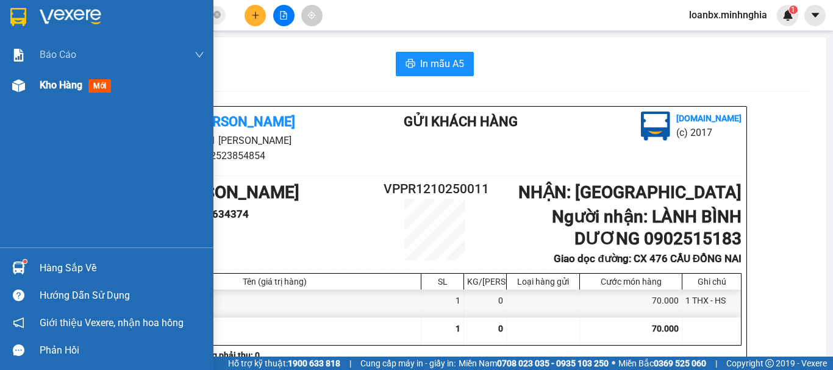
click at [10, 80] on div at bounding box center [18, 85] width 21 height 21
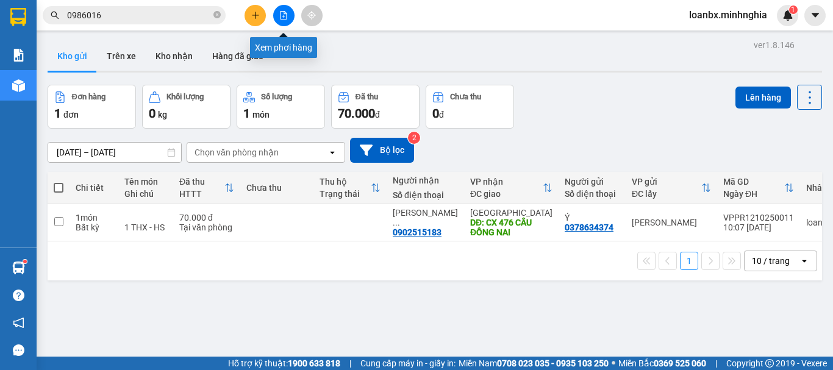
click at [290, 20] on button at bounding box center [283, 15] width 21 height 21
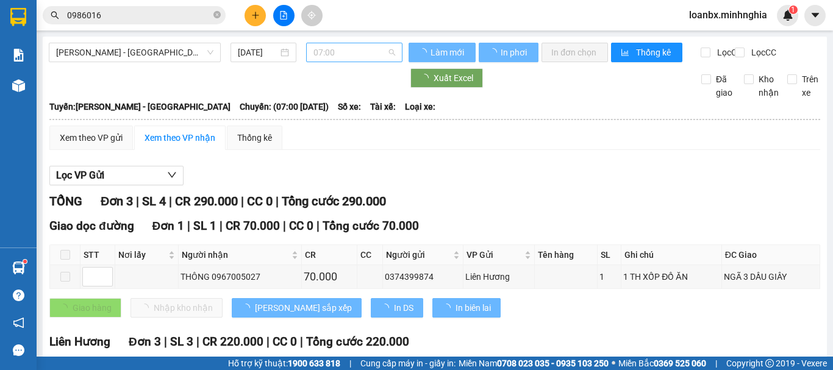
drag, startPoint x: 333, startPoint y: 53, endPoint x: 347, endPoint y: 77, distance: 27.9
click at [335, 55] on span "07:00" at bounding box center [354, 52] width 82 height 18
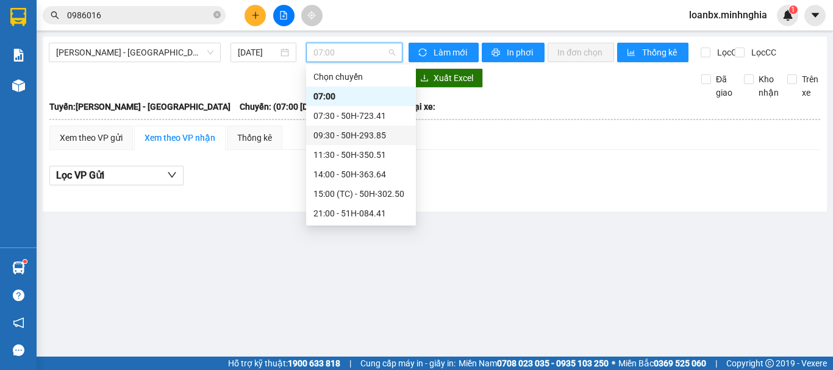
click at [346, 130] on div "09:30 - 50H-293.85" at bounding box center [360, 135] width 95 height 13
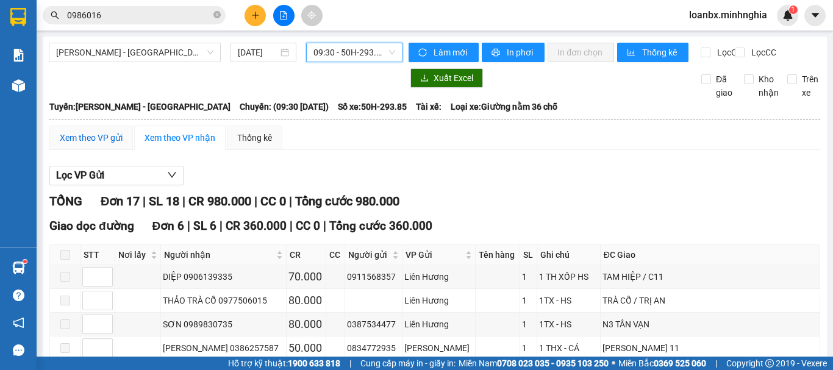
click at [98, 142] on div "Xem theo VP gửi" at bounding box center [91, 137] width 63 height 13
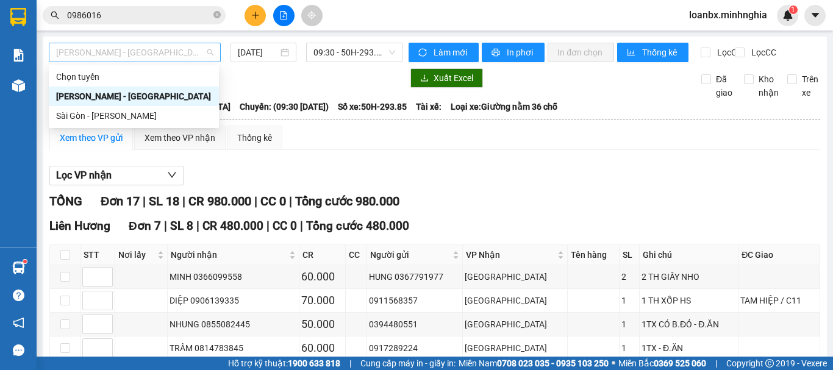
click at [123, 59] on span "[PERSON_NAME] - [GEOGRAPHIC_DATA]" at bounding box center [134, 52] width 157 height 18
click at [94, 113] on div "Sài Gòn - [PERSON_NAME]" at bounding box center [133, 115] width 155 height 13
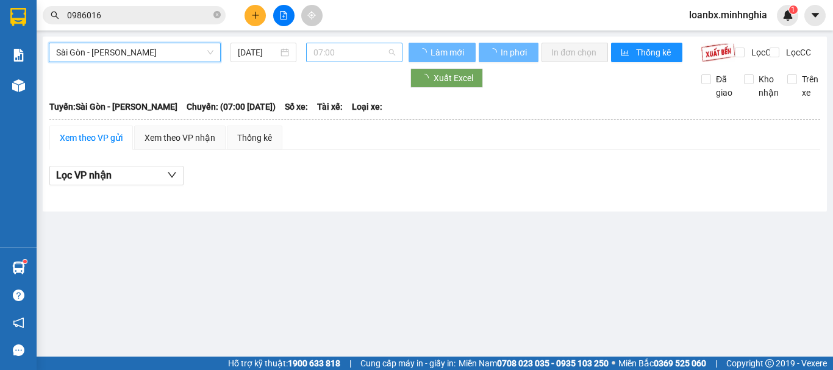
click at [335, 54] on span "07:00" at bounding box center [354, 52] width 82 height 18
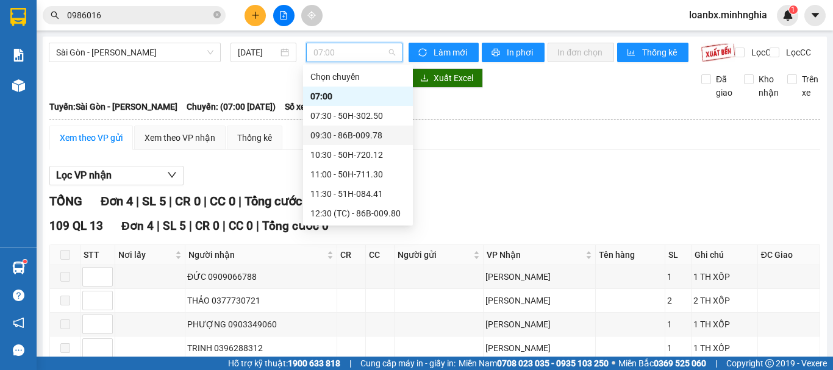
click at [342, 140] on div "09:30 - 86B-009.78" at bounding box center [357, 135] width 95 height 13
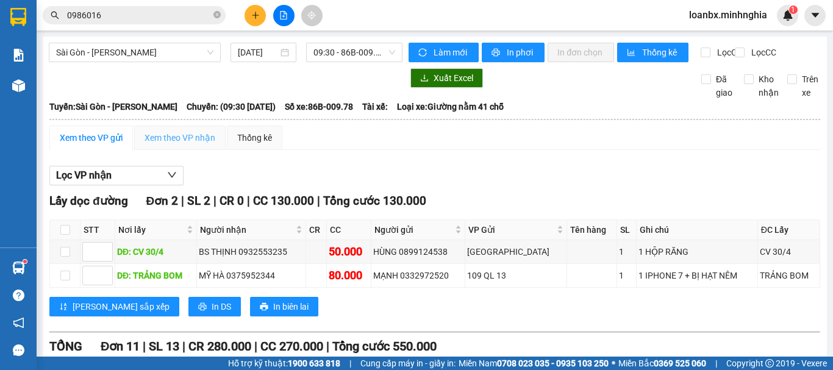
click at [194, 140] on div "Xem theo VP nhận" at bounding box center [179, 138] width 91 height 24
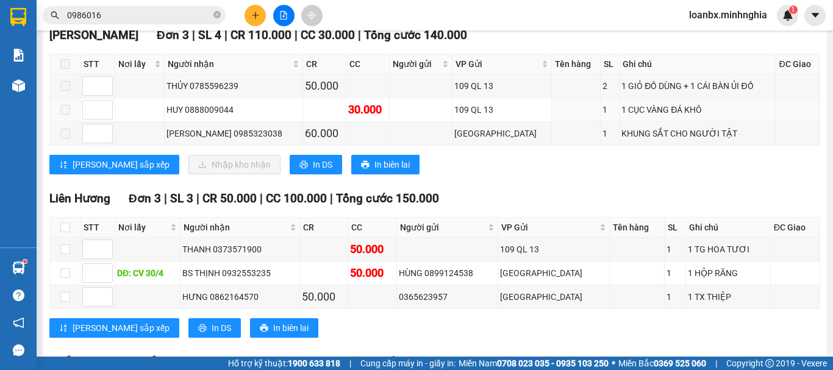
scroll to position [2, 0]
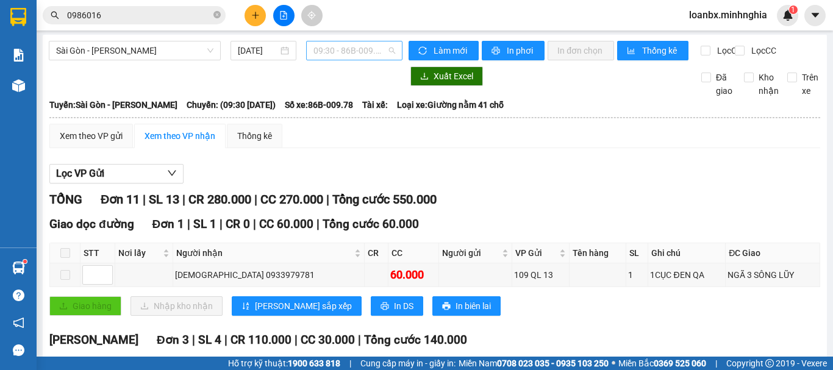
click at [346, 53] on span "09:30 - 86B-009.78" at bounding box center [354, 50] width 82 height 18
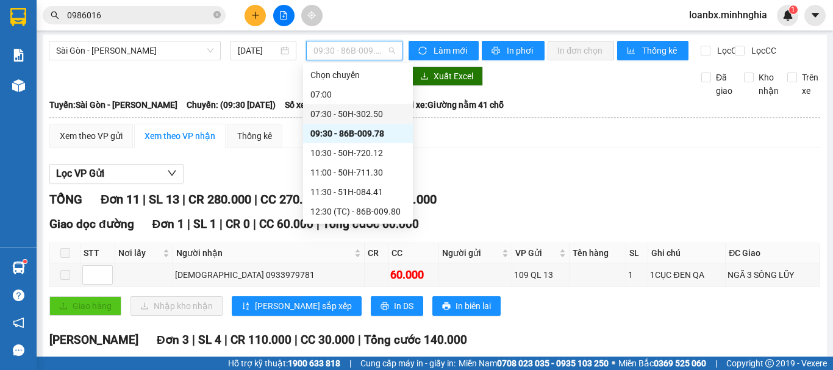
click at [341, 118] on div "07:30 - 50H-302.50" at bounding box center [357, 113] width 95 height 13
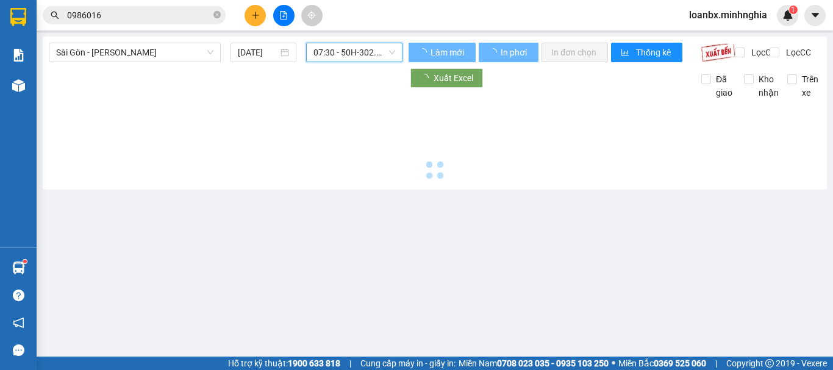
scroll to position [0, 0]
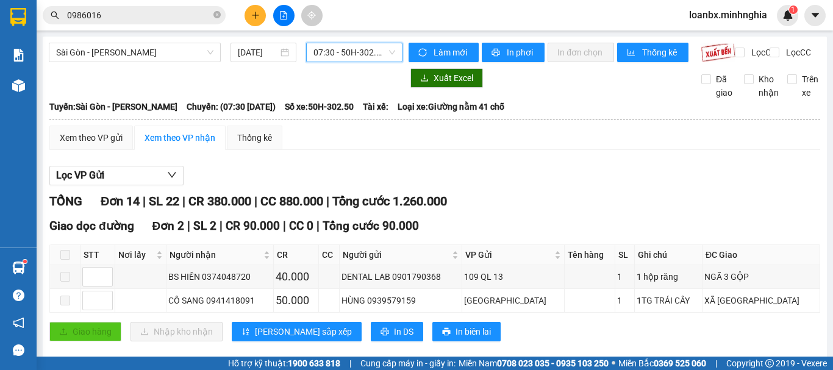
click at [357, 61] on div "07:30 - 50H-302.50" at bounding box center [354, 53] width 96 height 20
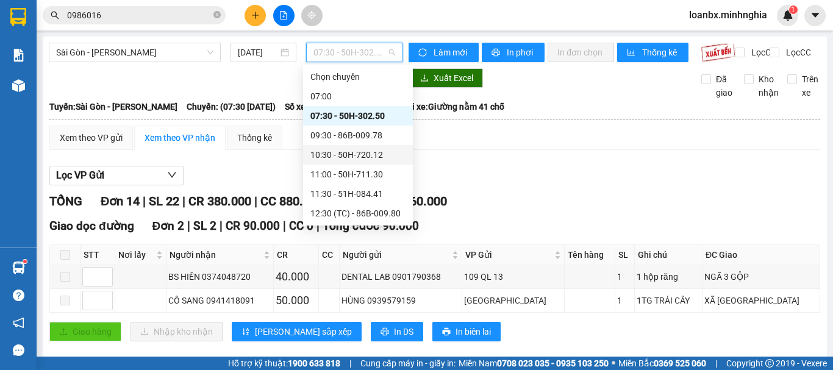
click at [342, 153] on div "10:30 - 50H-720.12" at bounding box center [357, 154] width 95 height 13
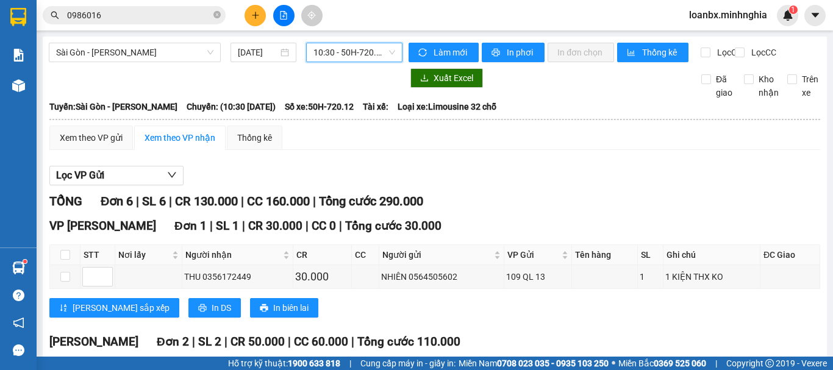
click at [355, 49] on span "10:30 - 50H-720.12" at bounding box center [354, 52] width 82 height 18
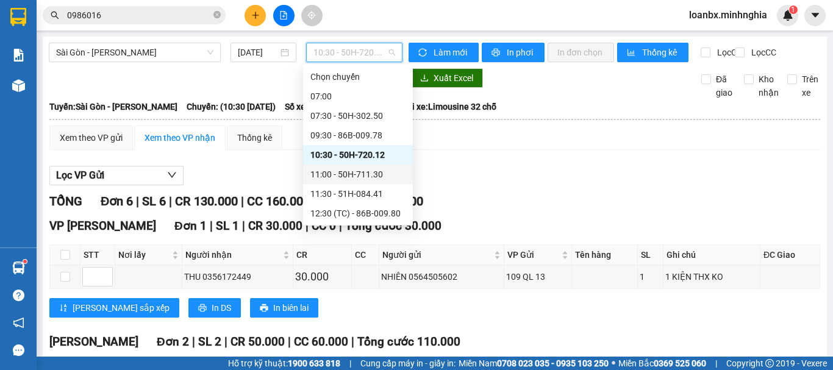
click at [341, 174] on div "11:00 - 50H-711.30" at bounding box center [357, 174] width 95 height 13
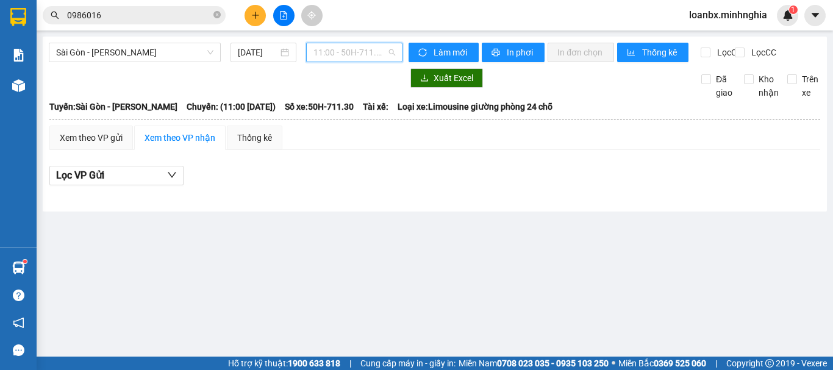
drag, startPoint x: 329, startPoint y: 54, endPoint x: 333, endPoint y: 69, distance: 15.8
click at [330, 54] on span "11:00 - 50H-711.30" at bounding box center [354, 52] width 82 height 18
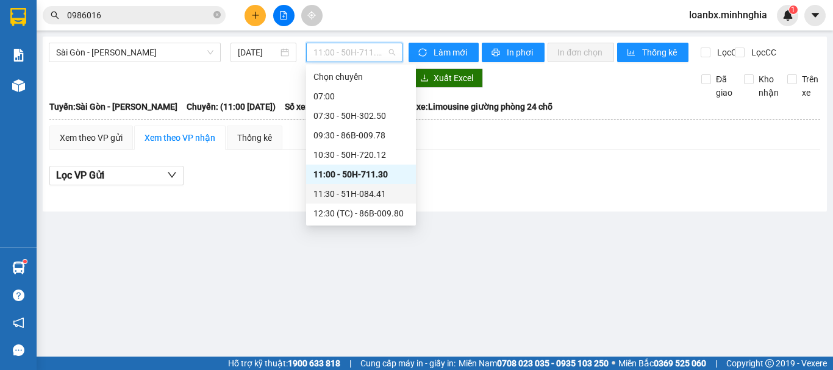
click at [347, 193] on div "11:30 - 51H-084.41" at bounding box center [360, 193] width 95 height 13
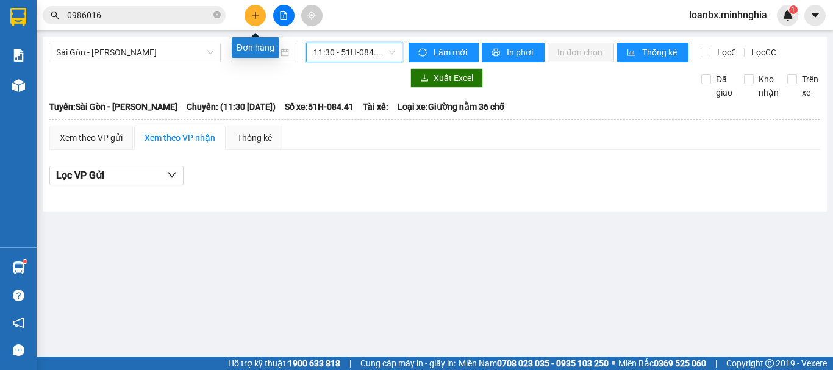
click at [254, 24] on button at bounding box center [254, 15] width 21 height 21
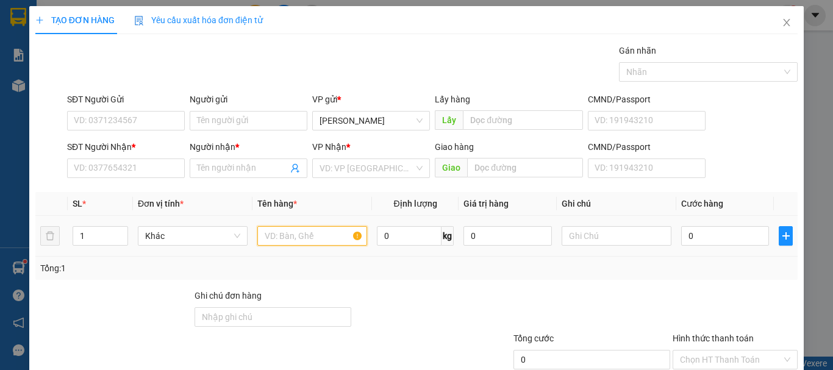
click at [312, 235] on input "text" at bounding box center [312, 236] width 110 height 20
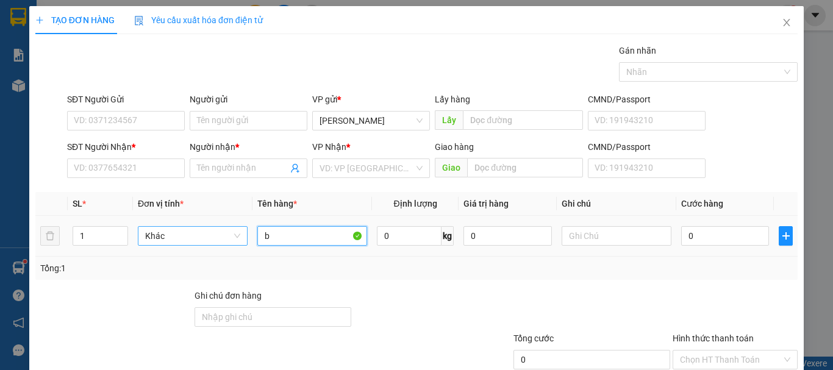
drag, startPoint x: 288, startPoint y: 243, endPoint x: 243, endPoint y: 237, distance: 45.4
click at [243, 237] on tr "1 Khác b 0 kg 0 0" at bounding box center [416, 236] width 762 height 41
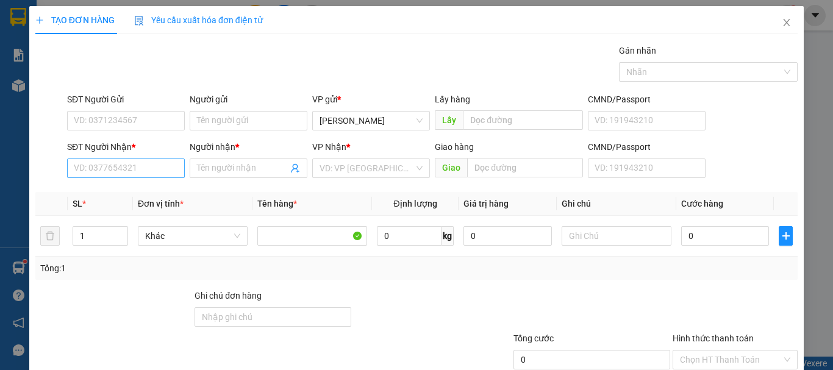
drag, startPoint x: 106, startPoint y: 179, endPoint x: 112, endPoint y: 172, distance: 9.1
click at [106, 177] on div "SĐT Người Nhận * VD: 0377654321" at bounding box center [126, 161] width 118 height 43
click at [112, 171] on input "SĐT Người Nhận *" at bounding box center [126, 168] width 118 height 20
click at [98, 171] on input "0904376" at bounding box center [126, 168] width 118 height 20
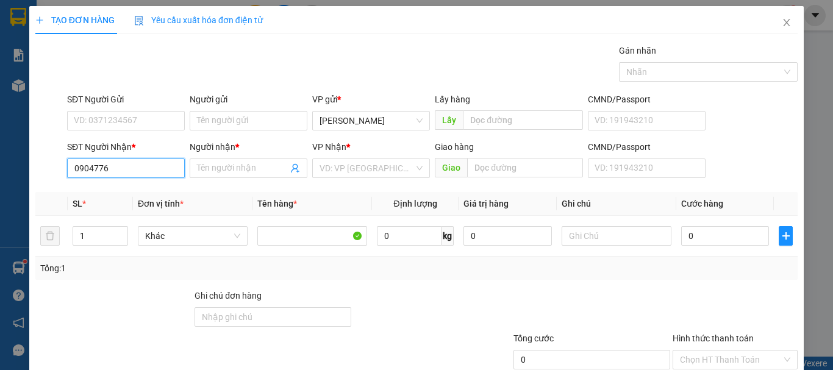
click at [111, 170] on input "0904776" at bounding box center [126, 168] width 118 height 20
drag, startPoint x: 125, startPoint y: 176, endPoint x: 104, endPoint y: 176, distance: 20.7
click at [104, 176] on input "090477655" at bounding box center [126, 168] width 118 height 20
click at [221, 174] on input "Người nhận *" at bounding box center [242, 168] width 91 height 13
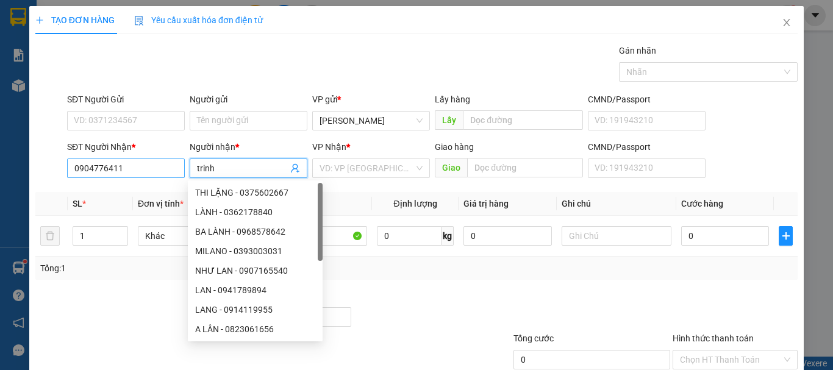
drag, startPoint x: 221, startPoint y: 174, endPoint x: 168, endPoint y: 174, distance: 52.4
click at [168, 174] on div "SĐT Người [PERSON_NAME] * 0904776411 Người [PERSON_NAME] * [PERSON_NAME] [PERSO…" at bounding box center [432, 161] width 735 height 43
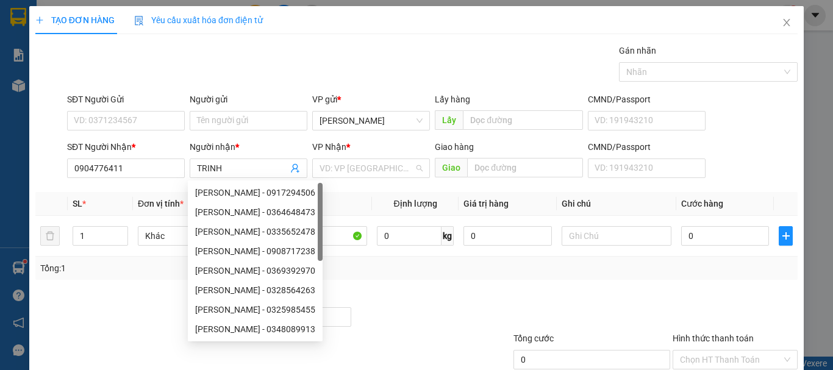
click at [383, 177] on div "VD: VP [GEOGRAPHIC_DATA]" at bounding box center [371, 168] width 118 height 20
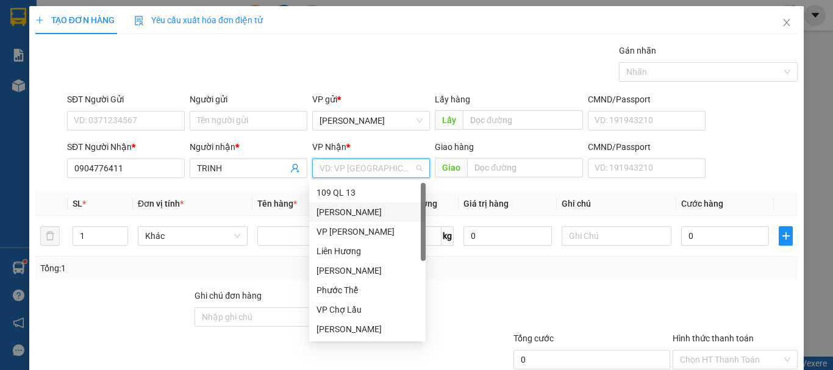
click at [344, 210] on div "[PERSON_NAME]" at bounding box center [367, 211] width 102 height 13
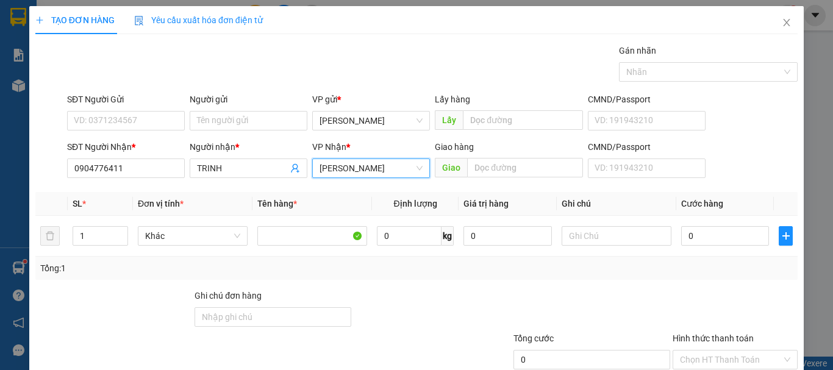
drag, startPoint x: 350, startPoint y: 177, endPoint x: 357, endPoint y: 173, distance: 8.5
click at [352, 176] on div "[PERSON_NAME]" at bounding box center [371, 168] width 118 height 20
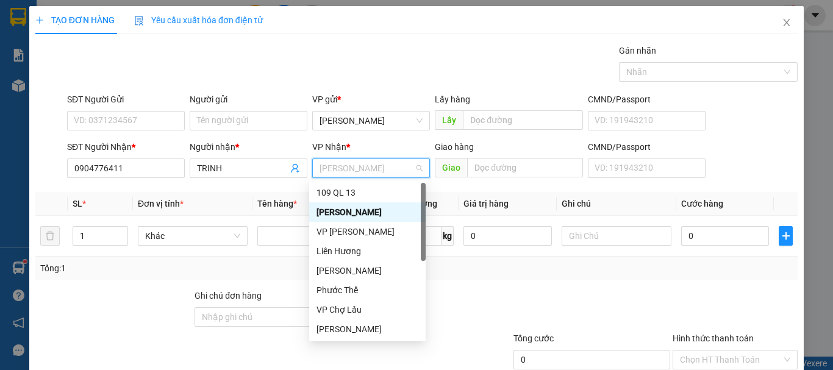
click at [358, 172] on span "[PERSON_NAME]" at bounding box center [370, 168] width 103 height 18
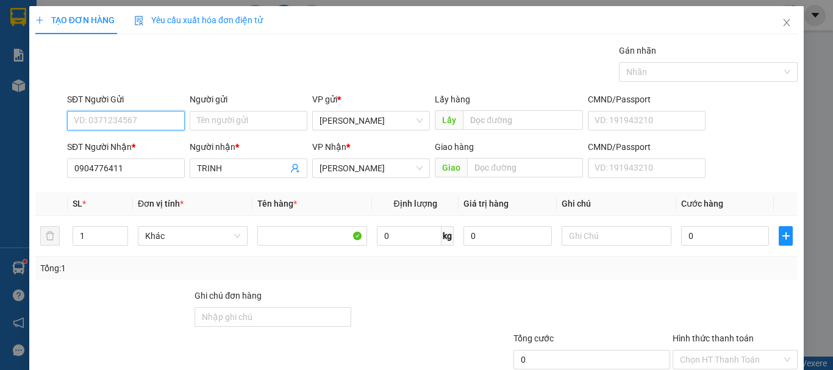
click at [110, 123] on input "SĐT Người Gửi" at bounding box center [126, 121] width 118 height 20
click at [138, 146] on div "0332821825 - TRANG" at bounding box center [125, 144] width 102 height 13
click at [358, 172] on span "[PERSON_NAME]" at bounding box center [370, 168] width 103 height 18
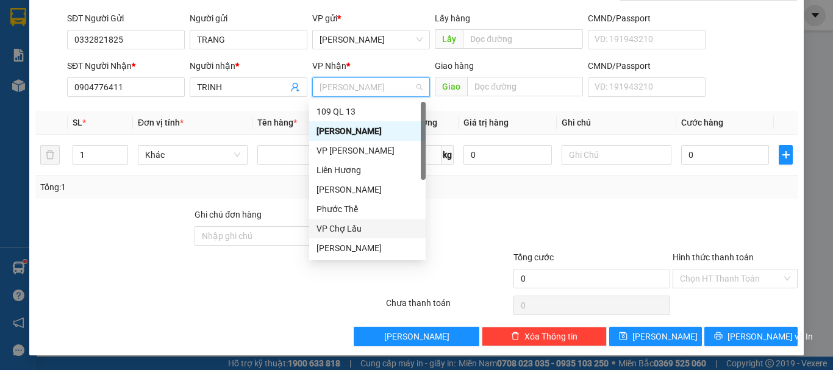
scroll to position [59, 0]
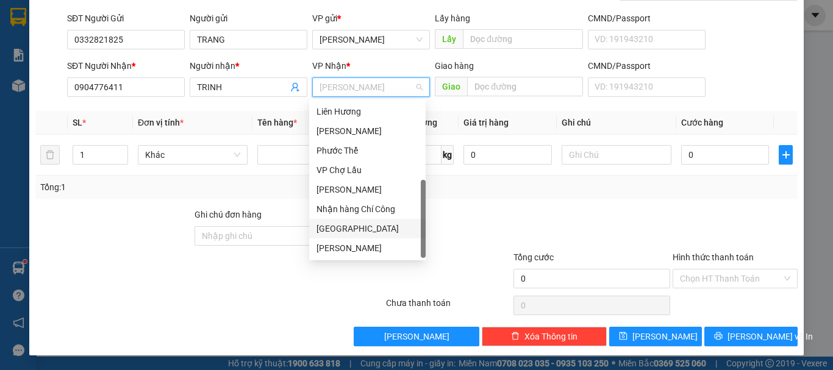
click at [336, 227] on div "[GEOGRAPHIC_DATA]" at bounding box center [367, 228] width 102 height 13
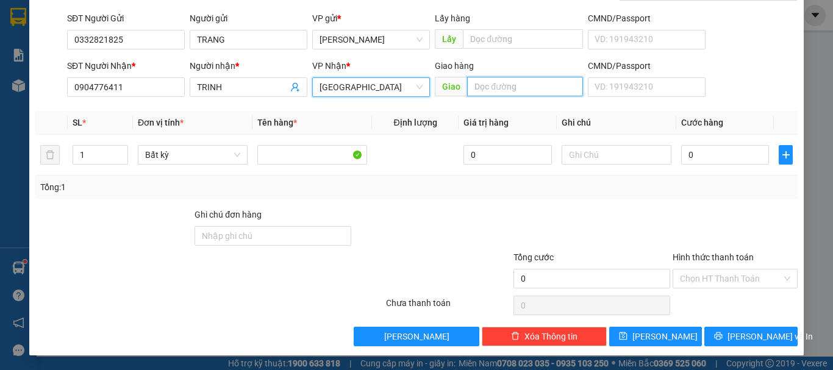
click at [497, 92] on input "text" at bounding box center [525, 87] width 116 height 20
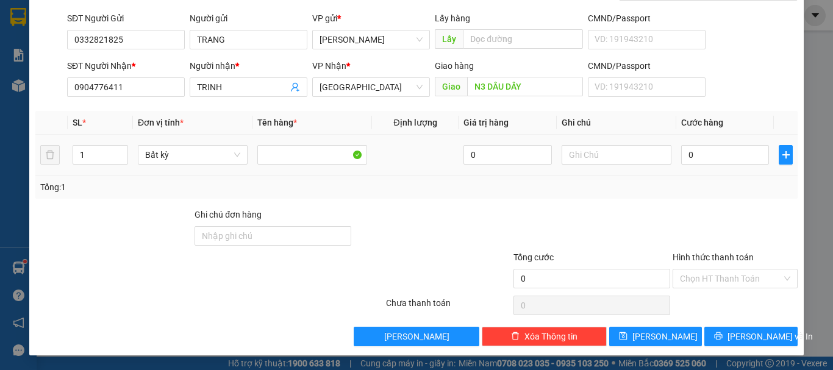
click at [594, 173] on td at bounding box center [616, 155] width 119 height 41
click at [606, 161] on input "text" at bounding box center [616, 155] width 110 height 20
click at [705, 152] on input "0" at bounding box center [725, 155] width 88 height 20
click at [712, 290] on div "Hình thức thanh toán Chọn HT Thanh Toán" at bounding box center [734, 272] width 125 height 43
click at [733, 284] on input "Hình thức thanh toán" at bounding box center [731, 278] width 102 height 18
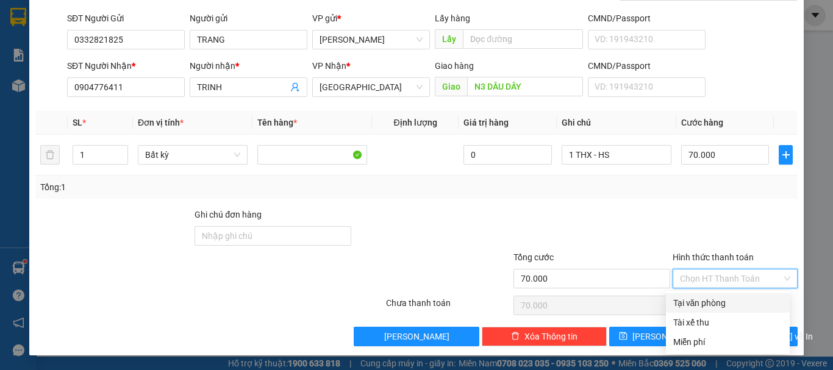
click at [717, 310] on div "Tại văn phòng" at bounding box center [728, 303] width 124 height 20
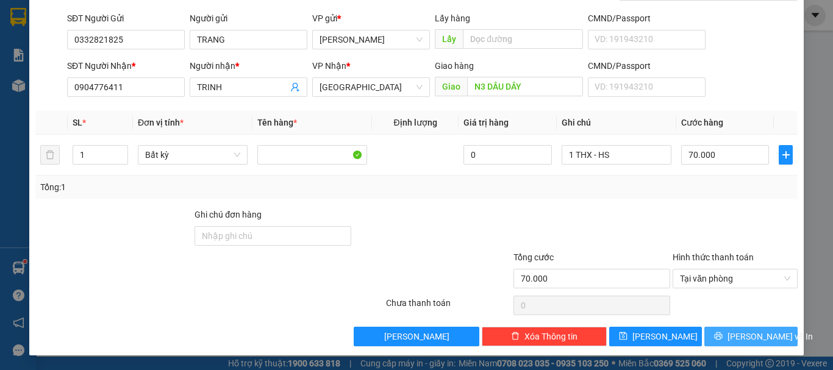
click at [722, 333] on icon "printer" at bounding box center [718, 336] width 9 height 9
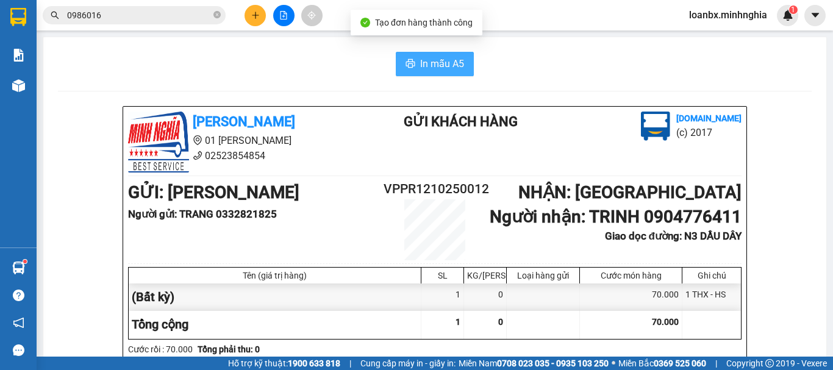
click at [405, 60] on icon "printer" at bounding box center [410, 64] width 10 height 10
click at [247, 18] on button at bounding box center [254, 15] width 21 height 21
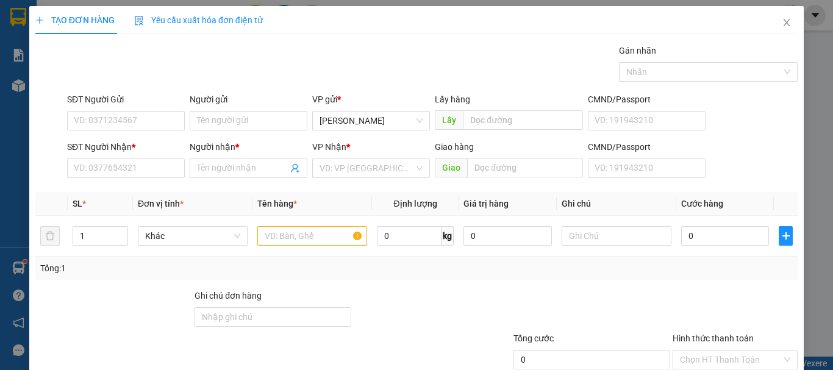
click at [101, 180] on div "SĐT Người Nhận * VD: 0377654321" at bounding box center [126, 161] width 118 height 43
click at [105, 171] on input "SĐT Người Nhận *" at bounding box center [126, 168] width 118 height 20
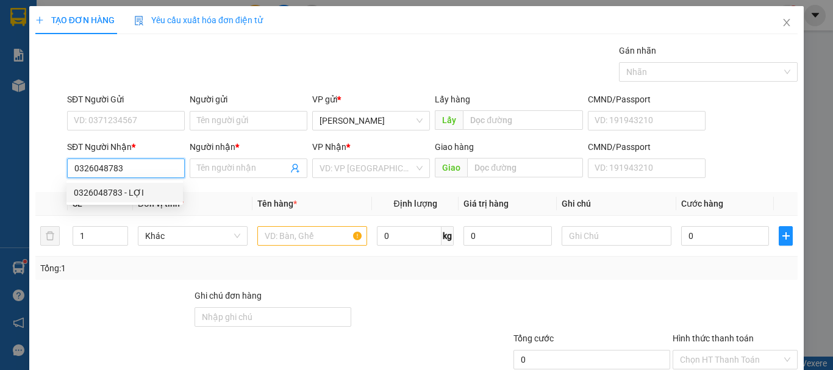
click at [144, 196] on div "0326048783 - LỢI" at bounding box center [125, 192] width 102 height 13
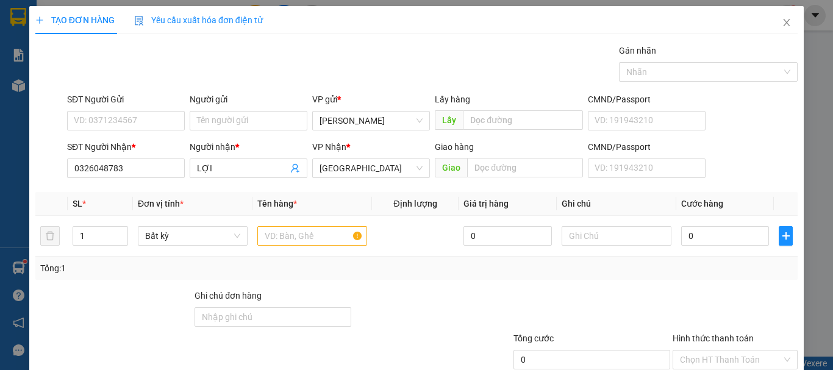
click at [105, 108] on div "SĐT Người Gửi" at bounding box center [126, 102] width 118 height 18
click at [110, 119] on input "SĐT Người Gửi" at bounding box center [126, 121] width 118 height 20
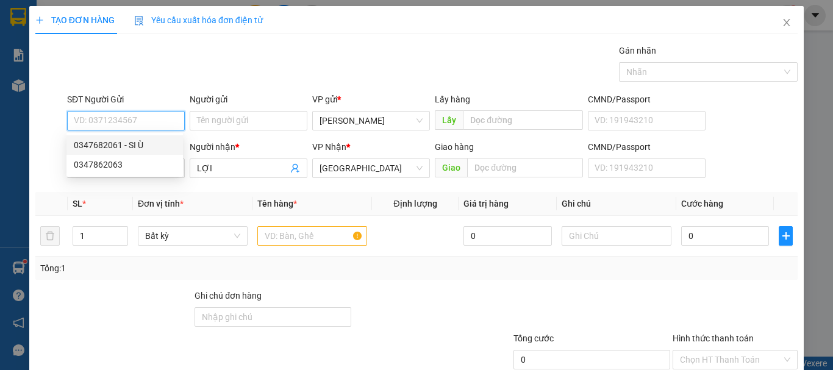
click at [115, 146] on div "0347682061 - SI Ù" at bounding box center [125, 144] width 102 height 13
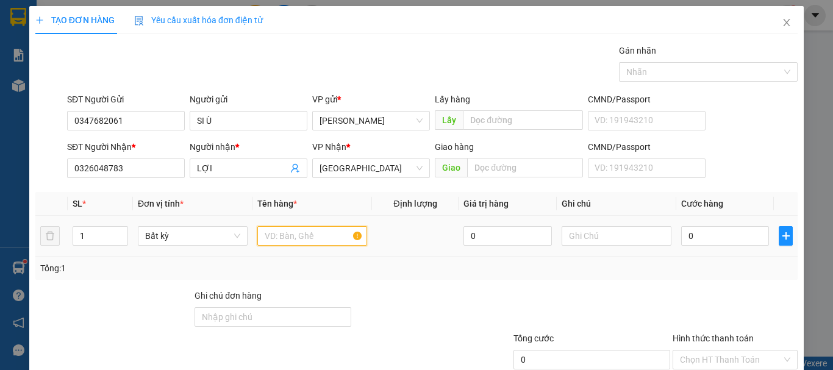
click at [269, 233] on input "text" at bounding box center [312, 236] width 110 height 20
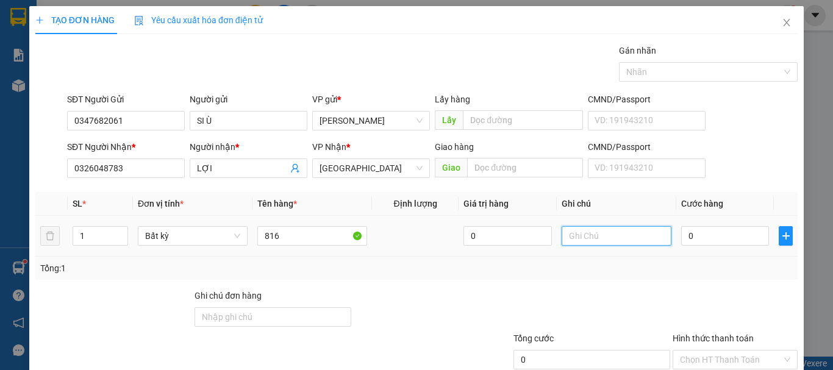
drag, startPoint x: 645, startPoint y: 237, endPoint x: 633, endPoint y: 241, distance: 12.1
click at [633, 241] on input "text" at bounding box center [616, 236] width 110 height 20
drag, startPoint x: 633, startPoint y: 241, endPoint x: 604, endPoint y: 282, distance: 49.9
click at [604, 282] on div "Transit Pickup Surcharge Ids Transit Deliver Surcharge Ids Transit Deliver Surc…" at bounding box center [416, 235] width 762 height 383
click at [604, 247] on div at bounding box center [616, 236] width 110 height 24
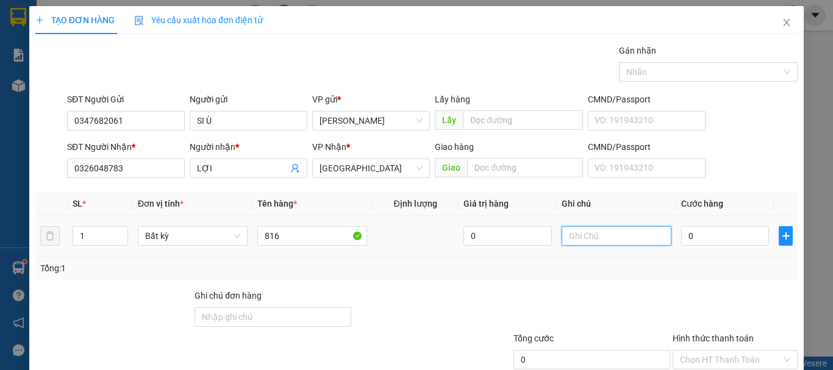
click at [604, 238] on input "text" at bounding box center [616, 236] width 110 height 20
click at [706, 240] on input "0" at bounding box center [725, 236] width 88 height 20
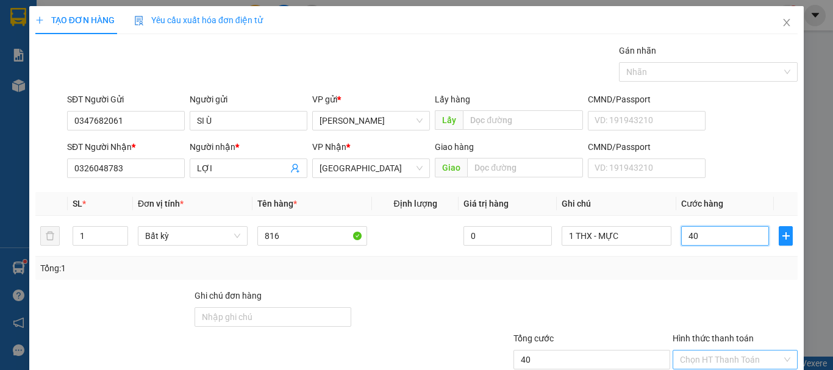
scroll to position [81, 0]
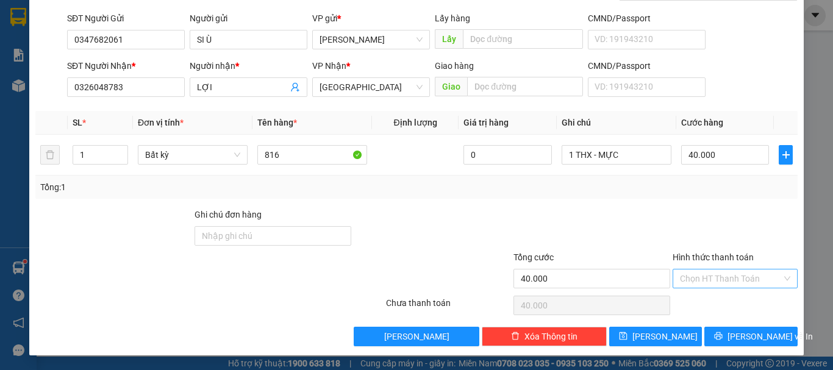
click at [715, 283] on input "Hình thức thanh toán" at bounding box center [731, 278] width 102 height 18
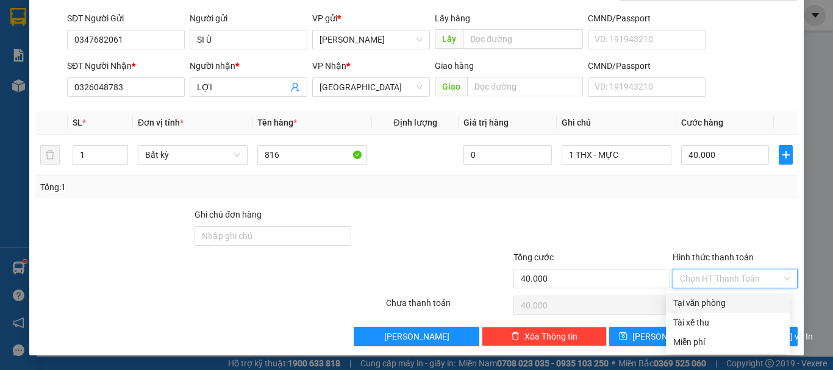
click at [712, 299] on div "Tại văn phòng" at bounding box center [727, 302] width 109 height 13
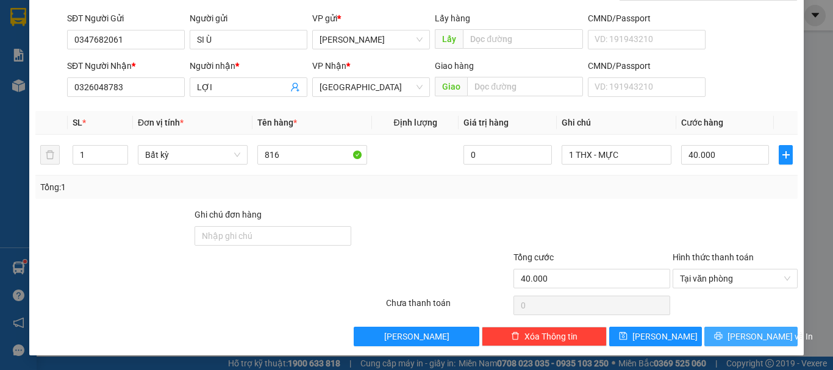
click at [739, 337] on span "[PERSON_NAME] và In" at bounding box center [769, 336] width 85 height 13
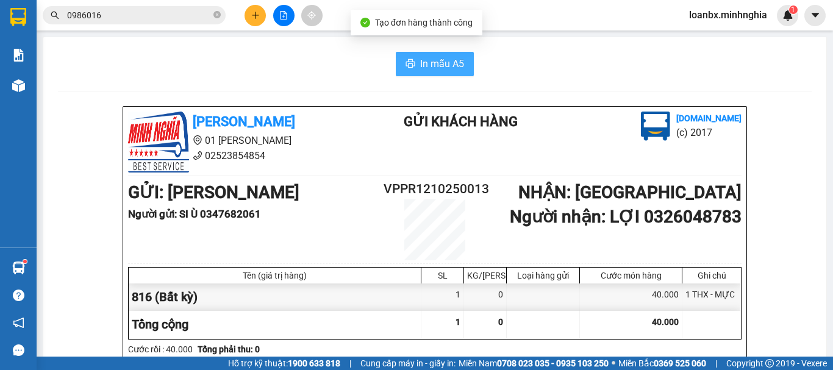
click at [435, 63] on span "In mẫu A5" at bounding box center [442, 63] width 44 height 15
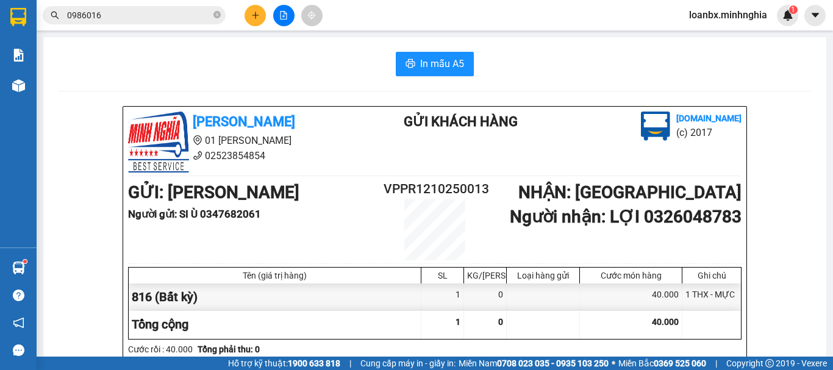
click at [251, 16] on icon "plus" at bounding box center [255, 15] width 9 height 9
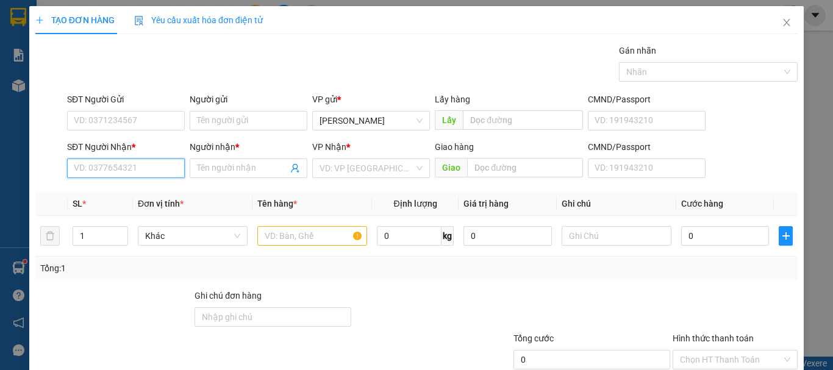
click at [117, 168] on input "SĐT Người Nhận *" at bounding box center [126, 168] width 118 height 20
click at [118, 195] on div "0372702186 - [PERSON_NAME]" at bounding box center [134, 192] width 120 height 13
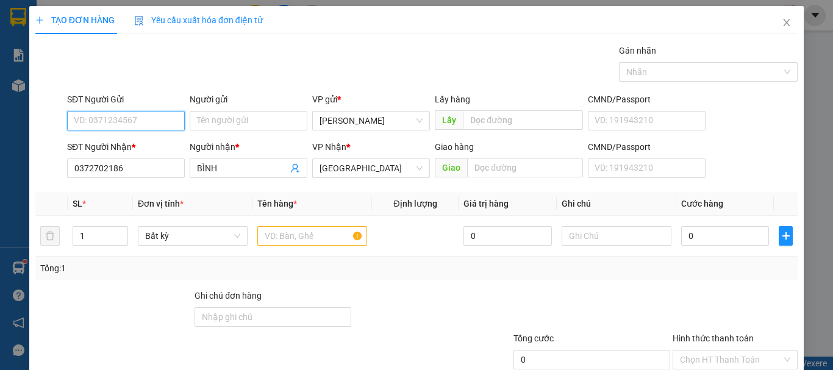
click at [128, 124] on input "SĐT Người Gửi" at bounding box center [126, 121] width 118 height 20
click at [114, 148] on div "0335572955" at bounding box center [125, 144] width 102 height 13
click at [307, 241] on input "text" at bounding box center [312, 236] width 110 height 20
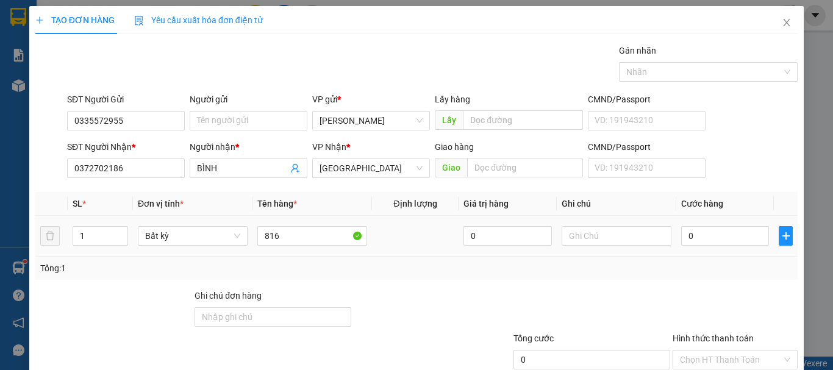
click at [596, 247] on div at bounding box center [616, 236] width 110 height 24
click at [598, 237] on input "text" at bounding box center [616, 236] width 110 height 20
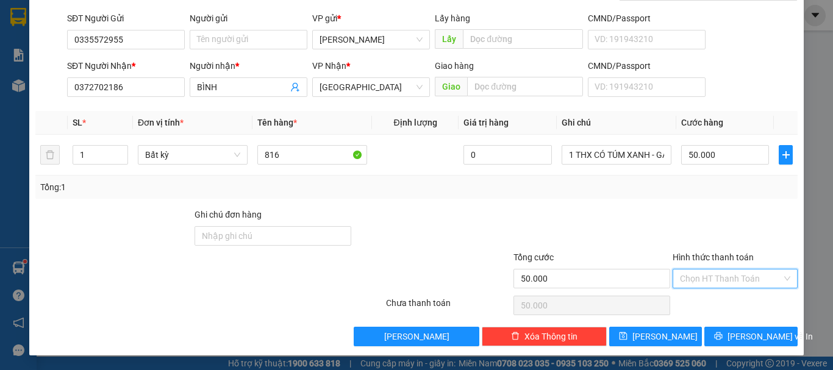
click at [713, 280] on input "Hình thức thanh toán" at bounding box center [731, 278] width 102 height 18
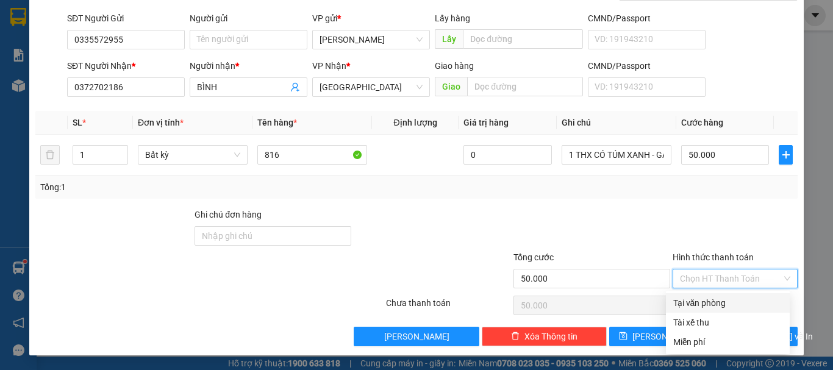
click at [703, 297] on div "Tại văn phòng" at bounding box center [727, 302] width 109 height 13
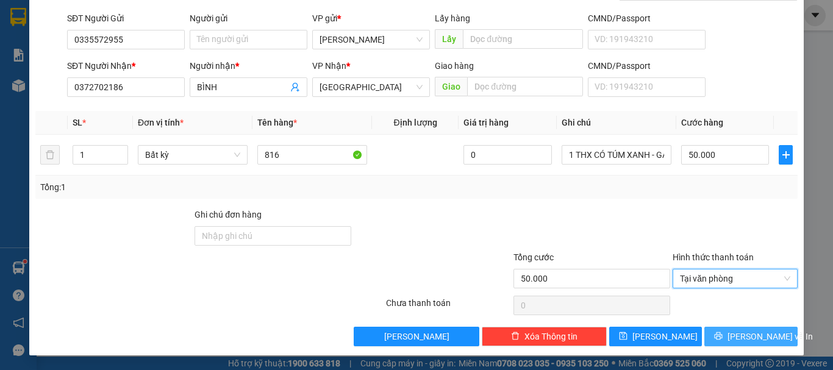
click at [738, 345] on button "[PERSON_NAME] và In" at bounding box center [750, 337] width 93 height 20
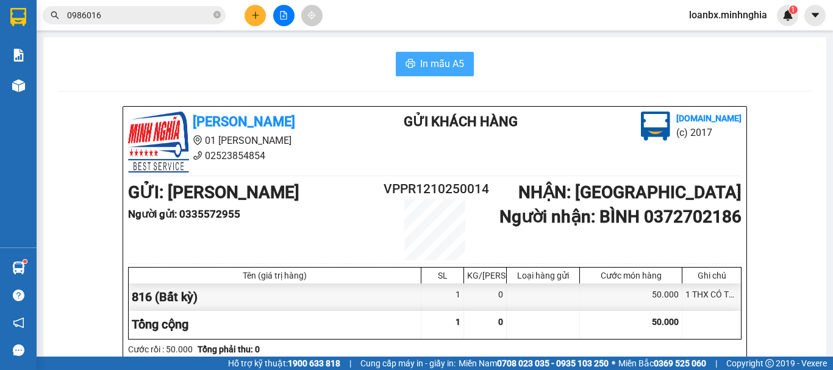
click at [446, 70] on span "In mẫu A5" at bounding box center [442, 63] width 44 height 15
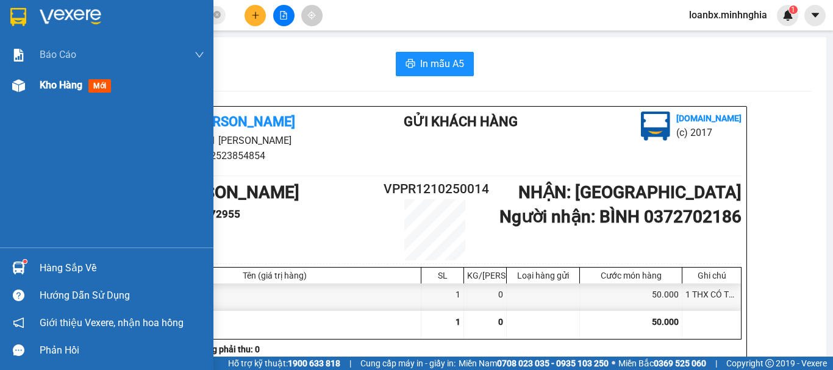
click at [46, 84] on span "Kho hàng" at bounding box center [61, 85] width 43 height 12
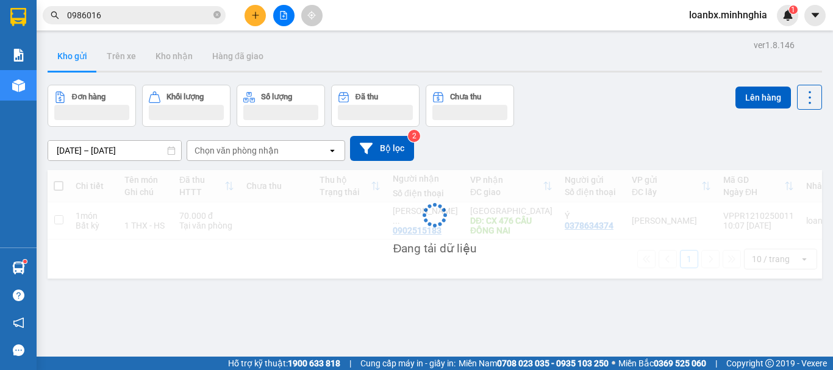
scroll to position [56, 0]
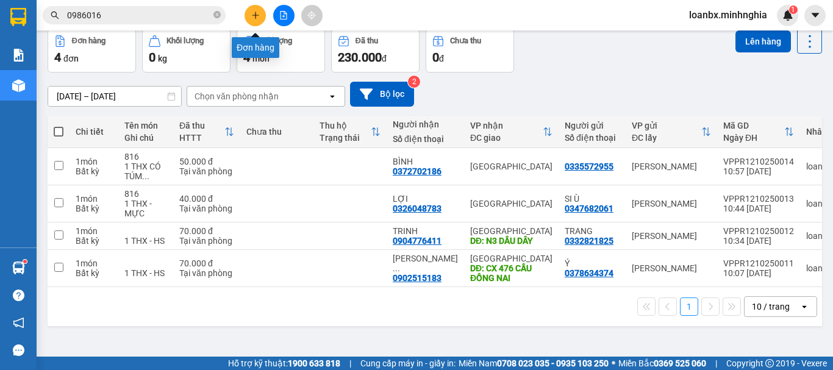
click at [262, 16] on button at bounding box center [254, 15] width 21 height 21
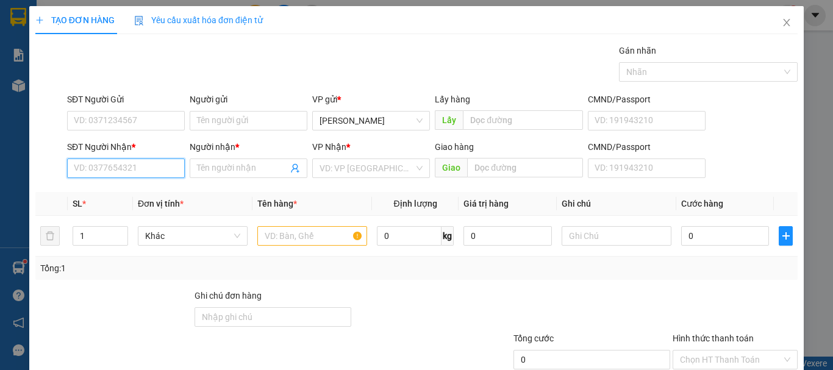
click at [116, 177] on input "SĐT Người Nhận *" at bounding box center [126, 168] width 118 height 20
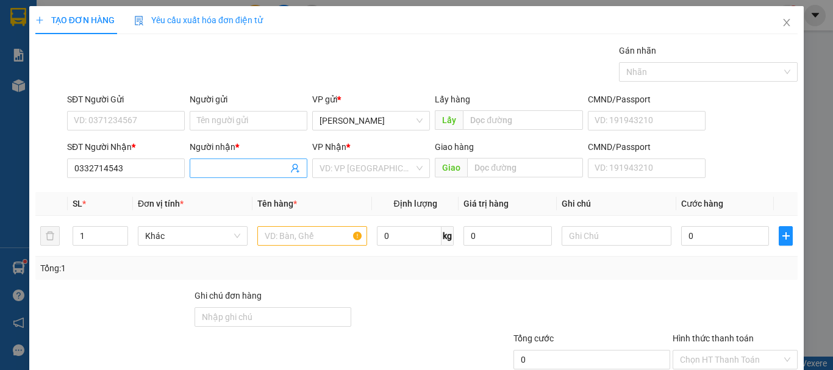
click at [198, 173] on input "Người nhận *" at bounding box center [242, 168] width 91 height 13
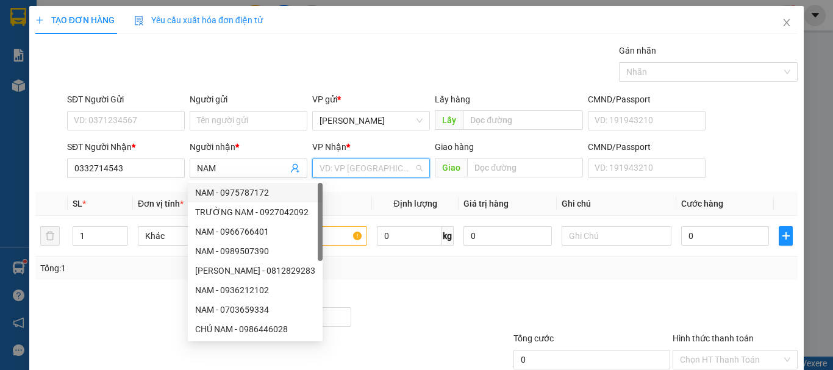
click at [381, 169] on input "search" at bounding box center [366, 168] width 94 height 18
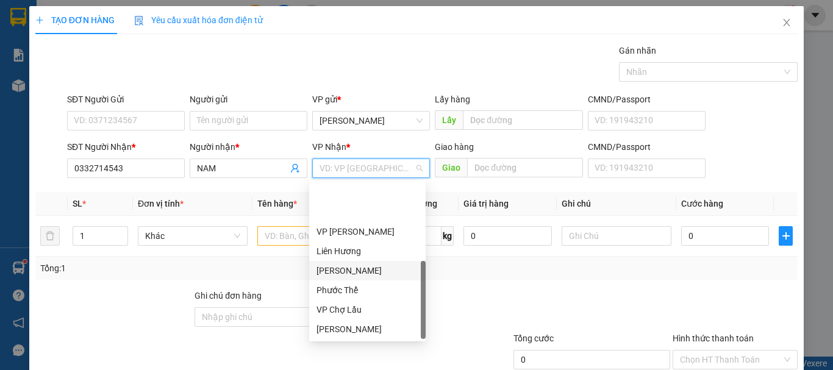
scroll to position [59, 0]
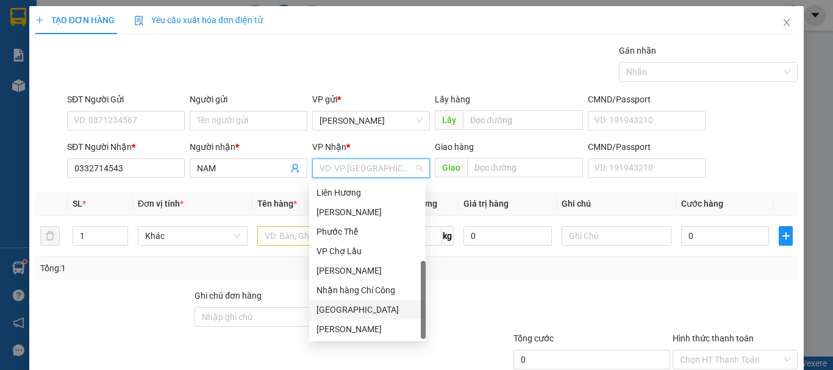
click at [339, 306] on div "[GEOGRAPHIC_DATA]" at bounding box center [367, 309] width 102 height 13
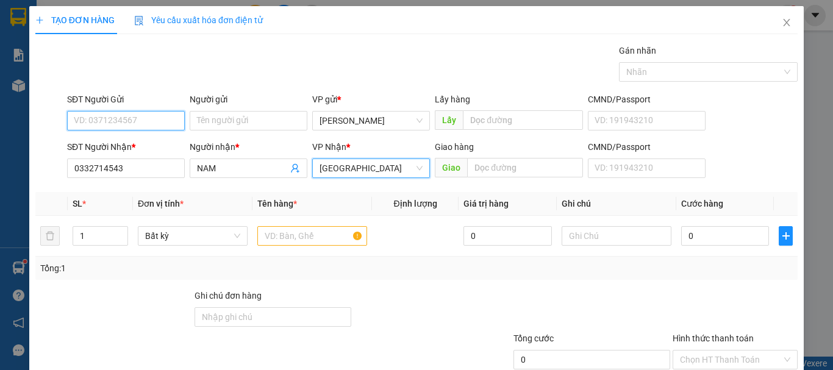
click at [124, 123] on input "SĐT Người Gửi" at bounding box center [126, 121] width 118 height 20
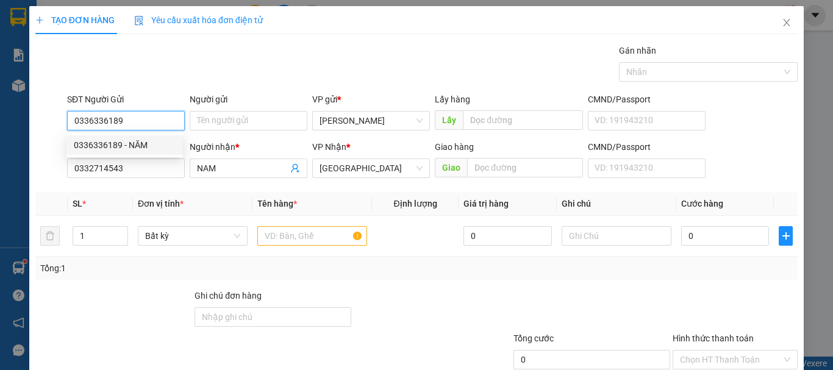
drag, startPoint x: 133, startPoint y: 148, endPoint x: 142, endPoint y: 150, distance: 9.3
click at [133, 149] on div "0336336189 - NĂM" at bounding box center [125, 144] width 102 height 13
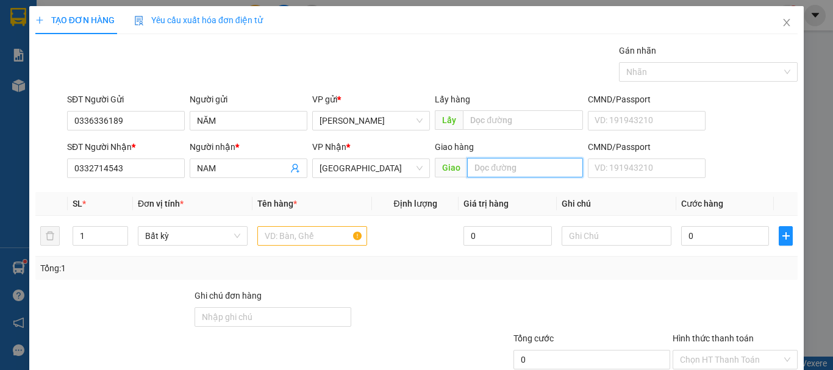
click at [485, 169] on input "text" at bounding box center [525, 168] width 116 height 20
drag, startPoint x: 302, startPoint y: 232, endPoint x: 446, endPoint y: 240, distance: 143.5
click at [302, 232] on input "text" at bounding box center [312, 236] width 110 height 20
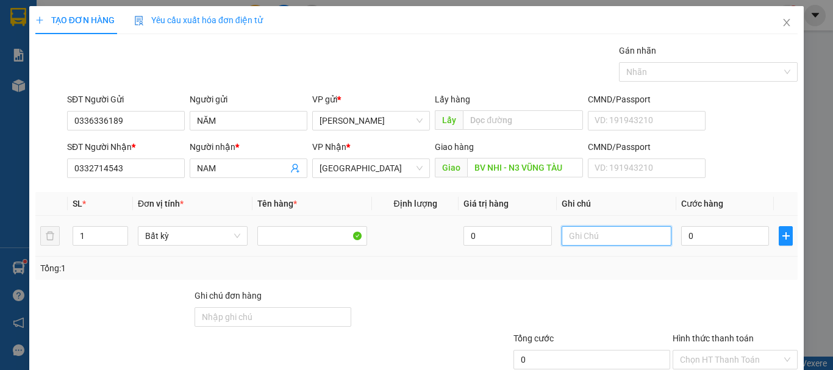
click at [594, 245] on input "text" at bounding box center [616, 236] width 110 height 20
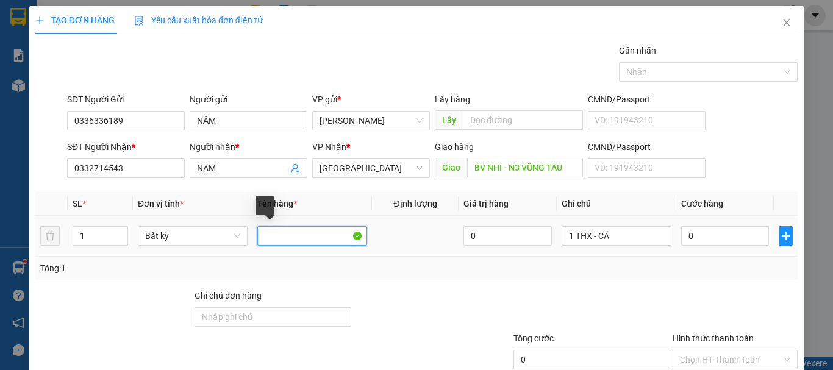
drag, startPoint x: 287, startPoint y: 229, endPoint x: 246, endPoint y: 239, distance: 42.6
click at [246, 239] on tr "1 Bất kỳ 0 1 THX - CÁ 0" at bounding box center [416, 236] width 762 height 41
click at [635, 248] on td "1 THX - CÁ" at bounding box center [616, 236] width 119 height 41
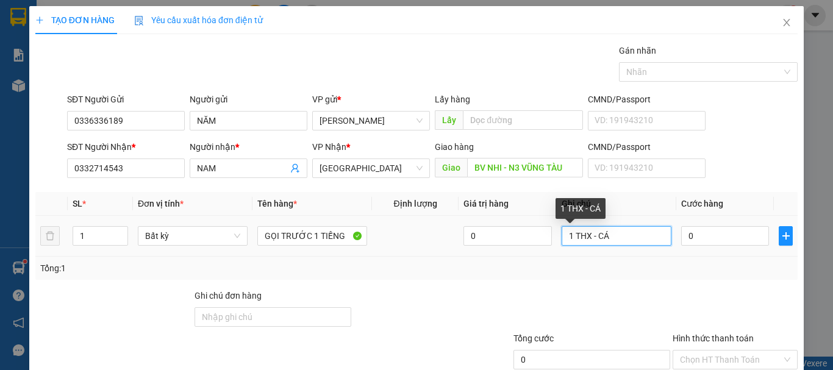
click at [633, 239] on input "1 THX - CÁ" at bounding box center [616, 236] width 110 height 20
click at [699, 238] on input "0" at bounding box center [725, 236] width 88 height 20
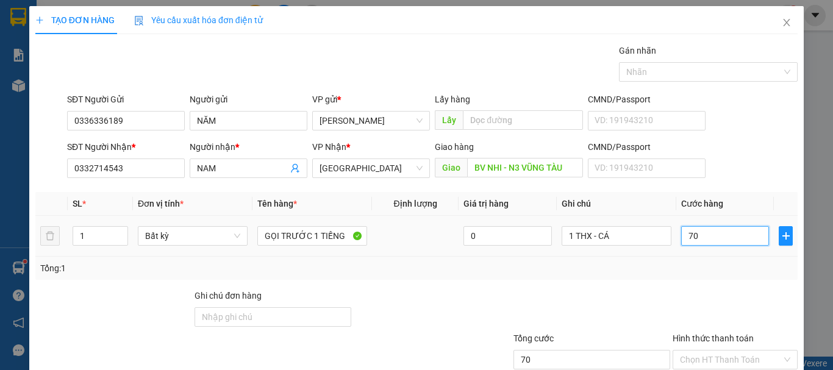
scroll to position [81, 0]
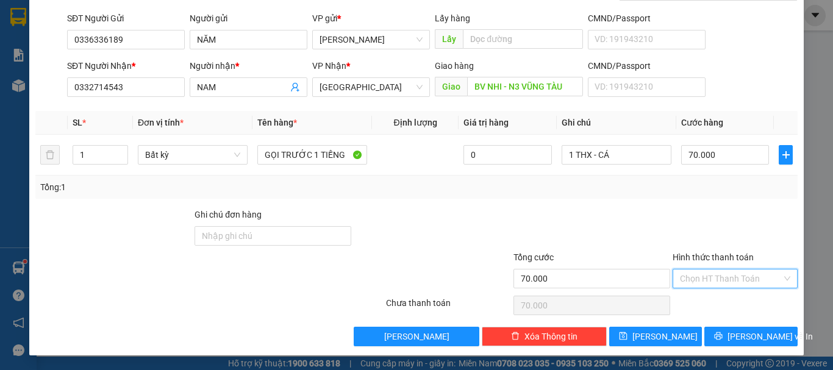
click at [719, 282] on input "Hình thức thanh toán" at bounding box center [731, 278] width 102 height 18
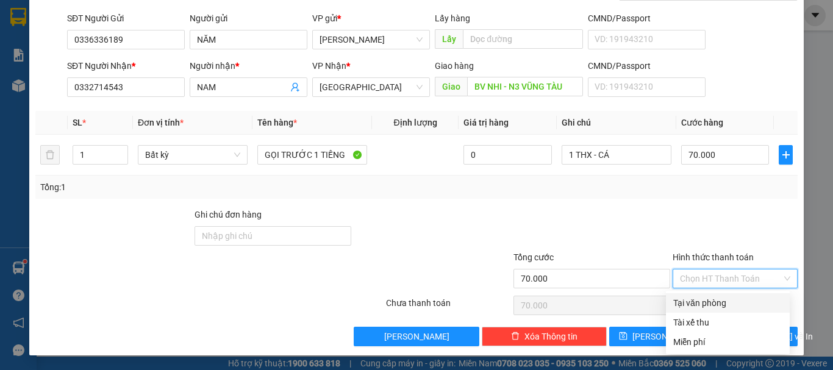
click at [709, 302] on div "Tại văn phòng" at bounding box center [727, 302] width 109 height 13
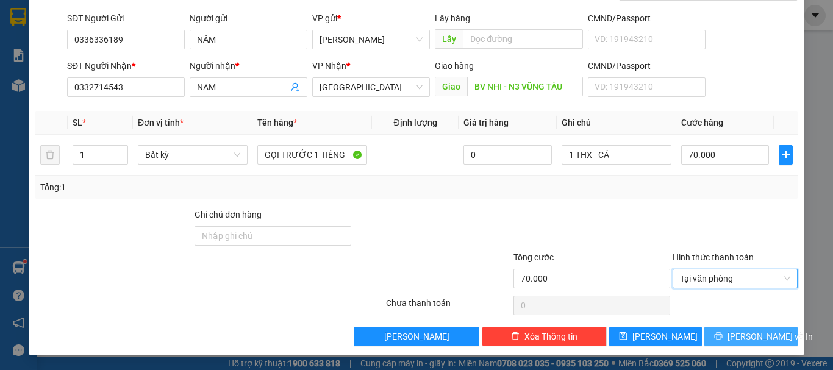
click at [734, 339] on span "[PERSON_NAME] và In" at bounding box center [769, 336] width 85 height 13
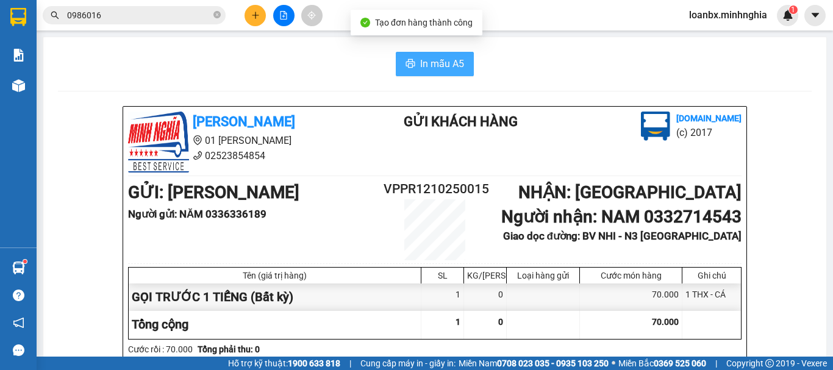
click at [419, 53] on button "In mẫu A5" at bounding box center [435, 64] width 78 height 24
click at [420, 58] on span "In mẫu A5" at bounding box center [442, 63] width 44 height 15
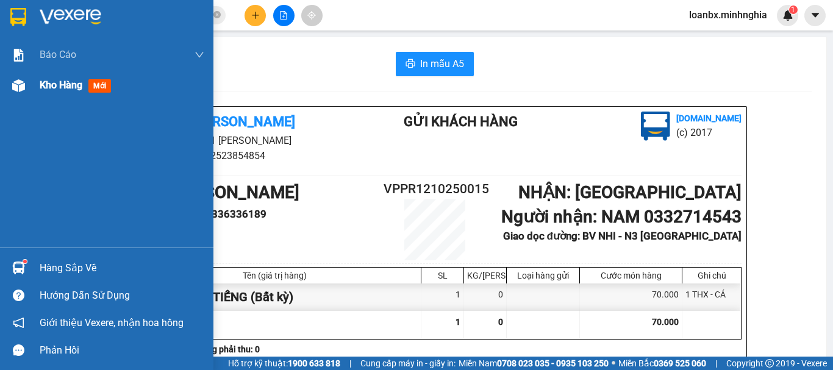
click at [45, 90] on span "Kho hàng" at bounding box center [61, 85] width 43 height 12
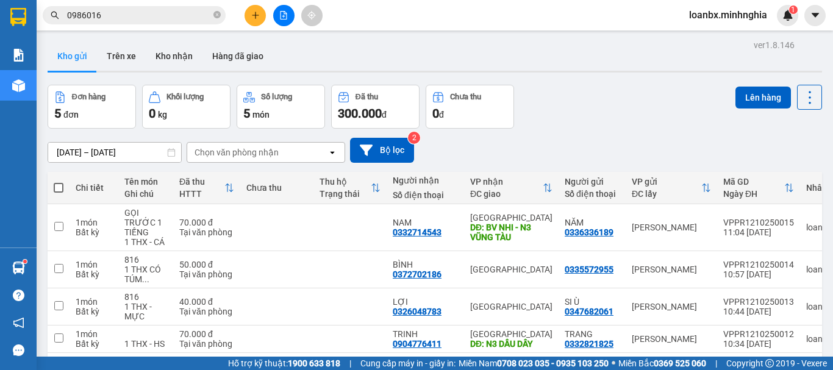
click at [250, 9] on button at bounding box center [254, 15] width 21 height 21
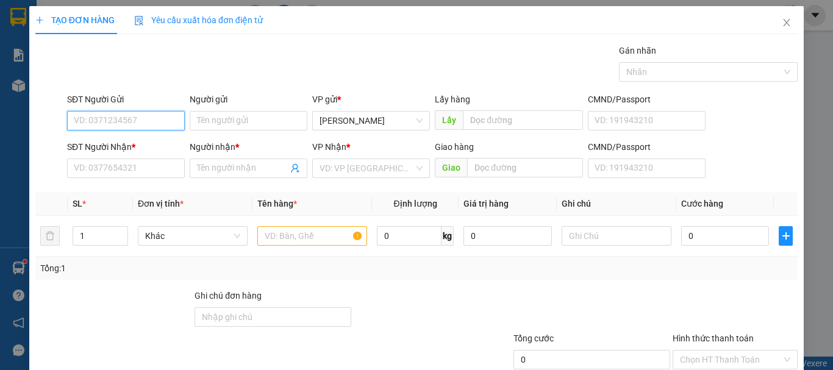
click at [89, 124] on input "SĐT Người Gửi" at bounding box center [126, 121] width 118 height 20
click at [97, 146] on div "0903586158" at bounding box center [125, 144] width 102 height 13
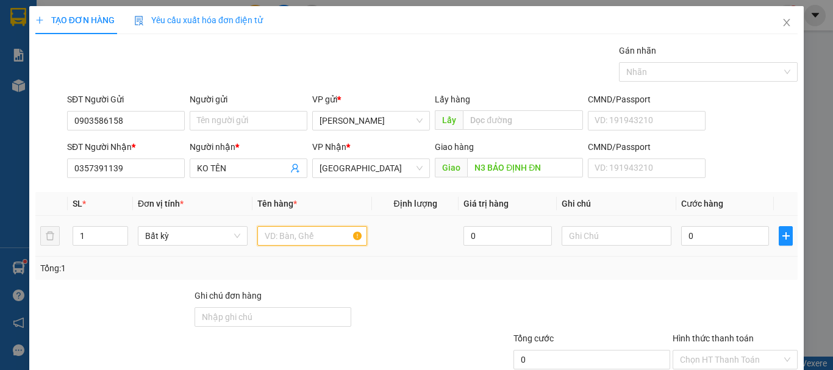
click at [290, 234] on input "text" at bounding box center [312, 236] width 110 height 20
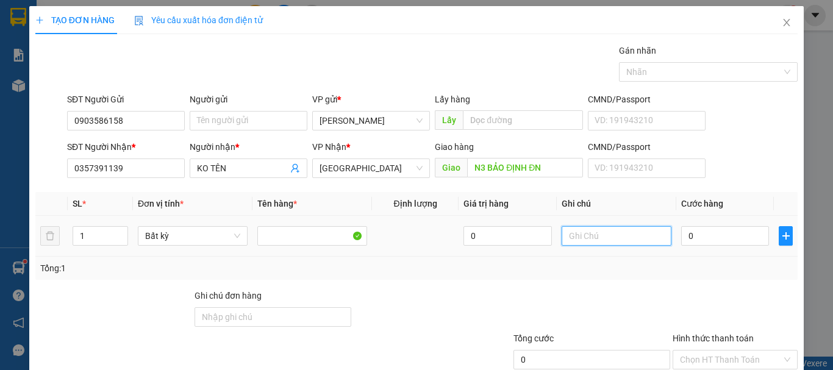
click at [591, 233] on input "text" at bounding box center [616, 236] width 110 height 20
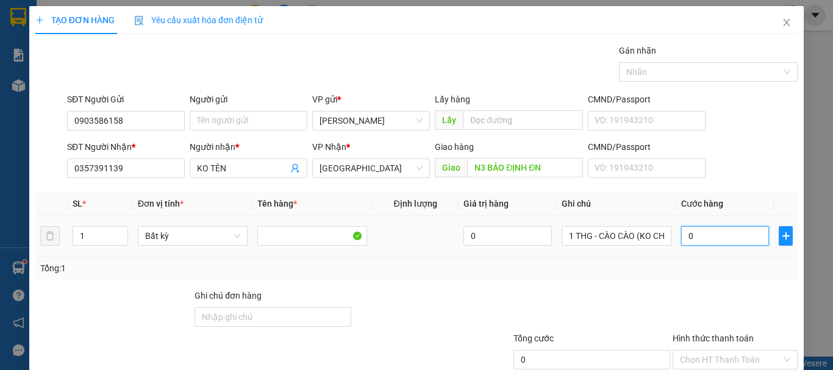
click at [723, 231] on input "0" at bounding box center [725, 236] width 88 height 20
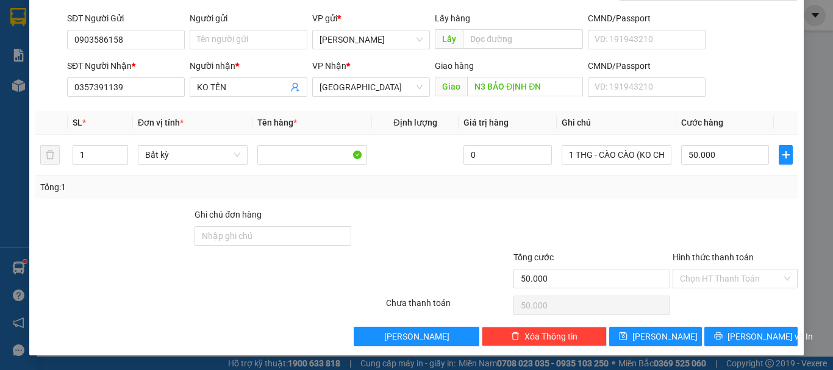
click at [712, 294] on div "Chọn HT Thanh Toán" at bounding box center [734, 305] width 127 height 24
click at [719, 282] on input "Hình thức thanh toán" at bounding box center [731, 278] width 102 height 18
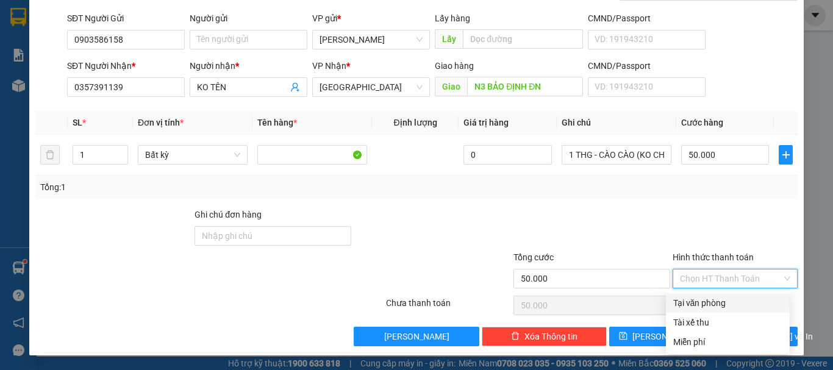
drag, startPoint x: 711, startPoint y: 297, endPoint x: 714, endPoint y: 311, distance: 14.3
click at [711, 301] on div "Tại văn phòng" at bounding box center [727, 302] width 109 height 13
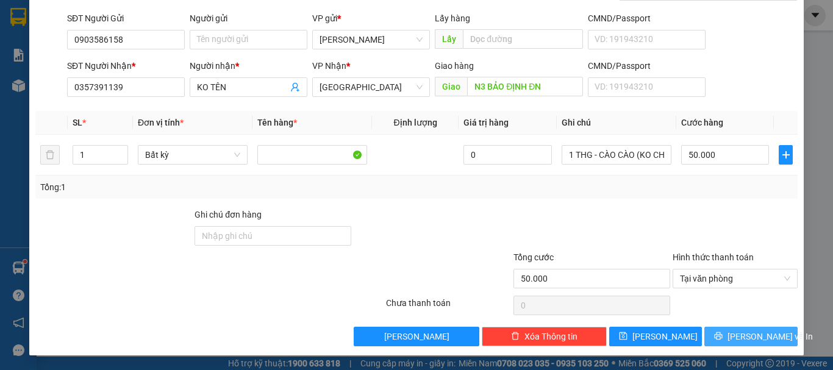
click at [728, 333] on button "[PERSON_NAME] và In" at bounding box center [750, 337] width 93 height 20
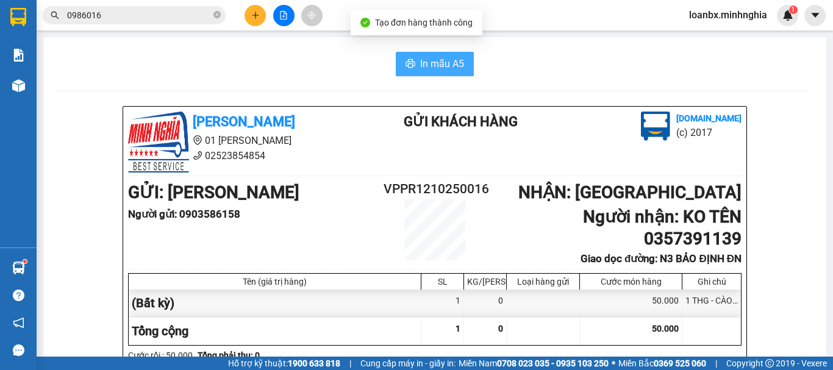
click at [446, 76] on button "In mẫu A5" at bounding box center [435, 64] width 78 height 24
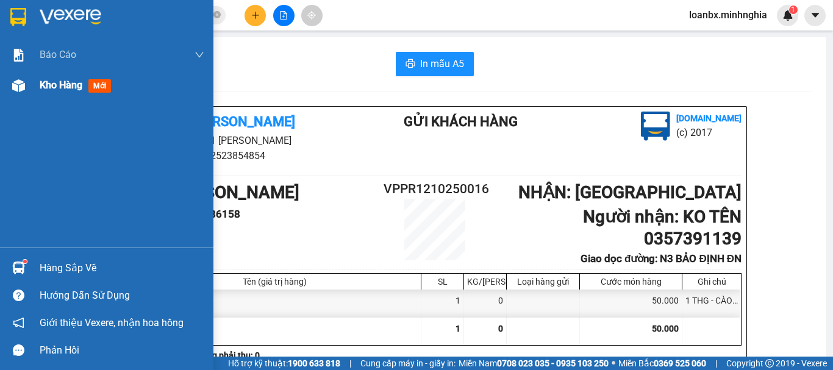
click at [34, 87] on div "Kho hàng mới" at bounding box center [106, 85] width 213 height 30
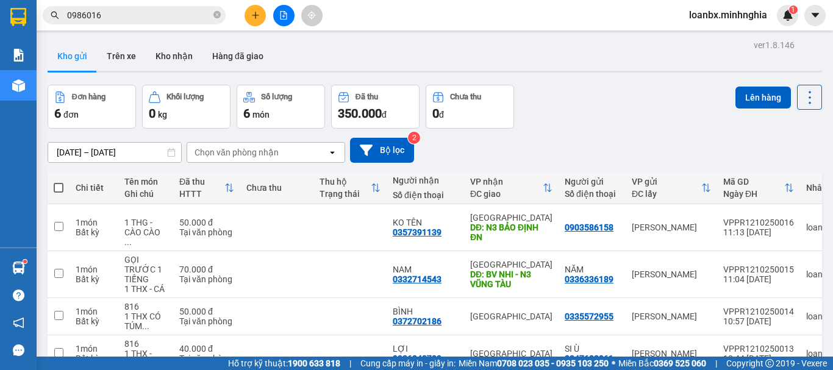
click at [59, 185] on span at bounding box center [59, 188] width 10 height 10
click at [59, 182] on input "checkbox" at bounding box center [59, 182] width 0 height 0
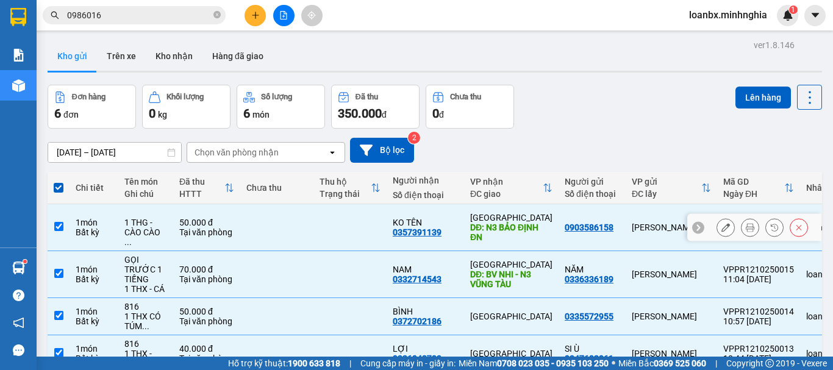
click at [317, 219] on td at bounding box center [349, 227] width 73 height 47
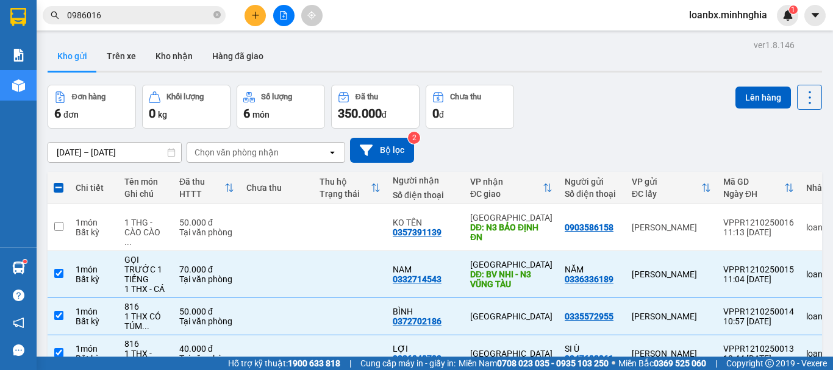
click at [745, 82] on div "ver 1.8.146 Kho gửi Trên xe [PERSON_NAME] Hàng đã [PERSON_NAME] hàng 6 đơn [PER…" at bounding box center [435, 259] width 784 height 444
click at [766, 99] on button "Lên hàng" at bounding box center [762, 98] width 55 height 22
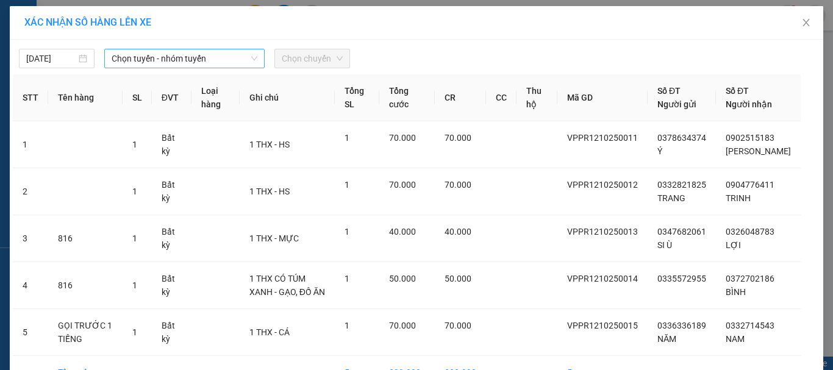
click at [166, 60] on span "Chọn tuyến - nhóm tuyến" at bounding box center [185, 58] width 146 height 18
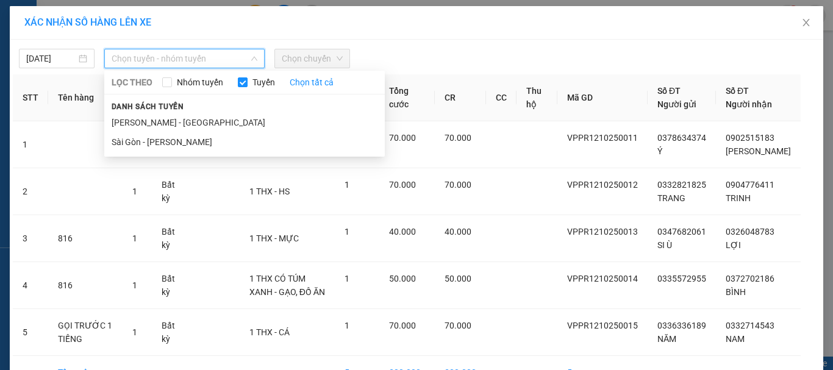
drag, startPoint x: 155, startPoint y: 121, endPoint x: 229, endPoint y: 91, distance: 80.1
click at [155, 122] on li "[PERSON_NAME] - [GEOGRAPHIC_DATA]" at bounding box center [244, 123] width 280 height 20
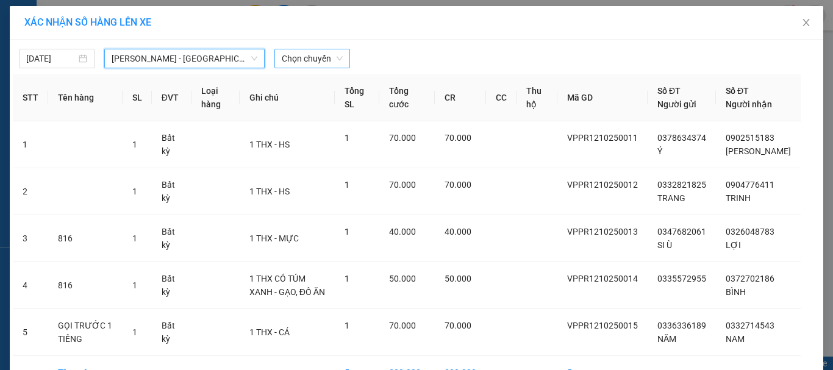
click at [338, 52] on div "Chọn chuyến" at bounding box center [312, 59] width 76 height 20
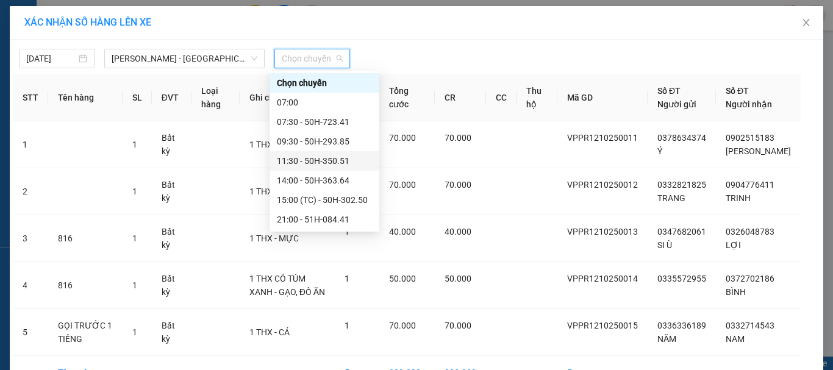
click at [307, 158] on div "11:30 - 50H-350.51" at bounding box center [324, 160] width 95 height 13
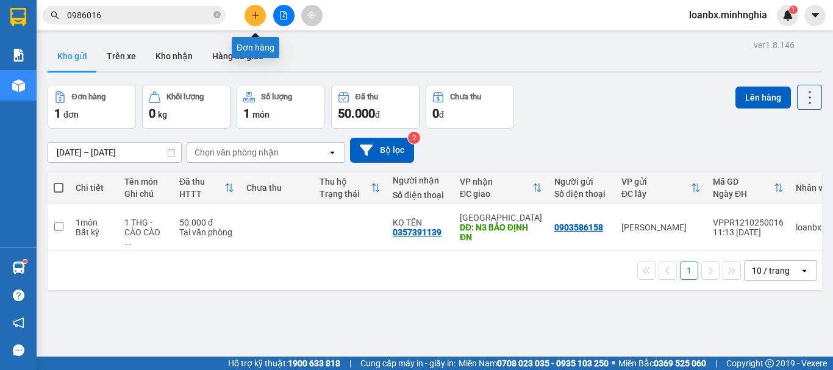
click at [252, 18] on icon "plus" at bounding box center [255, 15] width 9 height 9
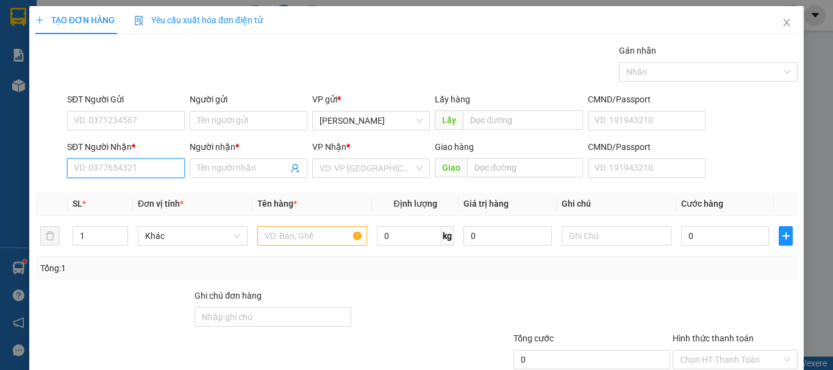
click at [94, 174] on input "SĐT Người Nhận *" at bounding box center [126, 168] width 118 height 20
click at [137, 199] on div "0326434439 - TÈO" at bounding box center [125, 192] width 102 height 13
drag, startPoint x: 217, startPoint y: 165, endPoint x: 121, endPoint y: 171, distance: 95.9
click at [133, 171] on div "SĐT Người [PERSON_NAME] * 0326434439 0326434439 Người [PERSON_NAME] * TÈO [PERS…" at bounding box center [432, 161] width 735 height 43
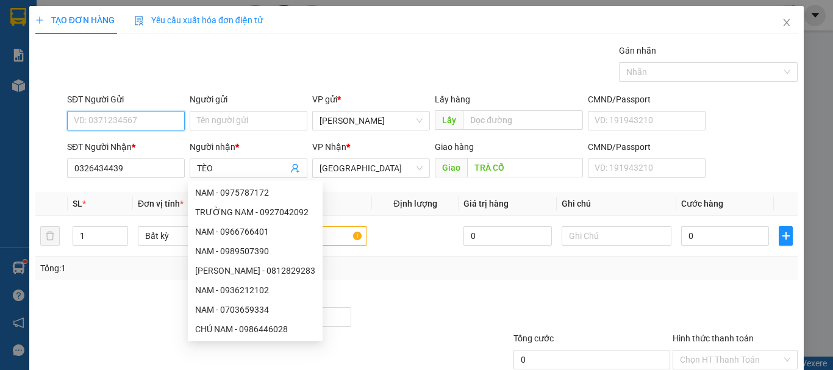
click at [116, 124] on input "SĐT Người Gửi" at bounding box center [126, 121] width 118 height 20
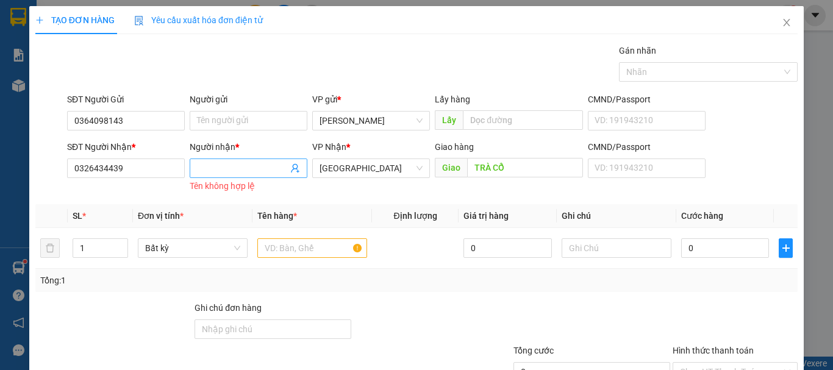
click at [204, 167] on input "Người nhận *" at bounding box center [242, 168] width 91 height 13
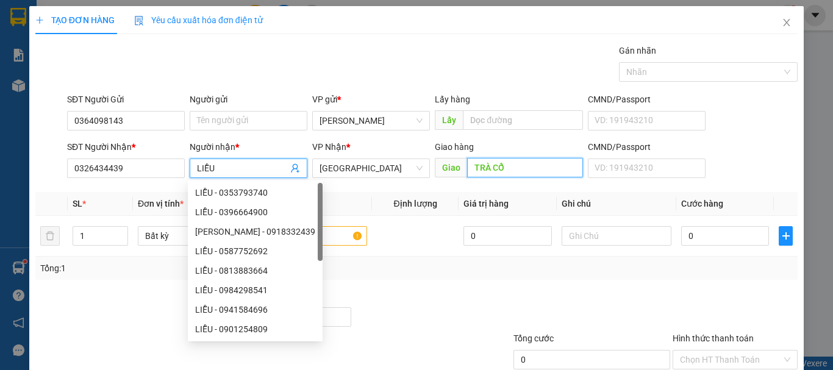
click at [507, 169] on input "TRÀ CỔ" at bounding box center [525, 168] width 116 height 20
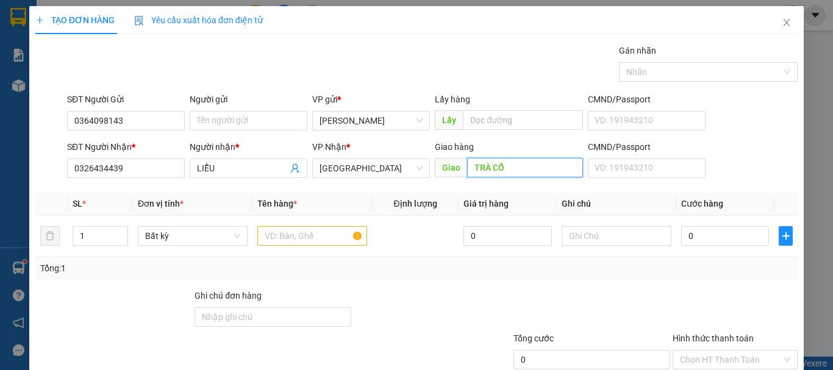
click at [507, 169] on input "TRÀ CỔ" at bounding box center [525, 168] width 116 height 20
click at [308, 244] on input "text" at bounding box center [312, 236] width 110 height 20
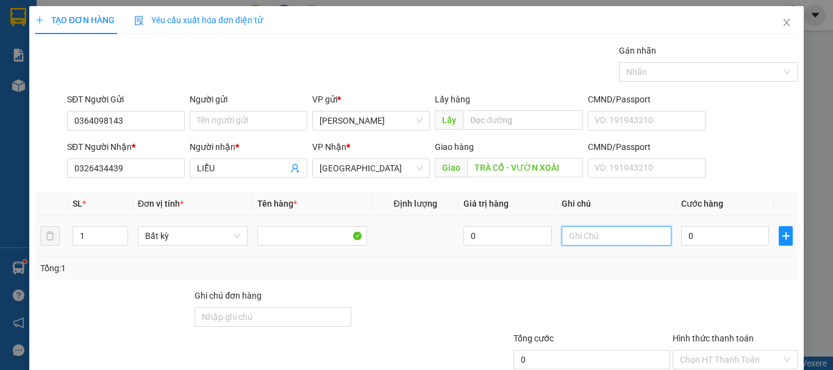
click at [598, 242] on input "text" at bounding box center [616, 236] width 110 height 20
click at [709, 234] on input "0" at bounding box center [725, 236] width 88 height 20
click at [716, 351] on input "Hình thức thanh toán" at bounding box center [731, 360] width 102 height 18
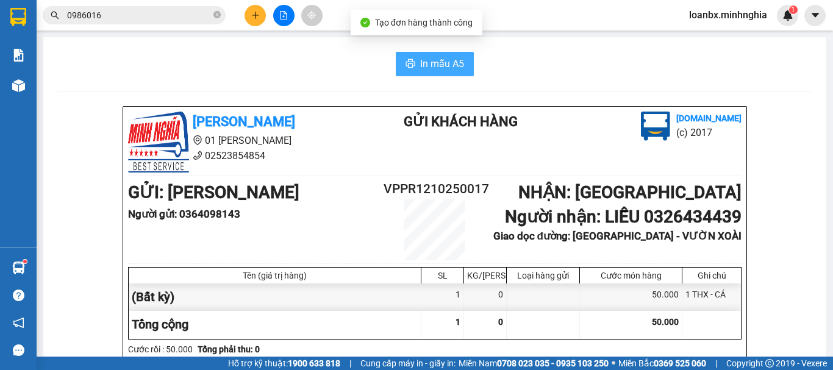
click at [420, 58] on span "In mẫu A5" at bounding box center [442, 63] width 44 height 15
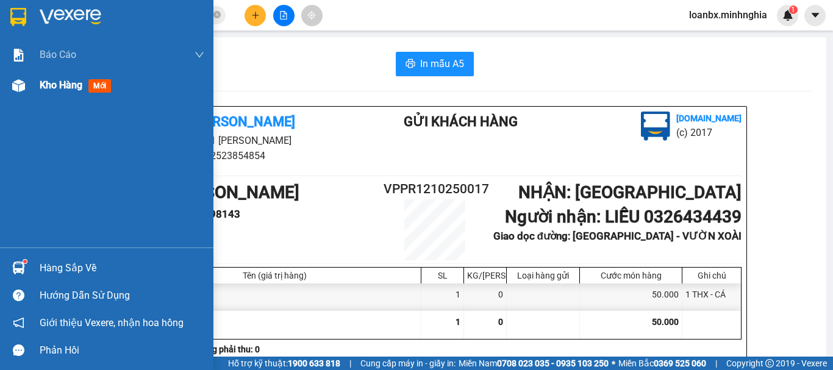
click at [57, 80] on span "Kho hàng" at bounding box center [61, 85] width 43 height 12
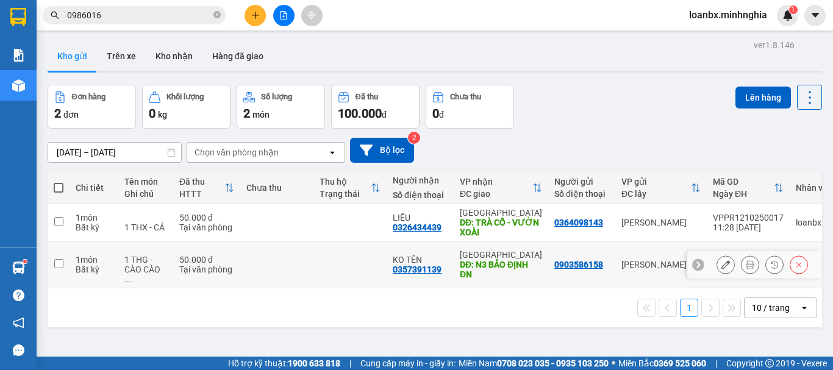
click at [375, 254] on td at bounding box center [349, 264] width 73 height 47
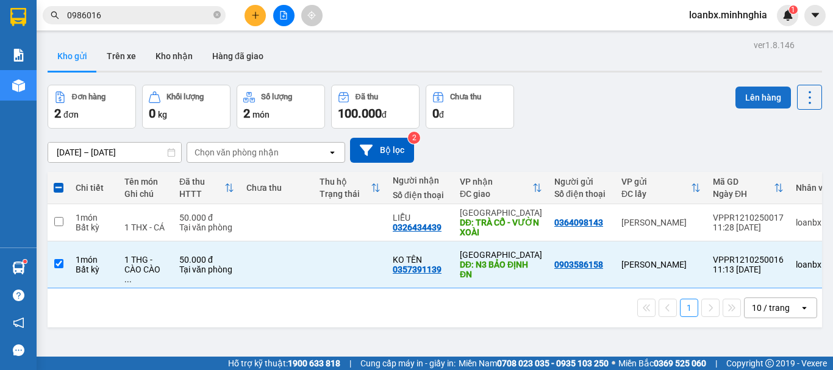
click at [751, 91] on button "Lên hàng" at bounding box center [762, 98] width 55 height 22
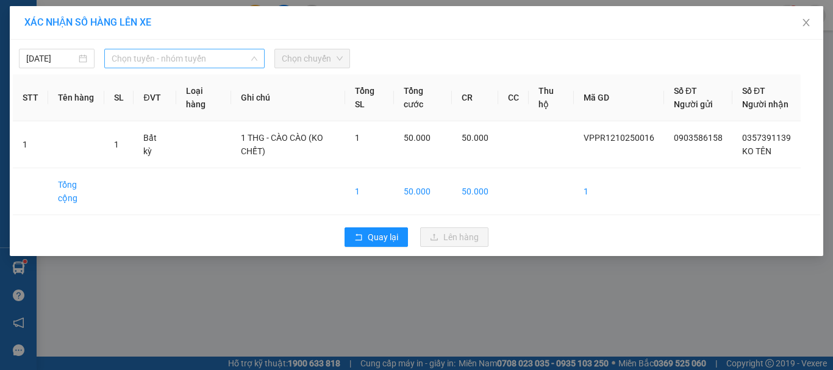
drag, startPoint x: 198, startPoint y: 60, endPoint x: 177, endPoint y: 85, distance: 32.1
click at [199, 62] on span "Chọn tuyến - nhóm tuyến" at bounding box center [185, 58] width 146 height 18
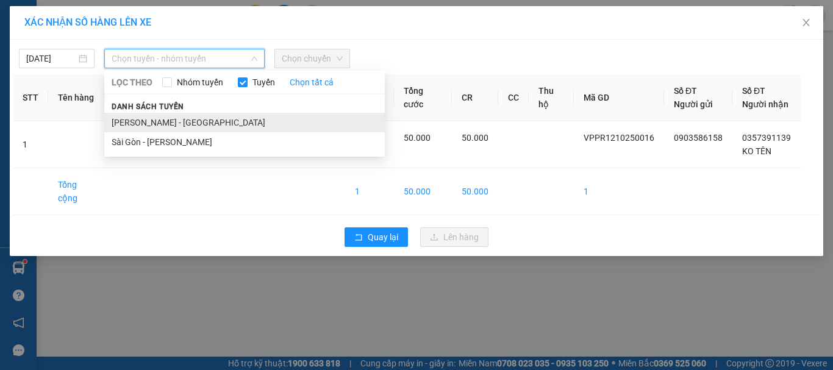
click at [158, 118] on li "[PERSON_NAME] - [GEOGRAPHIC_DATA]" at bounding box center [244, 123] width 280 height 20
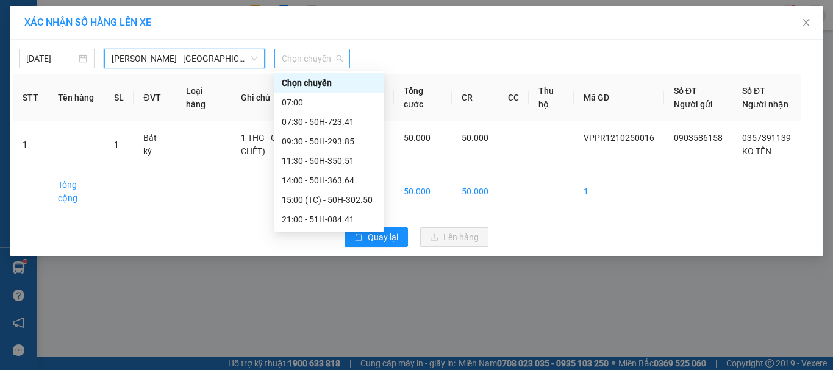
click at [311, 60] on span "Chọn chuyến" at bounding box center [312, 58] width 61 height 18
click at [321, 159] on div "11:30 - 50H-350.51" at bounding box center [329, 160] width 95 height 13
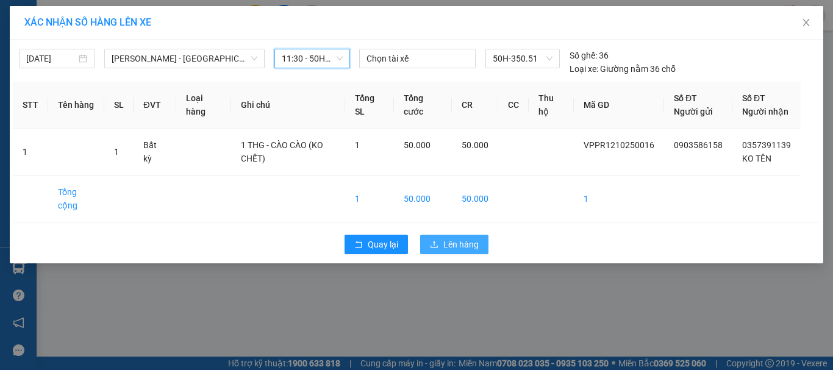
click at [443, 251] on span "Lên hàng" at bounding box center [460, 244] width 35 height 13
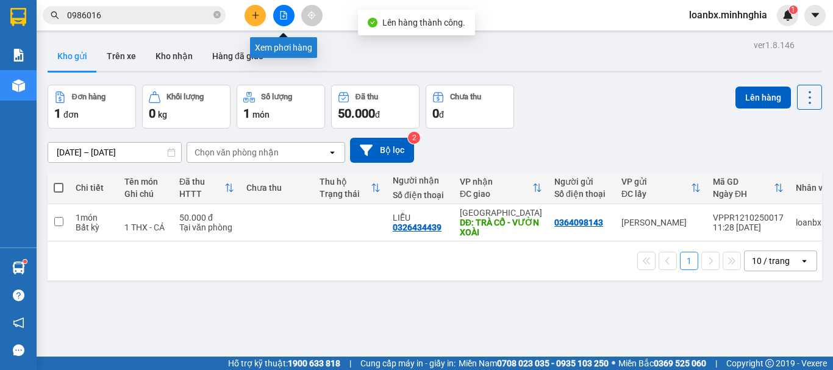
click at [282, 15] on icon "file-add" at bounding box center [283, 15] width 9 height 9
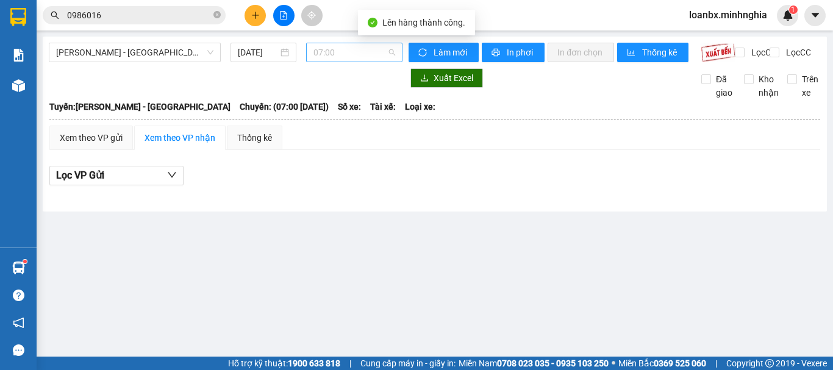
click at [358, 58] on span "07:00" at bounding box center [354, 52] width 82 height 18
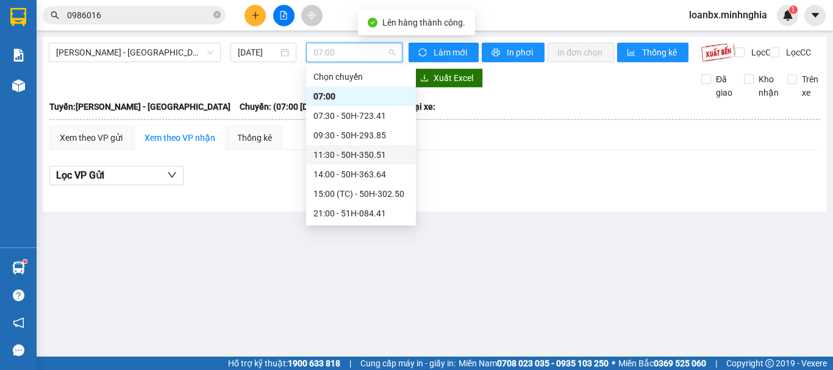
click at [347, 156] on div "11:30 - 50H-350.51" at bounding box center [360, 154] width 95 height 13
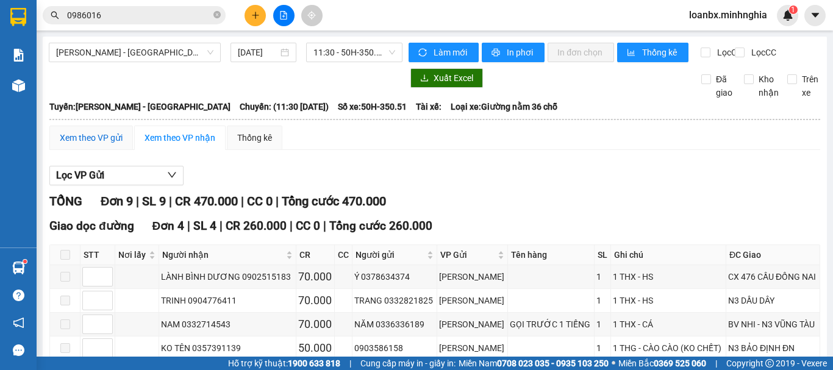
drag, startPoint x: 102, startPoint y: 146, endPoint x: 154, endPoint y: 201, distance: 76.3
click at [101, 144] on div "Xem theo VP gửi" at bounding box center [91, 137] width 63 height 13
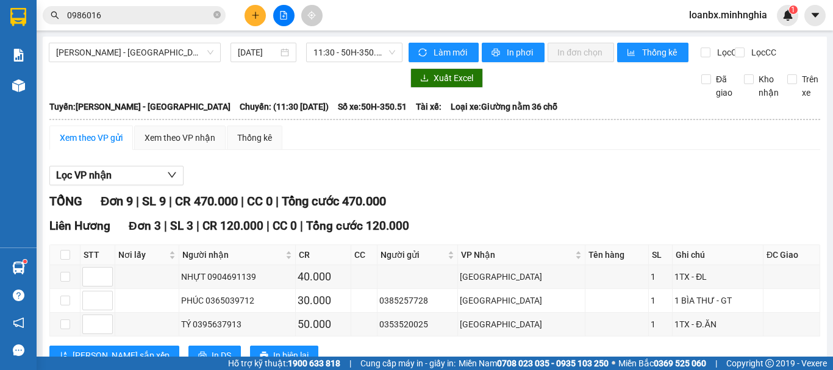
click at [244, 7] on div at bounding box center [283, 15] width 91 height 21
click at [254, 23] on button at bounding box center [254, 15] width 21 height 21
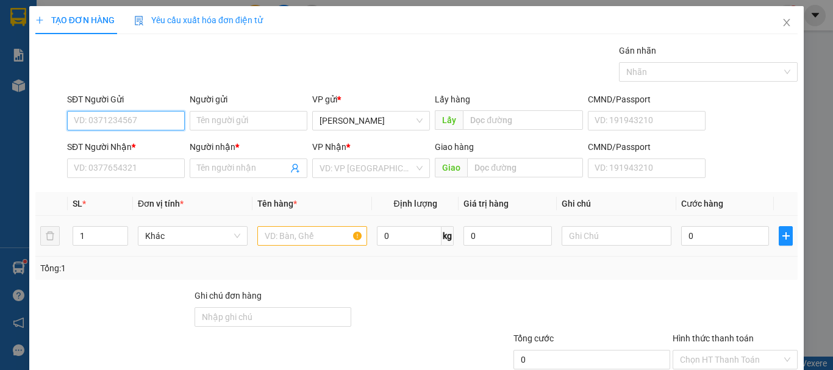
drag, startPoint x: 268, startPoint y: 230, endPoint x: 352, endPoint y: 230, distance: 84.1
click at [269, 230] on input "text" at bounding box center [312, 236] width 110 height 20
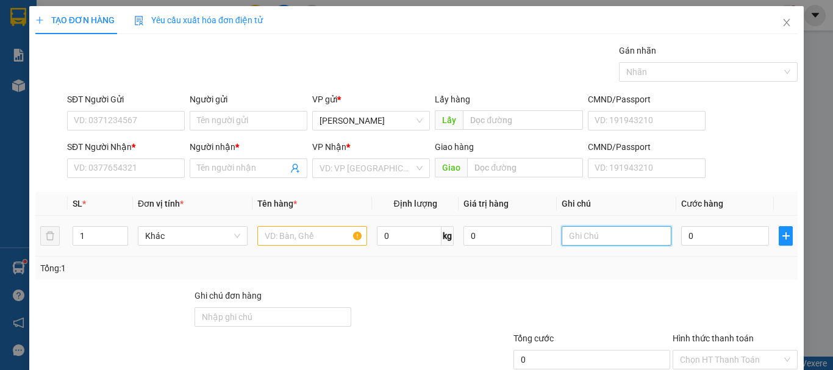
click at [565, 229] on input "text" at bounding box center [616, 236] width 110 height 20
click at [586, 235] on input "1 TG" at bounding box center [616, 236] width 110 height 20
click at [575, 234] on input "1 TG" at bounding box center [616, 236] width 110 height 20
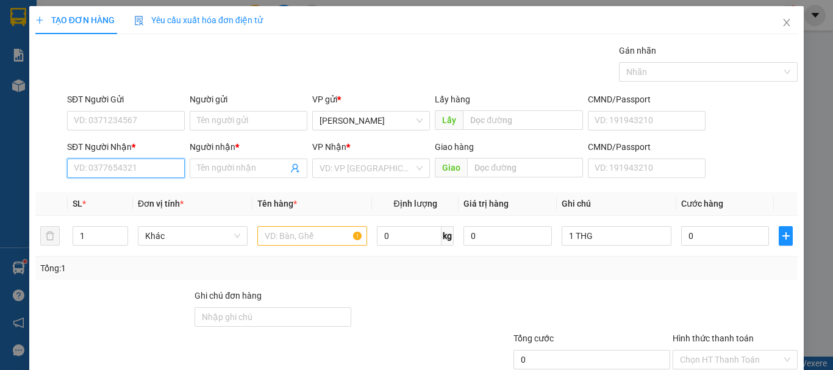
click at [116, 167] on input "SĐT Người Nhận *" at bounding box center [126, 168] width 118 height 20
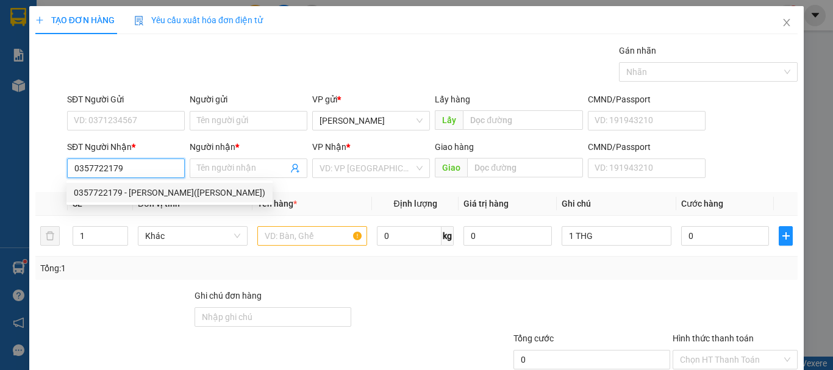
click at [149, 186] on div "0357722179 - [PERSON_NAME]([PERSON_NAME])" at bounding box center [169, 193] width 206 height 20
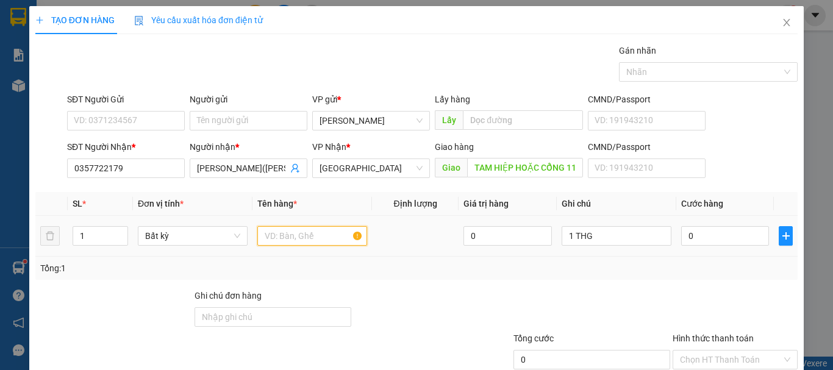
click at [289, 230] on input "text" at bounding box center [312, 236] width 110 height 20
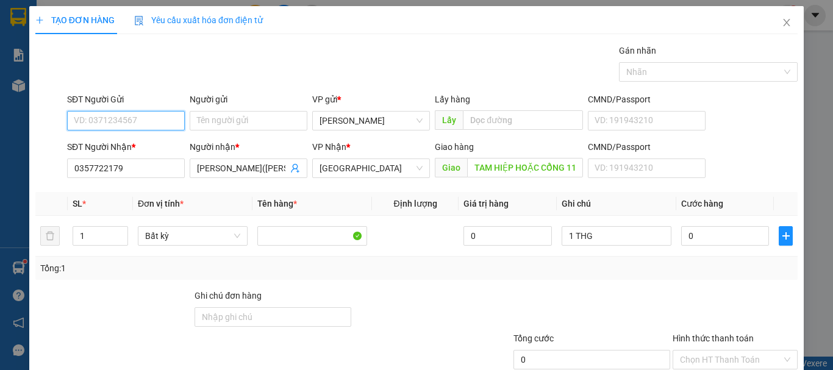
drag, startPoint x: 82, startPoint y: 118, endPoint x: 108, endPoint y: 120, distance: 25.7
click at [83, 118] on input "SĐT Người Gửi" at bounding box center [126, 121] width 118 height 20
click at [143, 155] on div "0964316467 0964316467 - ĐÔNG" at bounding box center [124, 145] width 116 height 24
click at [137, 121] on input "SĐT Người Gửi" at bounding box center [126, 121] width 118 height 20
click at [124, 143] on div "0964316467 - ĐÔNG" at bounding box center [125, 144] width 102 height 13
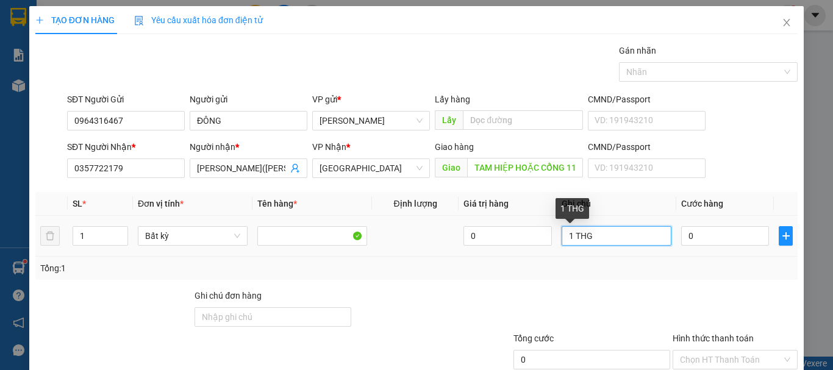
click at [601, 234] on input "1 THG" at bounding box center [616, 236] width 110 height 20
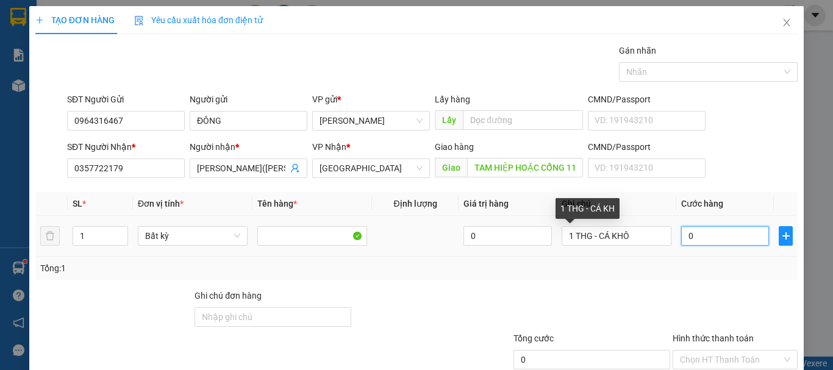
click at [717, 236] on input "0" at bounding box center [725, 236] width 88 height 20
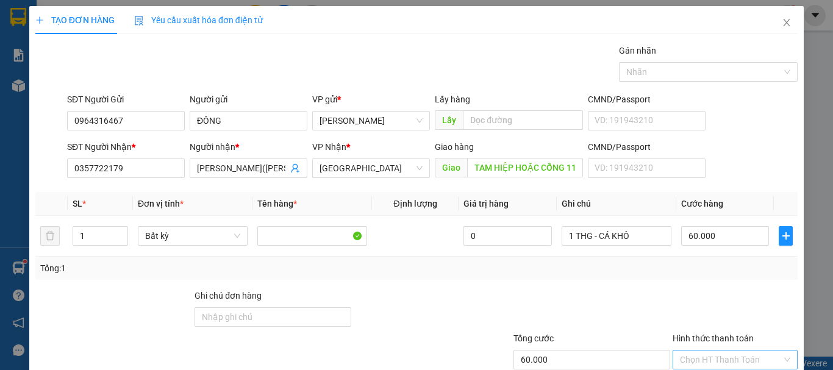
drag, startPoint x: 706, startPoint y: 274, endPoint x: 706, endPoint y: 286, distance: 11.6
click at [706, 351] on input "Hình thức thanh toán" at bounding box center [731, 360] width 102 height 18
click at [706, 293] on div "Transit Pickup Surcharge Ids Transit Deliver Surcharge Ids Transit Deliver Surc…" at bounding box center [416, 235] width 762 height 383
drag, startPoint x: 717, startPoint y: 271, endPoint x: 718, endPoint y: 291, distance: 20.1
click at [717, 351] on input "Hình thức thanh toán" at bounding box center [731, 360] width 102 height 18
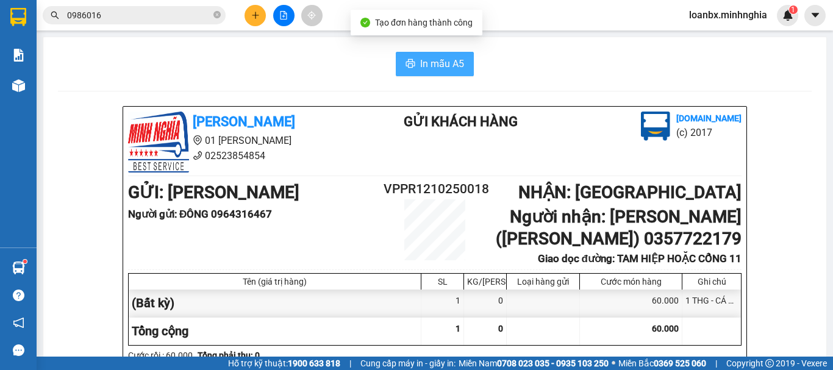
click at [445, 65] on span "In mẫu A5" at bounding box center [442, 63] width 44 height 15
click at [421, 66] on span "In mẫu A5" at bounding box center [442, 63] width 44 height 15
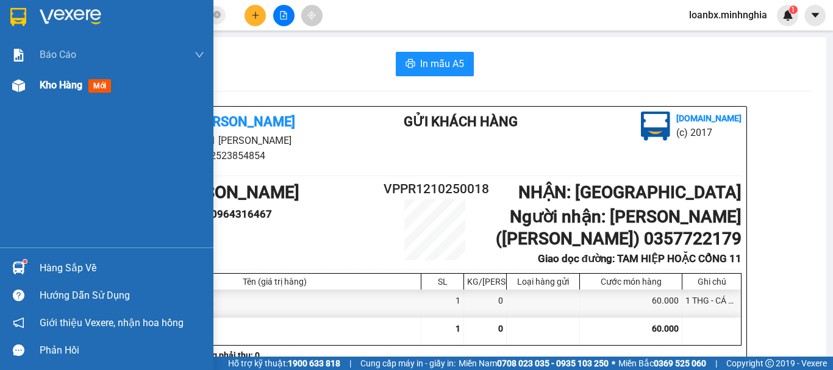
click at [50, 85] on span "Kho hàng" at bounding box center [61, 85] width 43 height 12
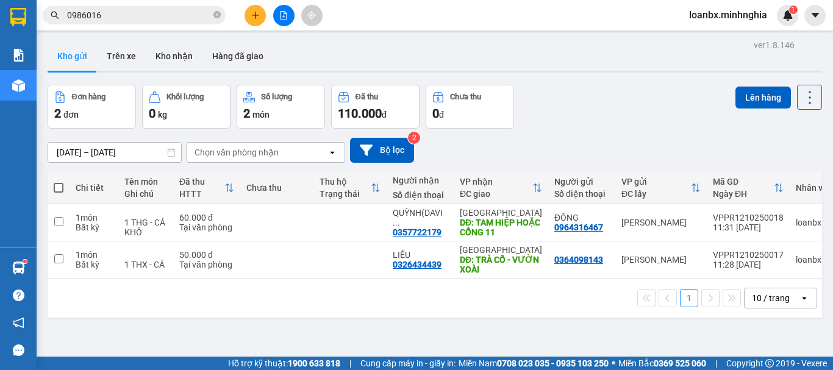
click at [368, 196] on div "Trạng thái" at bounding box center [344, 194] width 51 height 10
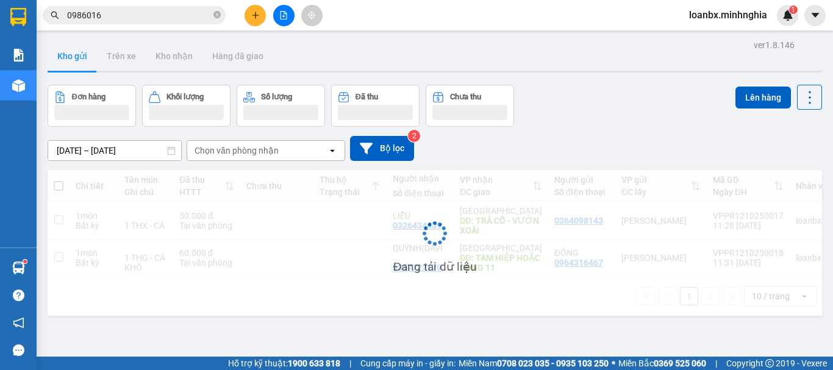
click at [361, 221] on div "Đang tải dữ liệu" at bounding box center [435, 243] width 774 height 146
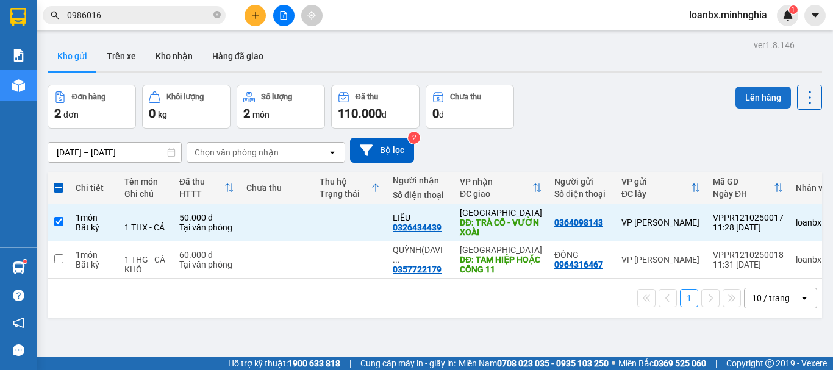
click at [756, 104] on button "Lên hàng" at bounding box center [762, 98] width 55 height 22
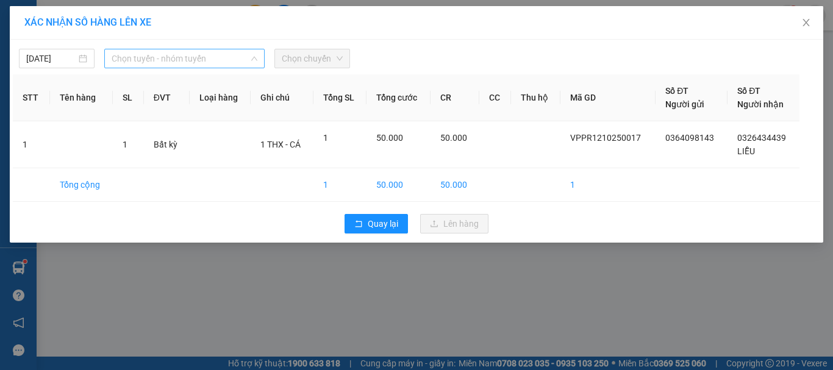
drag, startPoint x: 197, startPoint y: 64, endPoint x: 188, endPoint y: 100, distance: 37.1
click at [197, 65] on span "Chọn tuyến - nhóm tuyến" at bounding box center [185, 58] width 146 height 18
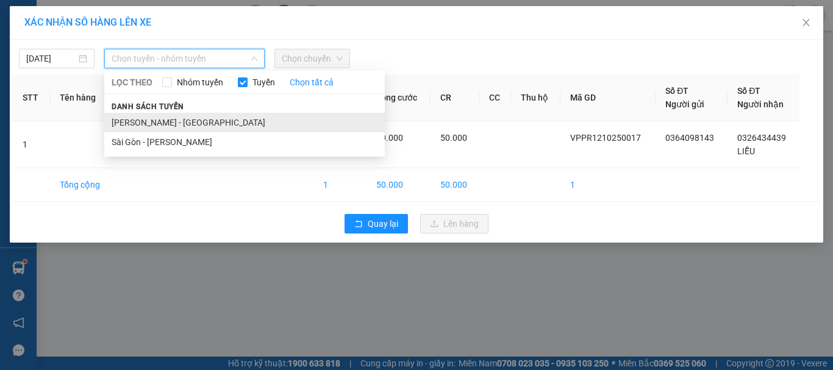
click at [166, 123] on li "[PERSON_NAME] - [GEOGRAPHIC_DATA]" at bounding box center [244, 123] width 280 height 20
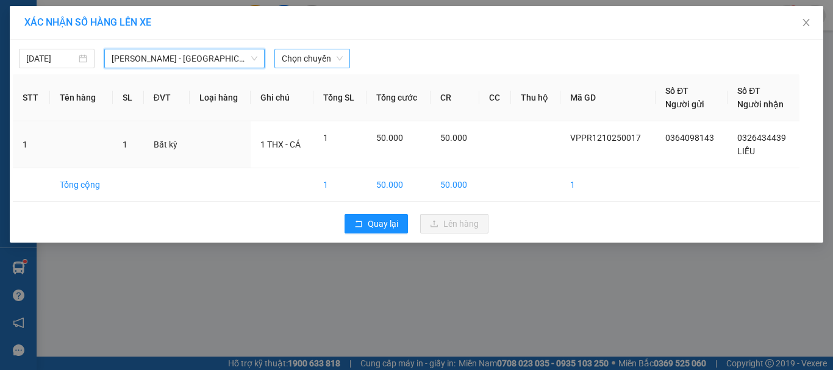
click at [322, 66] on span "Chọn chuyến" at bounding box center [312, 58] width 61 height 18
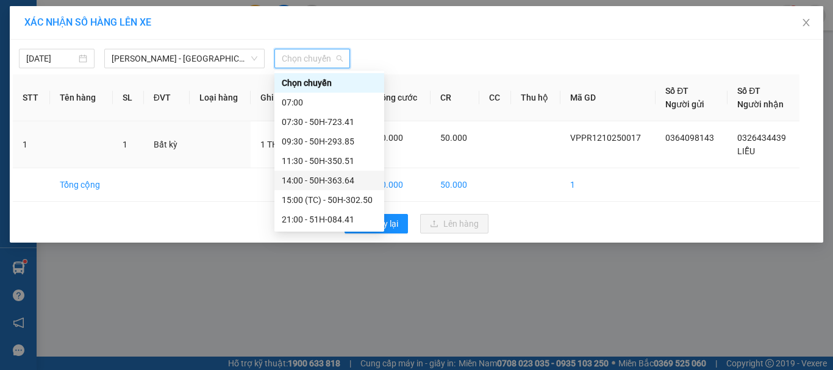
click at [318, 180] on div "14:00 - 50H-363.64" at bounding box center [329, 180] width 95 height 13
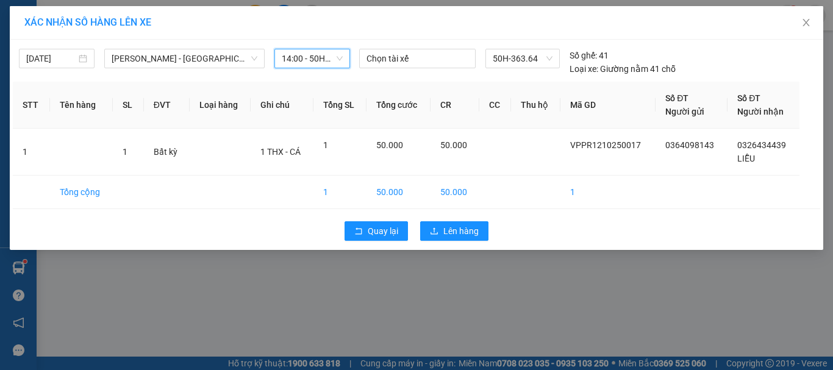
drag, startPoint x: 316, startPoint y: 65, endPoint x: 316, endPoint y: 87, distance: 22.6
click at [316, 65] on span "14:00 - 50H-363.64" at bounding box center [312, 58] width 61 height 18
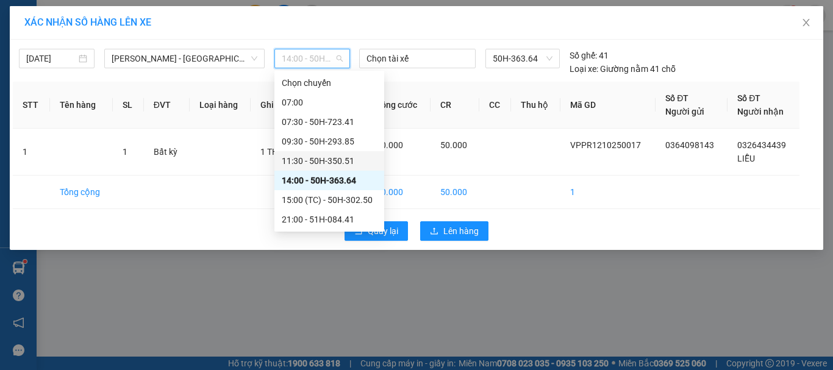
click at [304, 159] on div "11:30 - 50H-350.51" at bounding box center [329, 160] width 95 height 13
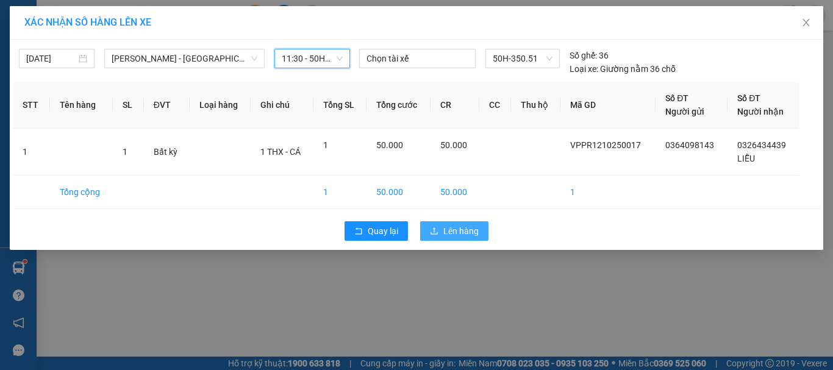
click at [467, 229] on span "Lên hàng" at bounding box center [460, 230] width 35 height 13
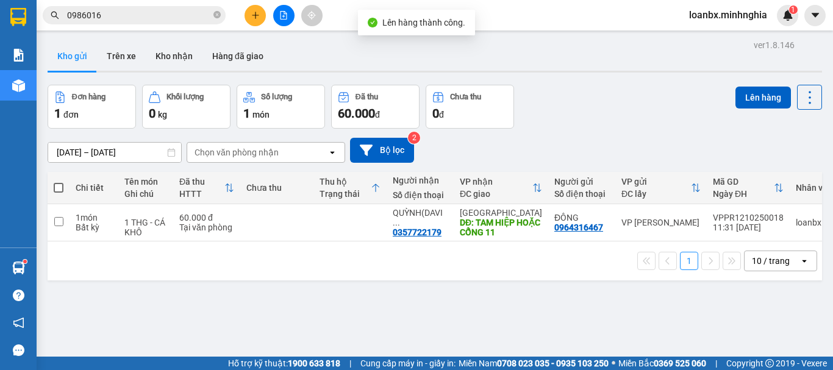
click at [287, 16] on icon "file-add" at bounding box center [283, 15] width 9 height 9
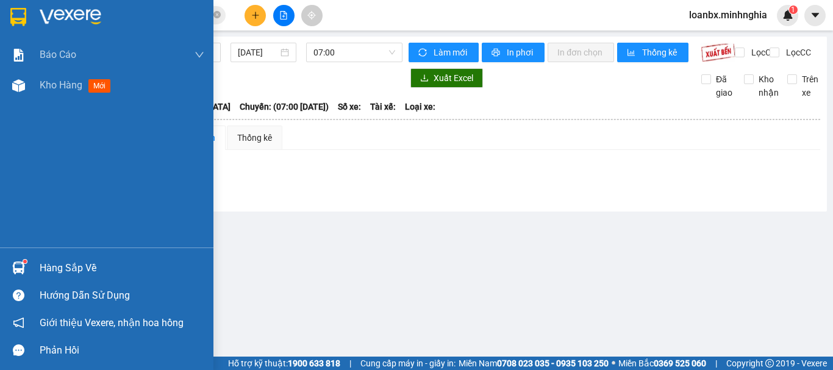
click at [10, 88] on div at bounding box center [18, 85] width 21 height 21
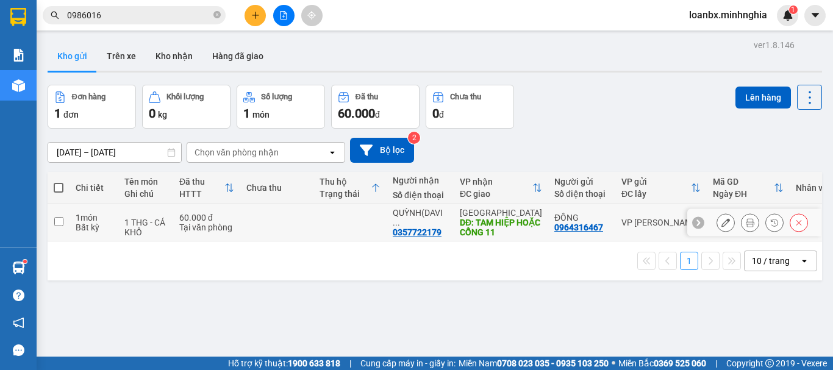
click at [302, 223] on td at bounding box center [276, 222] width 73 height 37
checkbox input "true"
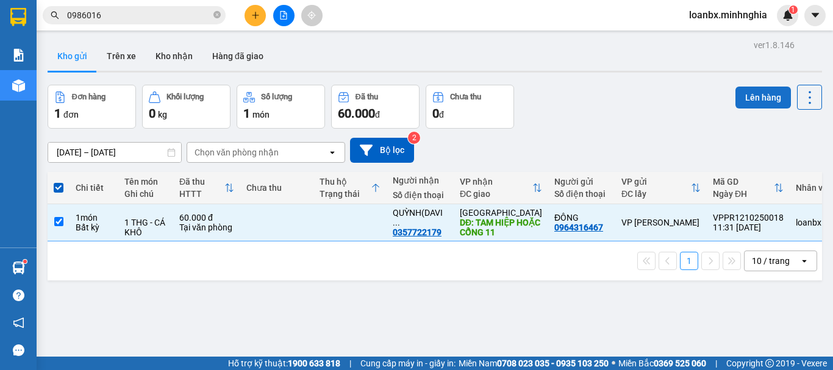
click at [765, 95] on button "Lên hàng" at bounding box center [762, 98] width 55 height 22
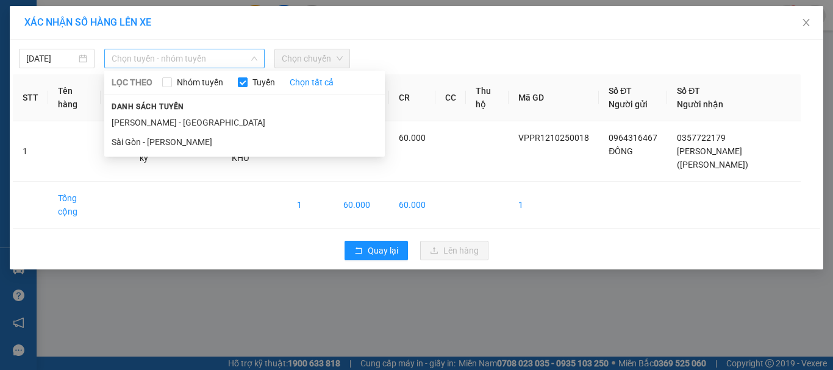
drag, startPoint x: 182, startPoint y: 62, endPoint x: 193, endPoint y: 60, distance: 11.8
click at [193, 60] on span "Chọn tuyến - nhóm tuyến" at bounding box center [185, 58] width 146 height 18
drag, startPoint x: 172, startPoint y: 118, endPoint x: 180, endPoint y: 112, distance: 10.4
click at [172, 119] on li "[PERSON_NAME] - [GEOGRAPHIC_DATA]" at bounding box center [244, 123] width 280 height 20
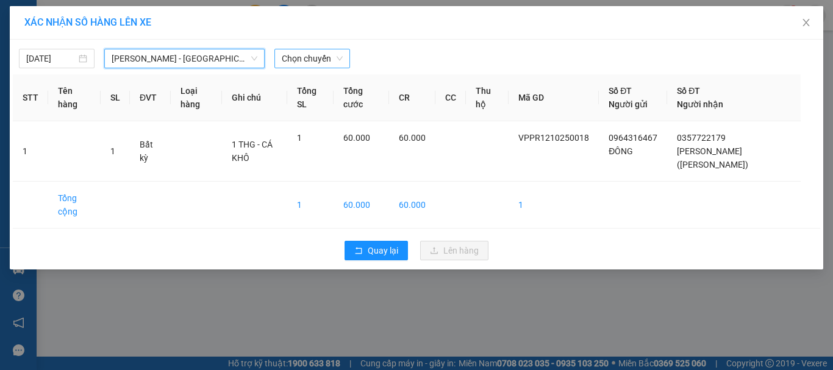
drag, startPoint x: 309, startPoint y: 59, endPoint x: 313, endPoint y: 68, distance: 9.3
click at [310, 60] on span "Chọn chuyến" at bounding box center [312, 58] width 61 height 18
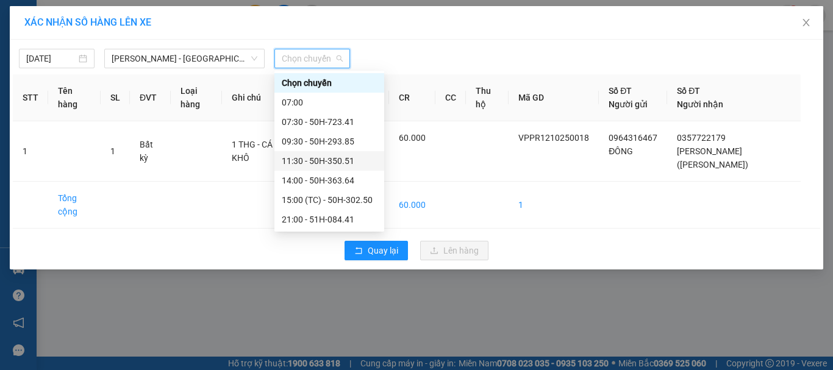
click at [316, 158] on div "11:30 - 50H-350.51" at bounding box center [329, 160] width 95 height 13
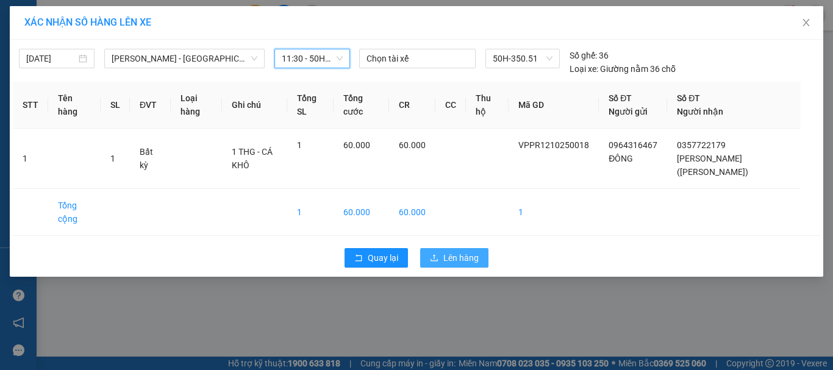
click at [449, 251] on span "Lên hàng" at bounding box center [460, 257] width 35 height 13
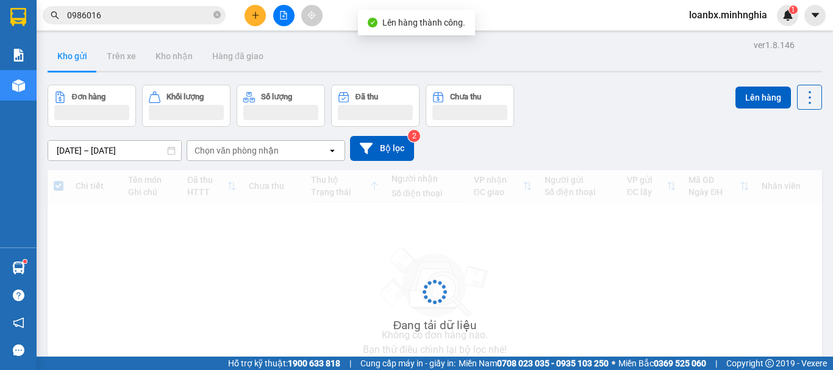
click at [282, 21] on button at bounding box center [283, 15] width 21 height 21
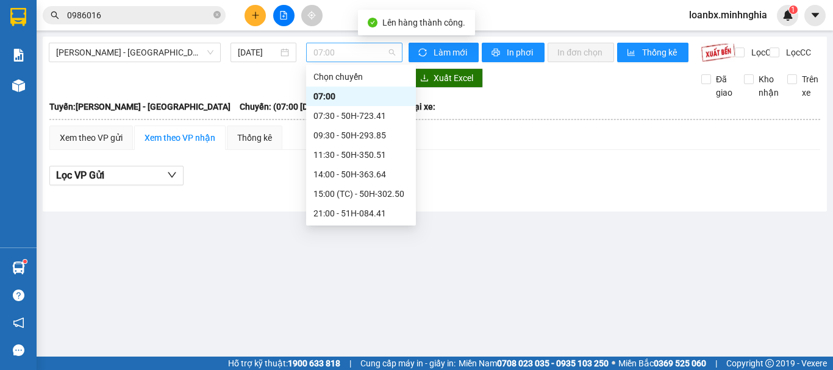
click at [327, 49] on span "07:00" at bounding box center [354, 52] width 82 height 18
click at [344, 148] on div "11:30 - 50H-350.51" at bounding box center [361, 155] width 110 height 20
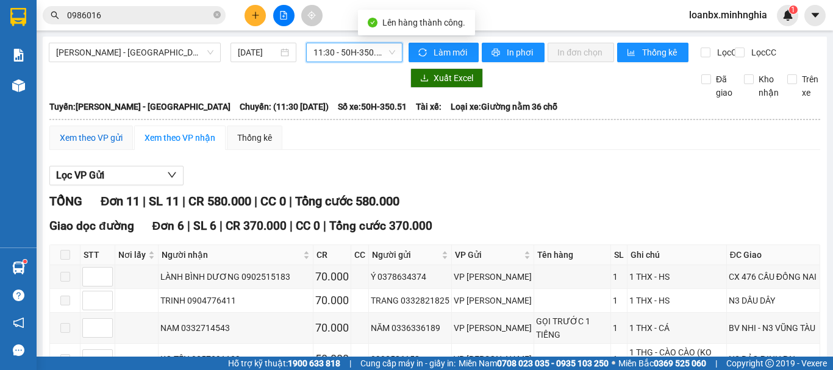
click at [81, 144] on div "Xem theo VP gửi" at bounding box center [91, 137] width 63 height 13
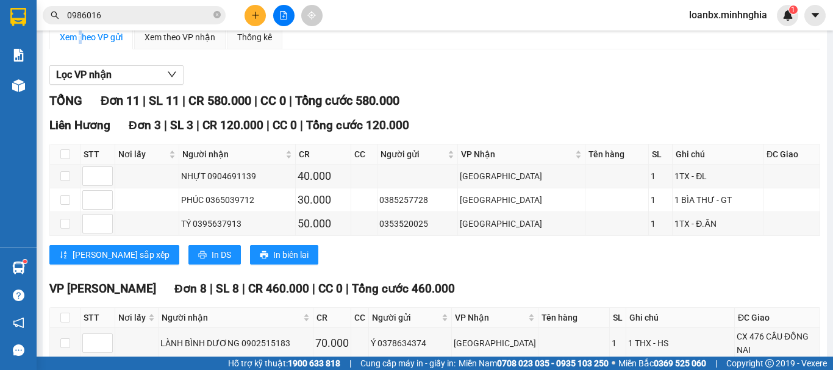
scroll to position [357, 0]
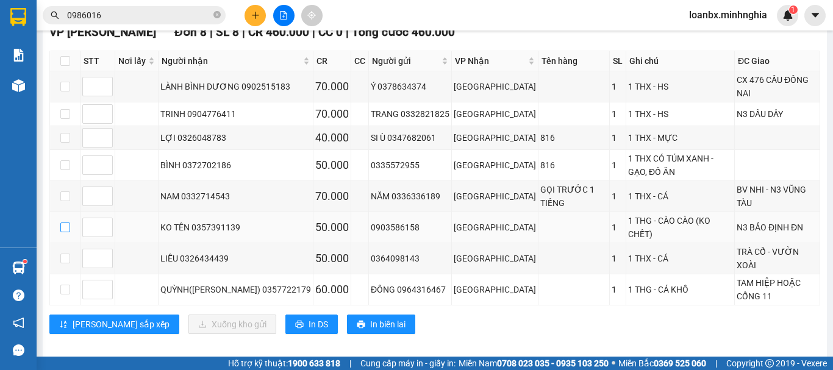
click at [64, 225] on input "checkbox" at bounding box center [65, 227] width 10 height 10
checkbox input "true"
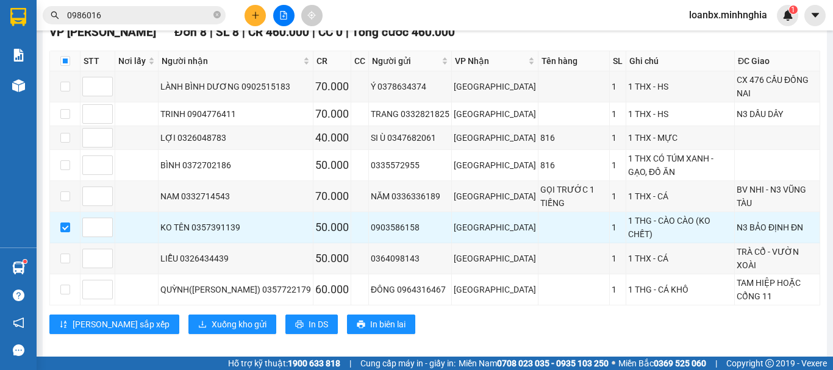
click at [154, 302] on div "VP Phan Rí Đơn 8 | SL 8 | CR 460.000 | CC 0 | Tổng cước 460.000 STT Nơi lấy Ngư…" at bounding box center [434, 183] width 771 height 320
click at [188, 315] on button "Xuống kho gửi" at bounding box center [232, 325] width 88 height 20
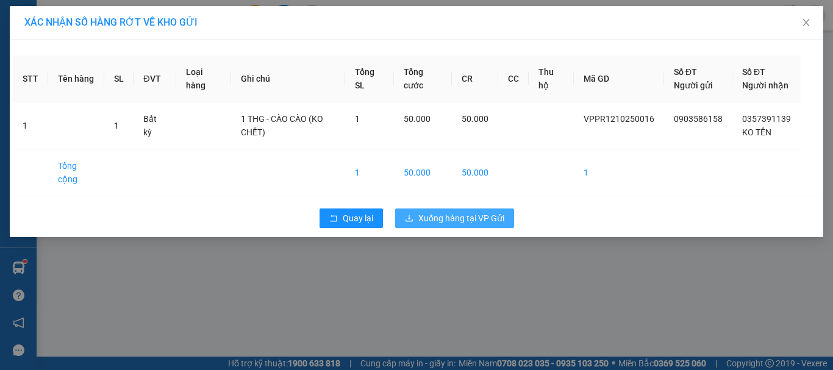
click at [454, 225] on span "Xuống hàng tại VP Gửi" at bounding box center [461, 218] width 86 height 13
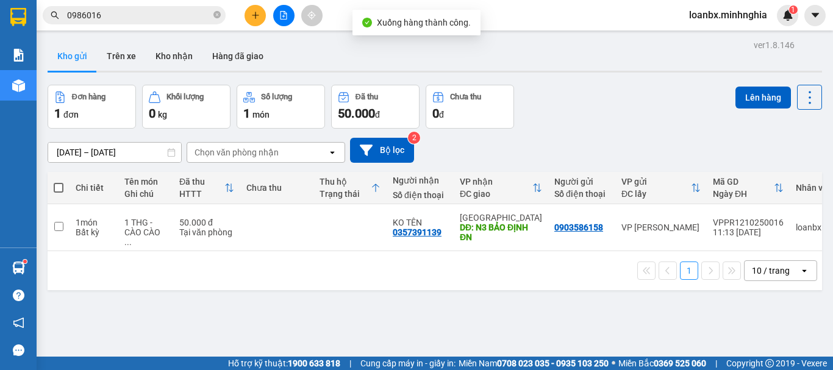
click at [293, 16] on button at bounding box center [283, 15] width 21 height 21
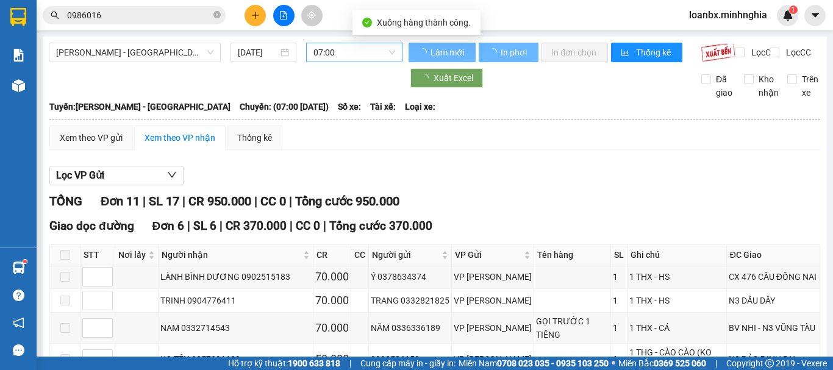
click at [348, 48] on span "07:00" at bounding box center [354, 52] width 82 height 18
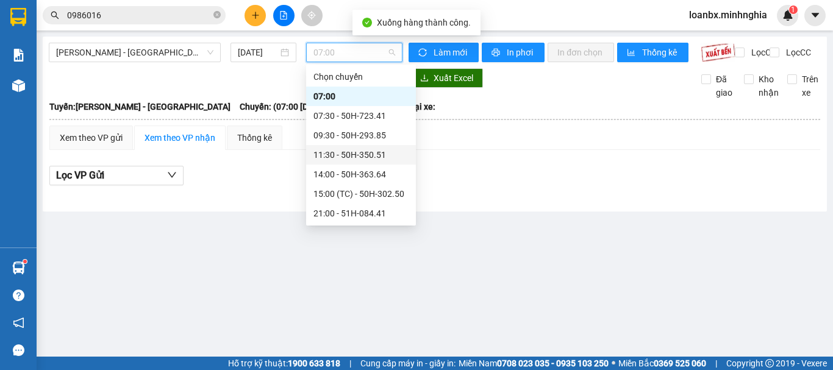
click at [338, 158] on div "11:30 - 50H-350.51" at bounding box center [360, 154] width 95 height 13
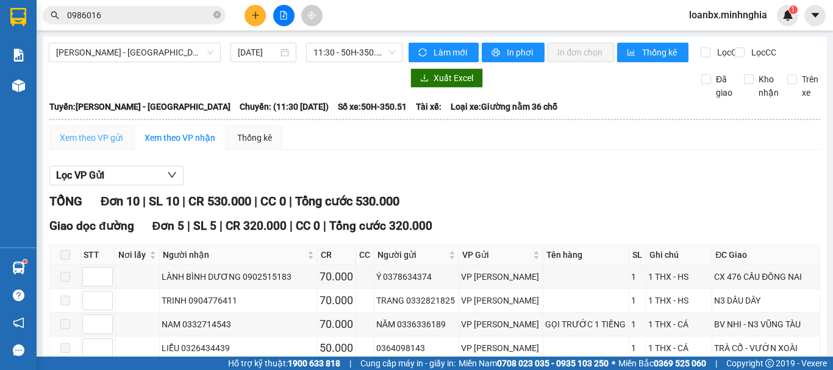
click at [87, 150] on div "Xem theo VP gửi" at bounding box center [91, 138] width 84 height 24
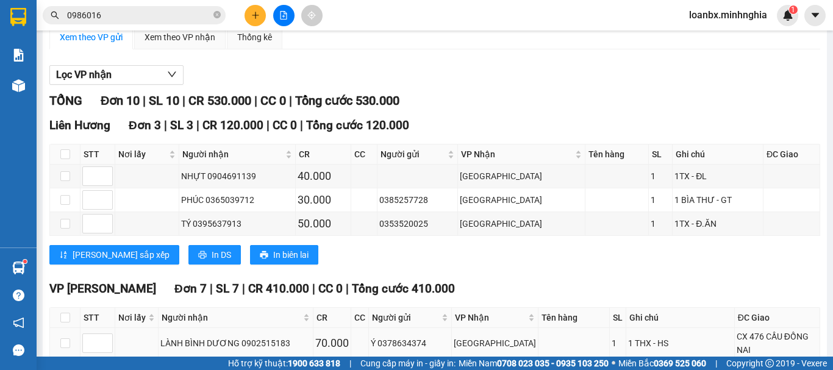
scroll to position [333, 0]
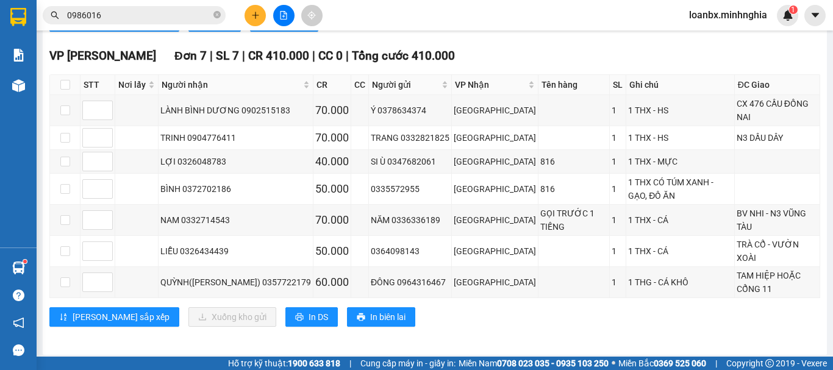
click at [262, 324] on div "VP Phan Rí Đơn 7 | SL 7 | CR 410.000 | CC 0 | Tổng cước 410.000 STT Nơi lấy Ngư…" at bounding box center [434, 191] width 771 height 289
click at [308, 315] on span "In DS" at bounding box center [318, 316] width 20 height 13
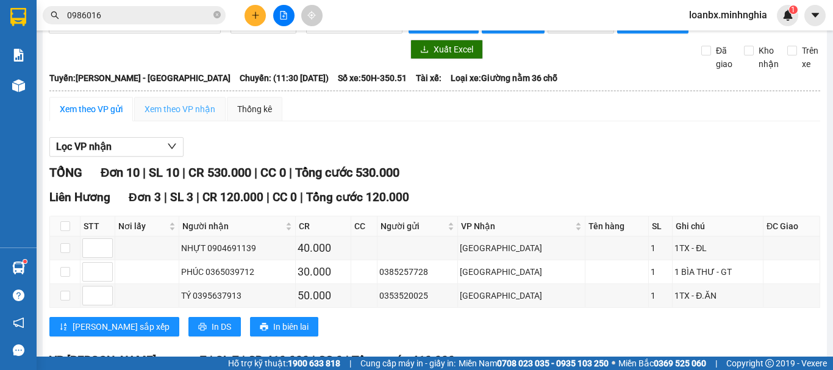
scroll to position [0, 0]
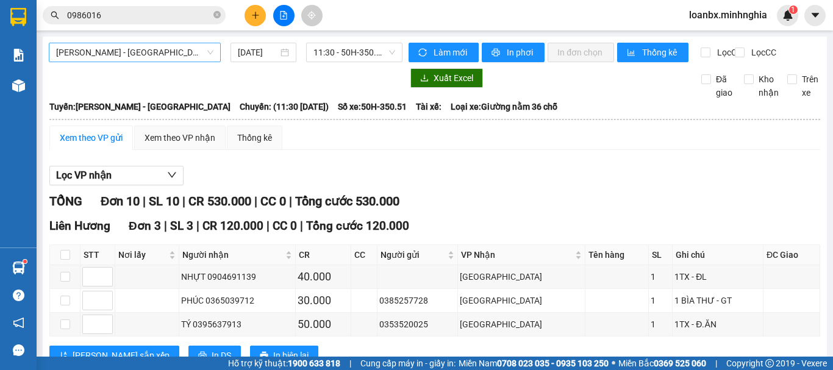
click at [144, 54] on span "[PERSON_NAME] - [GEOGRAPHIC_DATA]" at bounding box center [134, 52] width 157 height 18
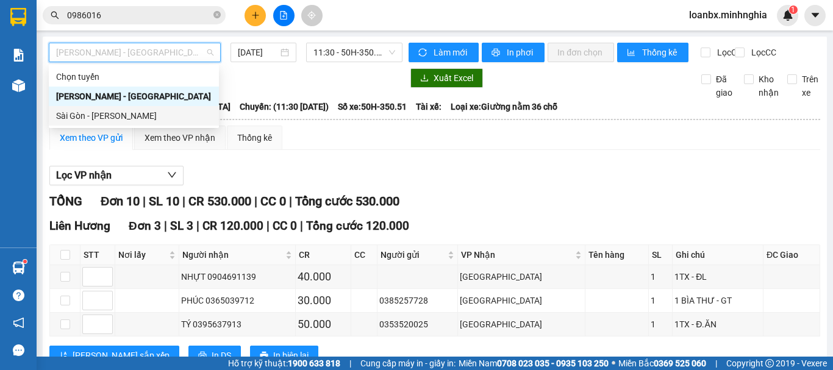
click at [103, 114] on div "Sài Gòn - [PERSON_NAME]" at bounding box center [133, 115] width 155 height 13
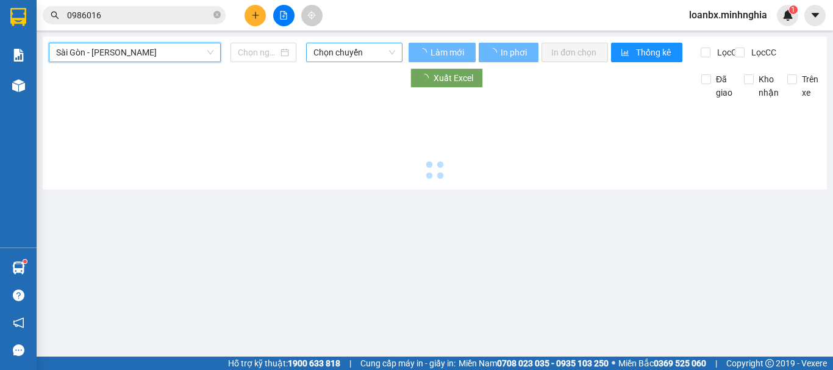
type input "[DATE]"
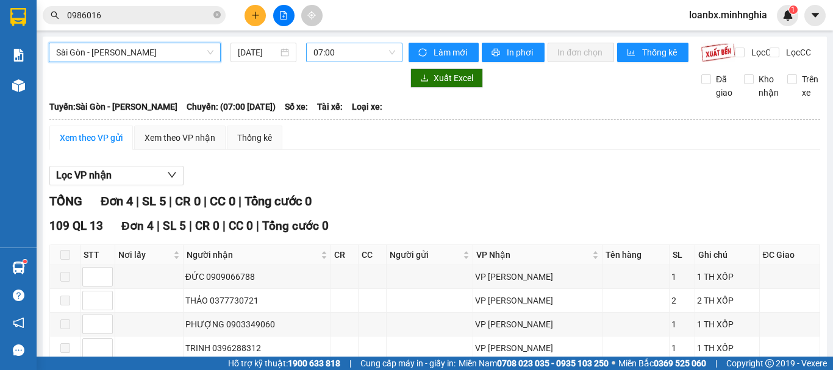
click at [341, 49] on span "07:00" at bounding box center [354, 52] width 82 height 18
